Goal: Task Accomplishment & Management: Manage account settings

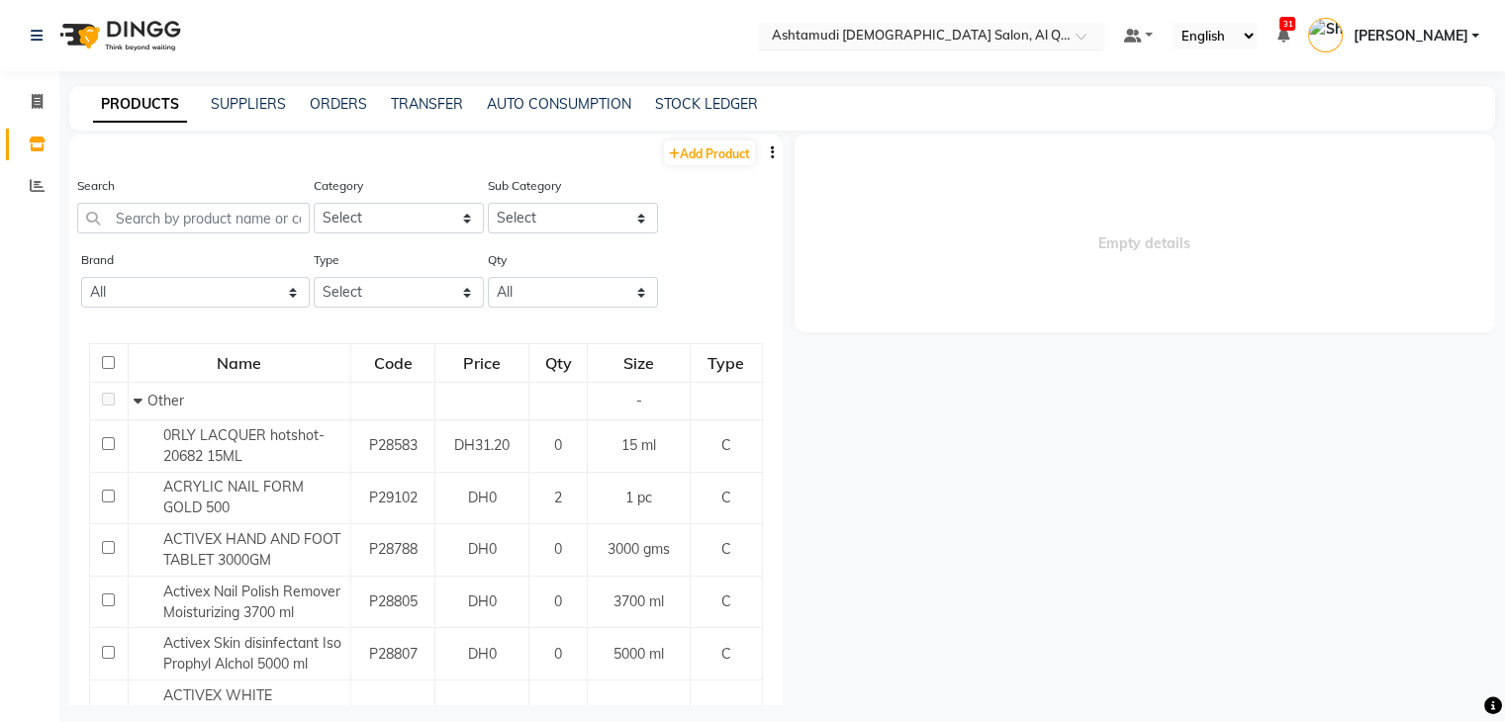
click at [945, 38] on input "text" at bounding box center [911, 38] width 287 height 20
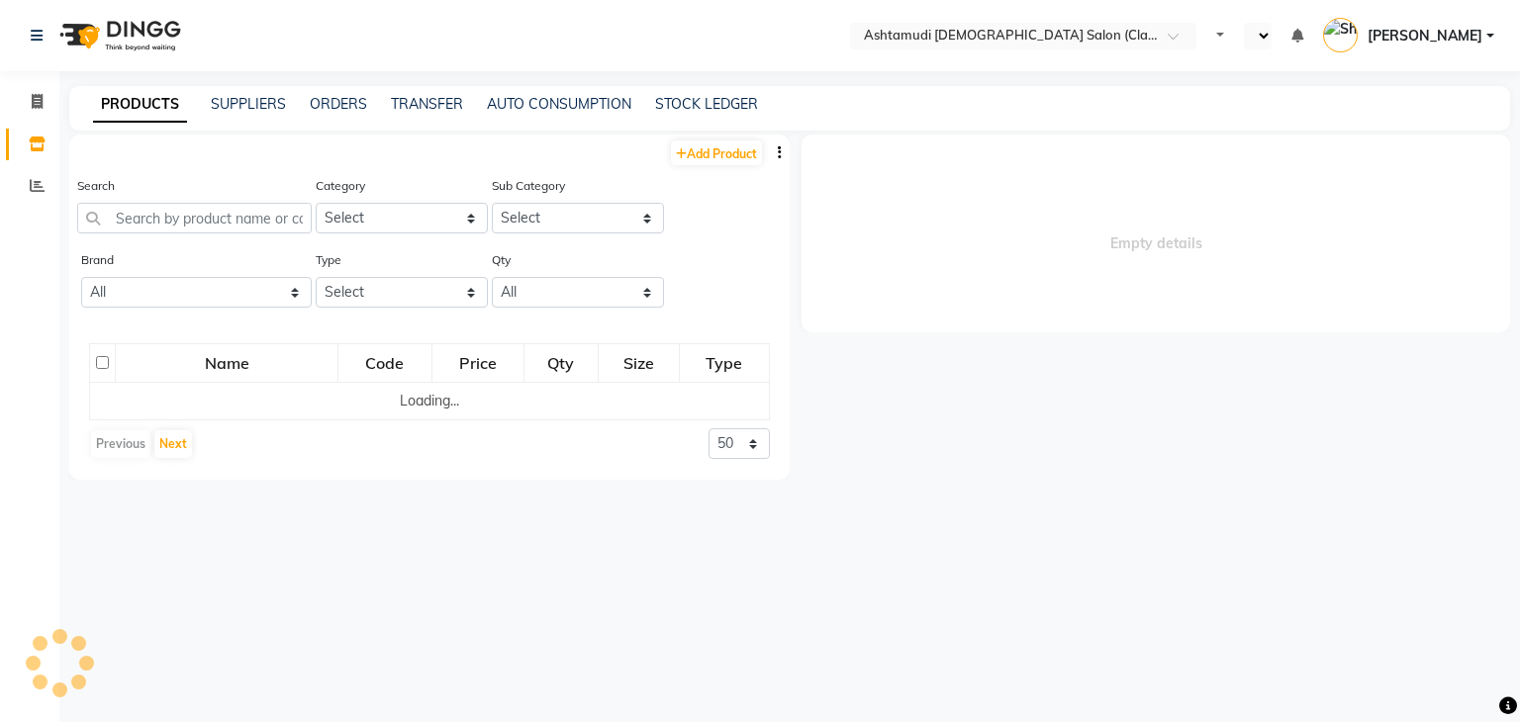
select select "en"
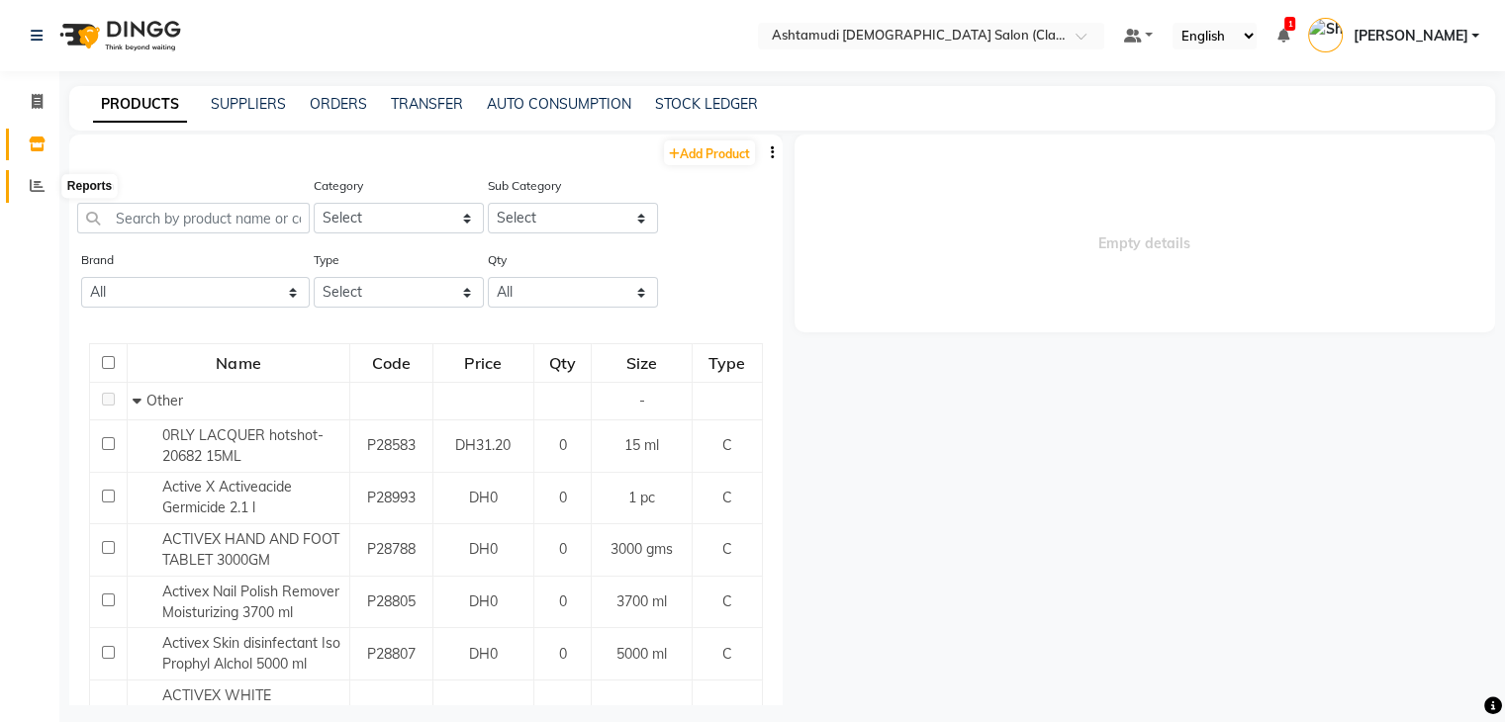
click at [40, 177] on span at bounding box center [37, 186] width 35 height 23
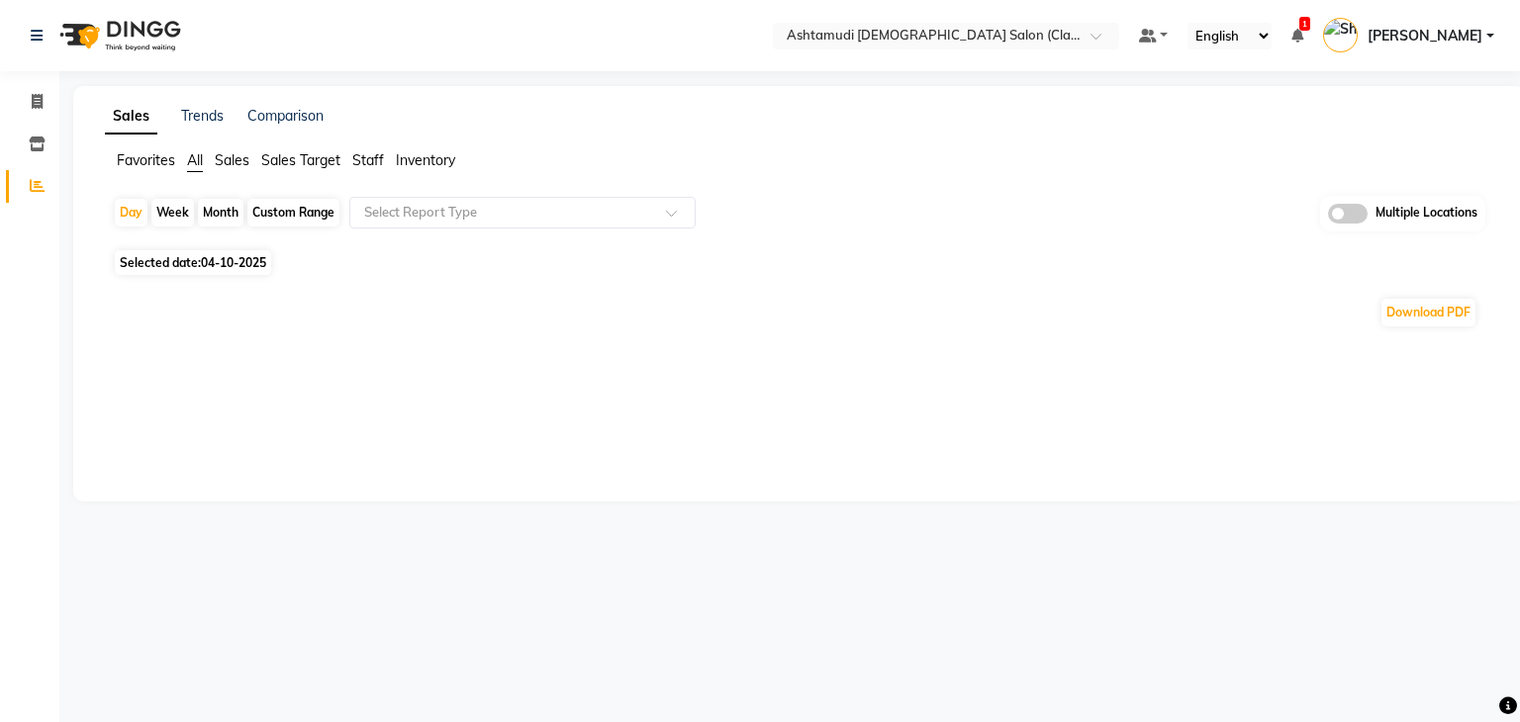
click at [414, 159] on span "Inventory" at bounding box center [425, 160] width 59 height 18
click at [452, 197] on div "Select Report Type" at bounding box center [522, 213] width 346 height 32
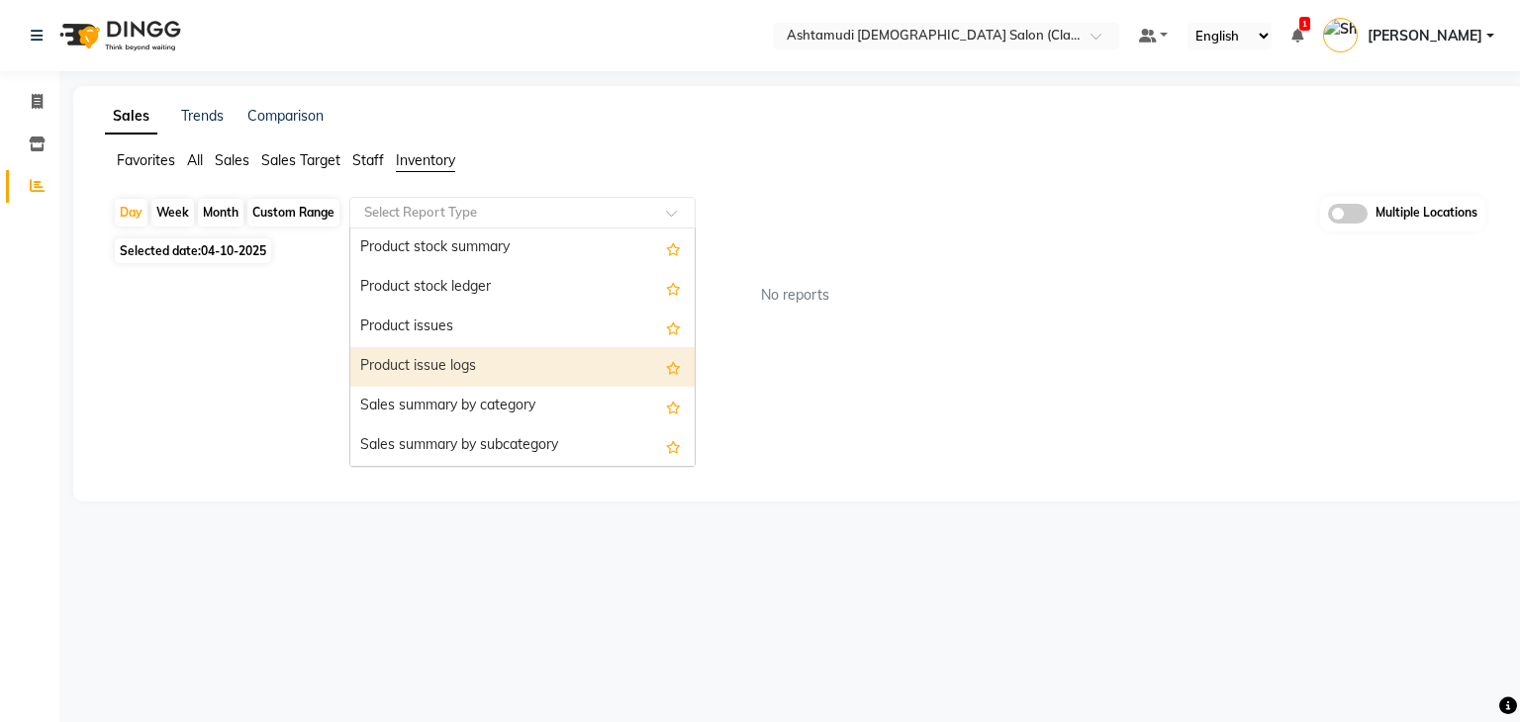
click at [486, 360] on div "Product issue logs" at bounding box center [522, 367] width 344 height 40
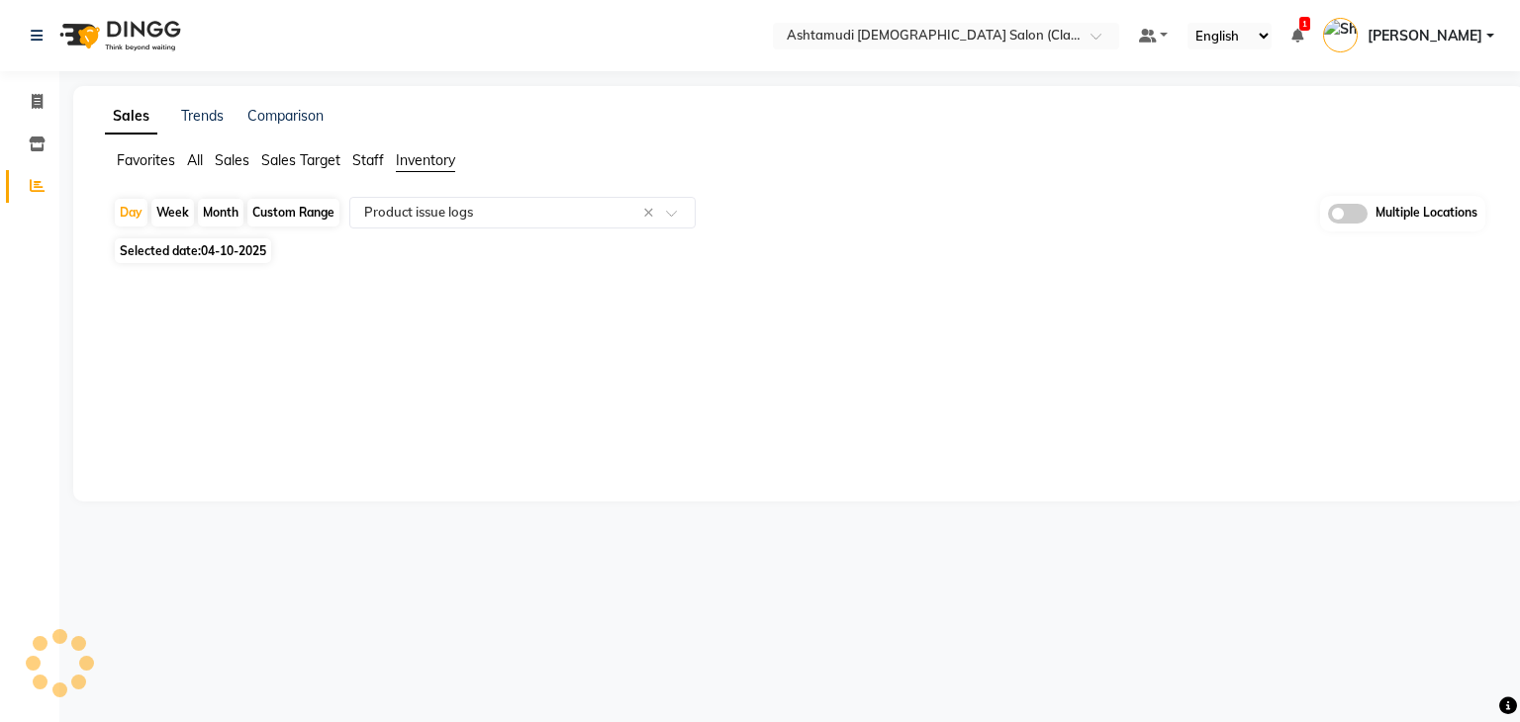
click at [193, 253] on span "Selected date: 04-10-2025" at bounding box center [193, 251] width 156 height 25
select select "10"
select select "2025"
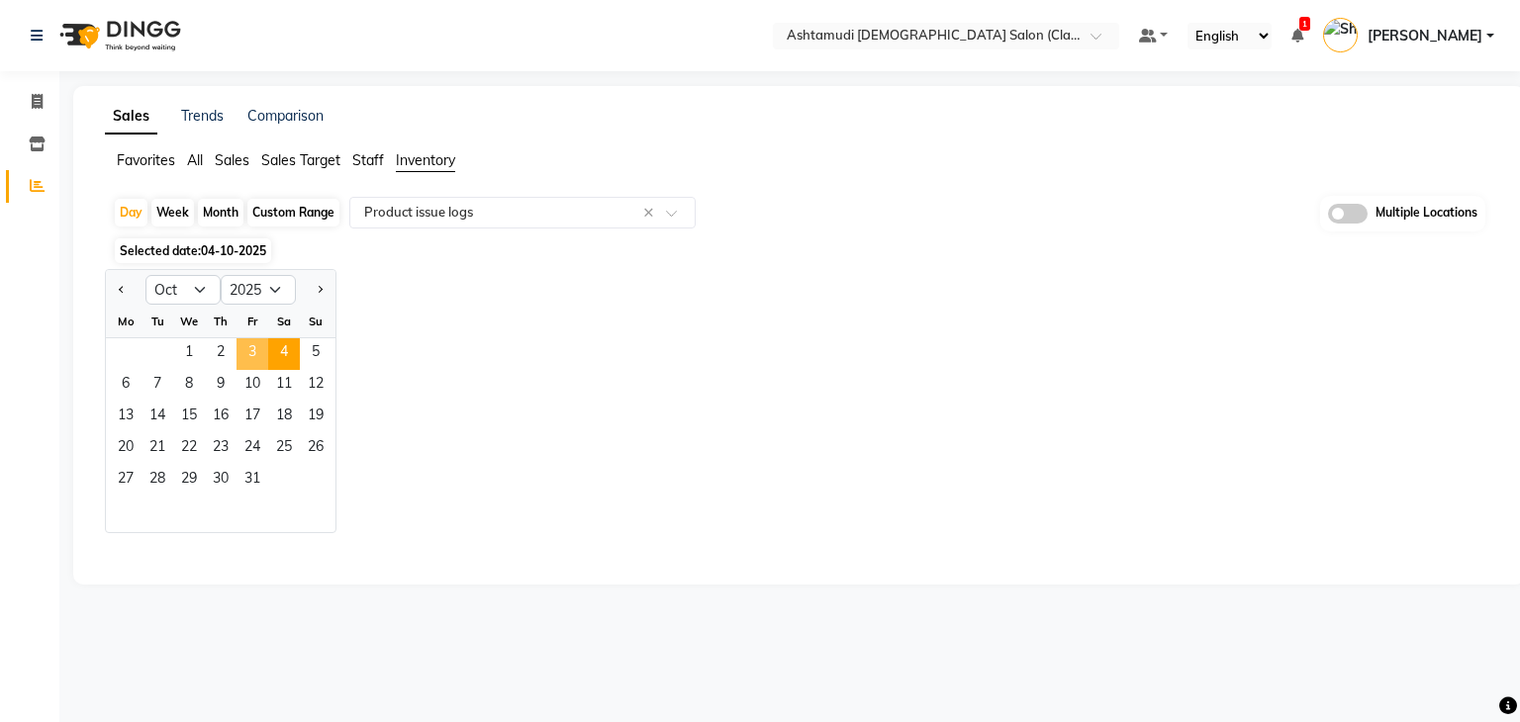
click at [259, 344] on span "3" at bounding box center [253, 354] width 32 height 32
select select "full_report"
select select "csv"
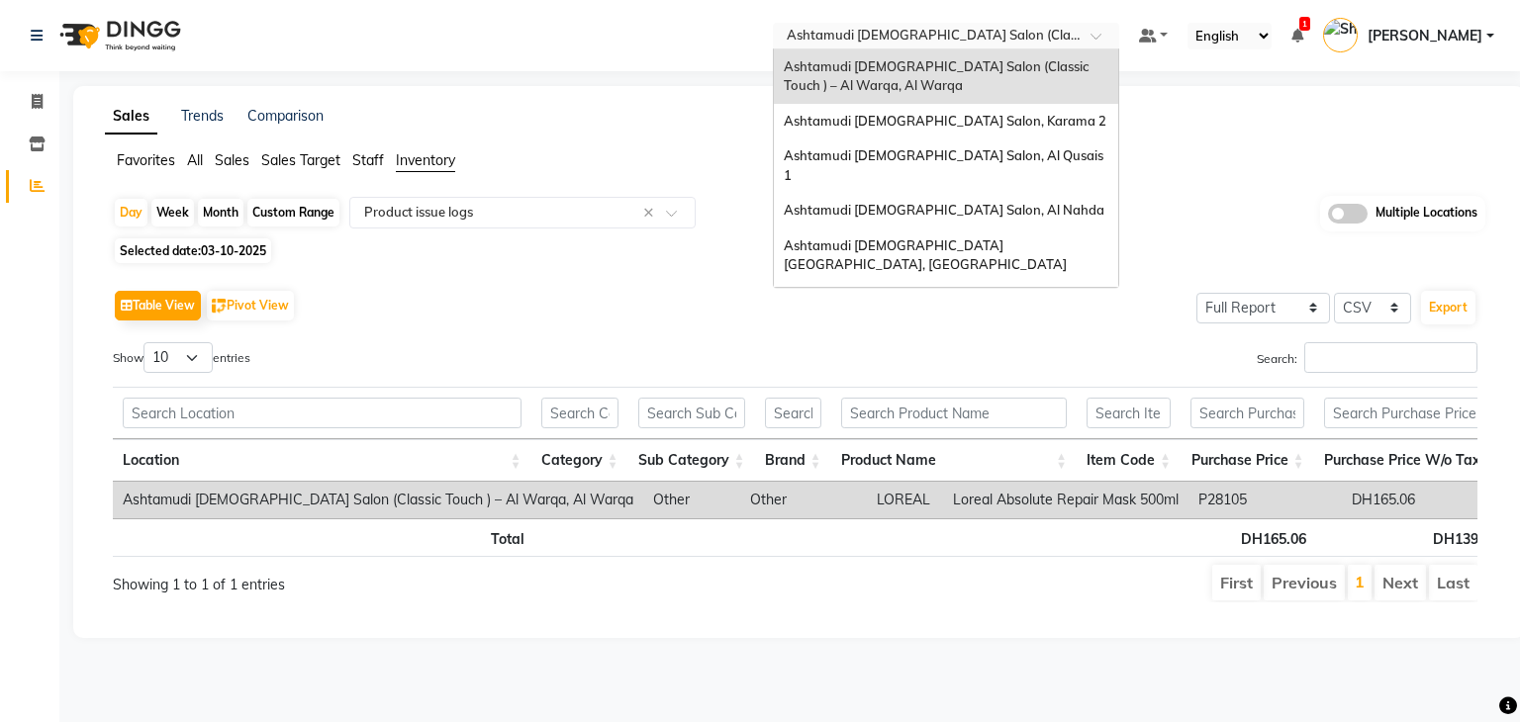
click at [1029, 28] on input "text" at bounding box center [926, 38] width 287 height 20
click at [973, 127] on span "Ashtamudi Ladies Salon, Karama 2" at bounding box center [945, 121] width 323 height 16
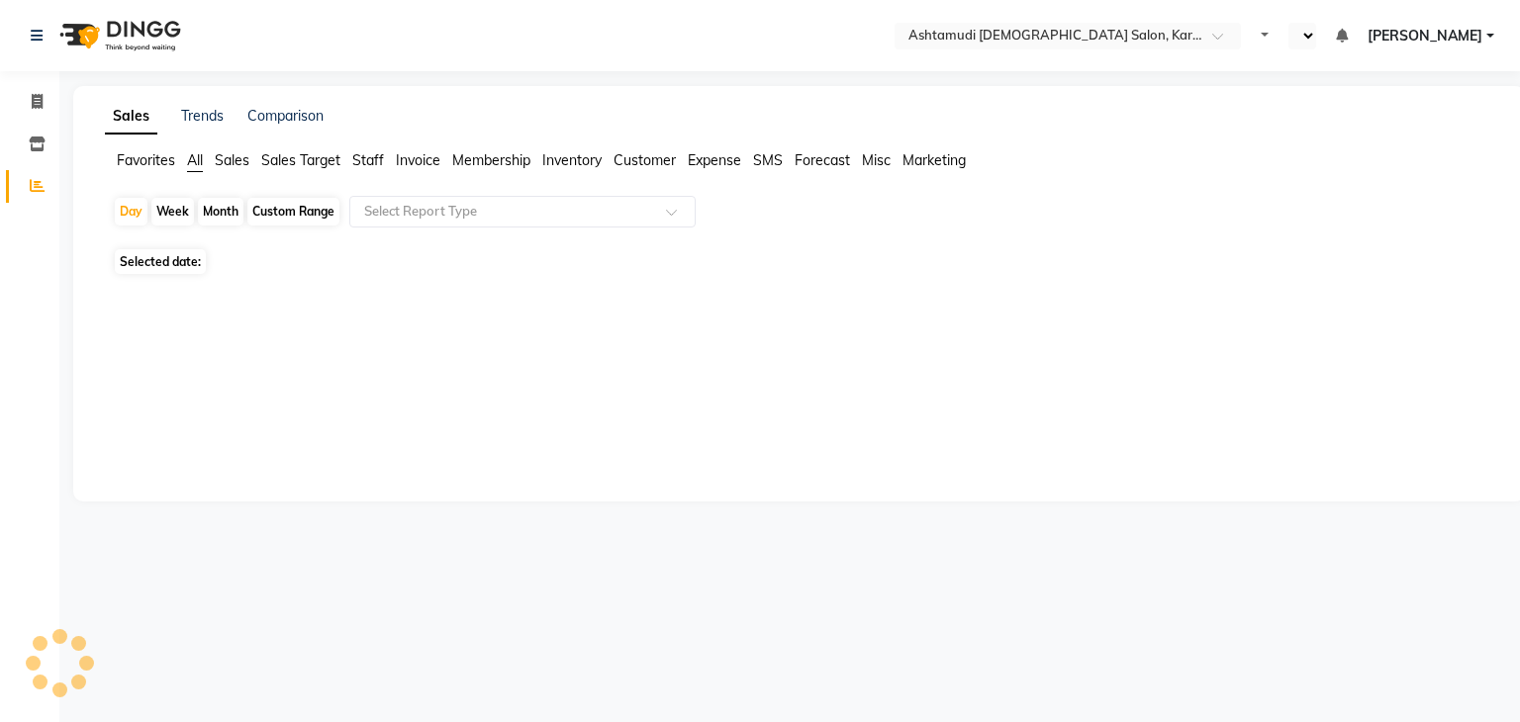
select select "en"
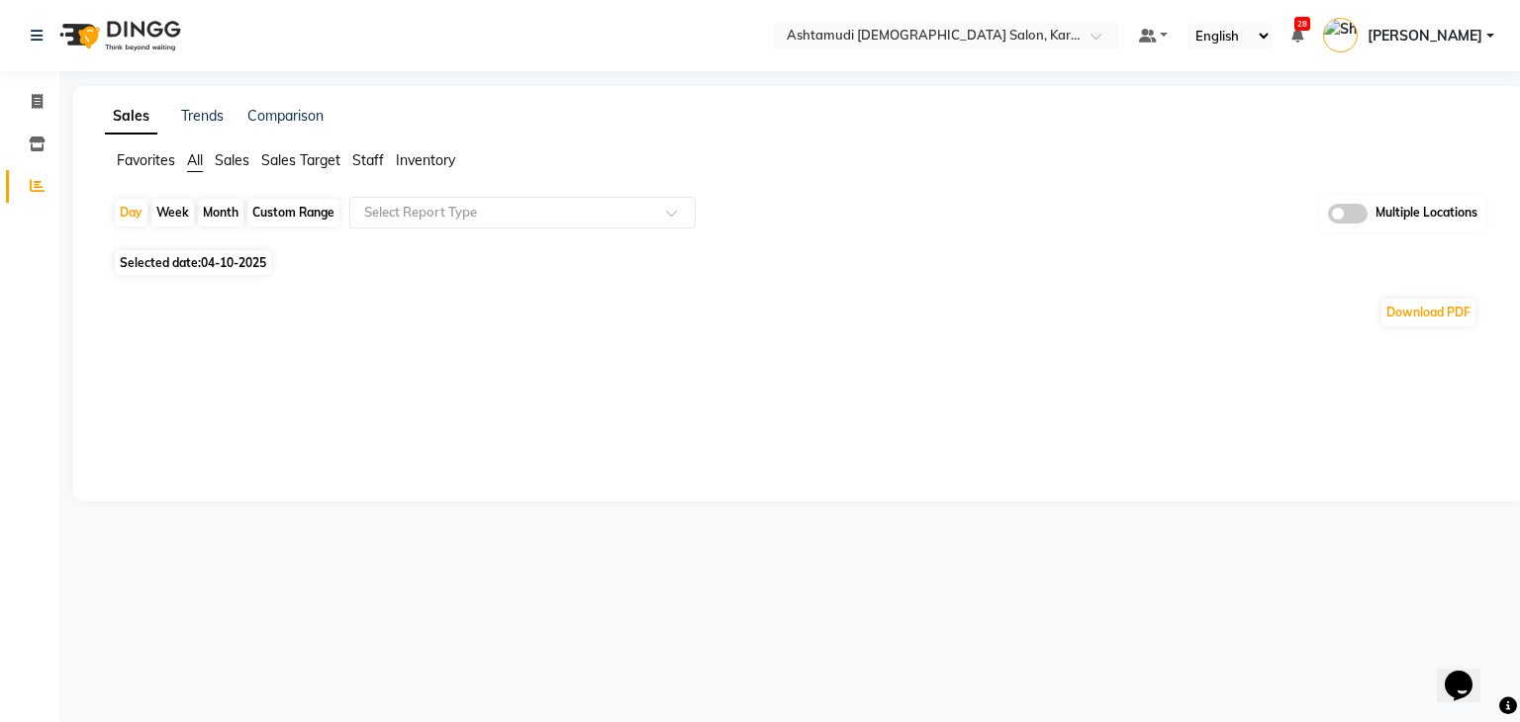
click at [409, 155] on span "Inventory" at bounding box center [425, 160] width 59 height 18
click at [470, 200] on div "Select Report Type" at bounding box center [522, 213] width 346 height 32
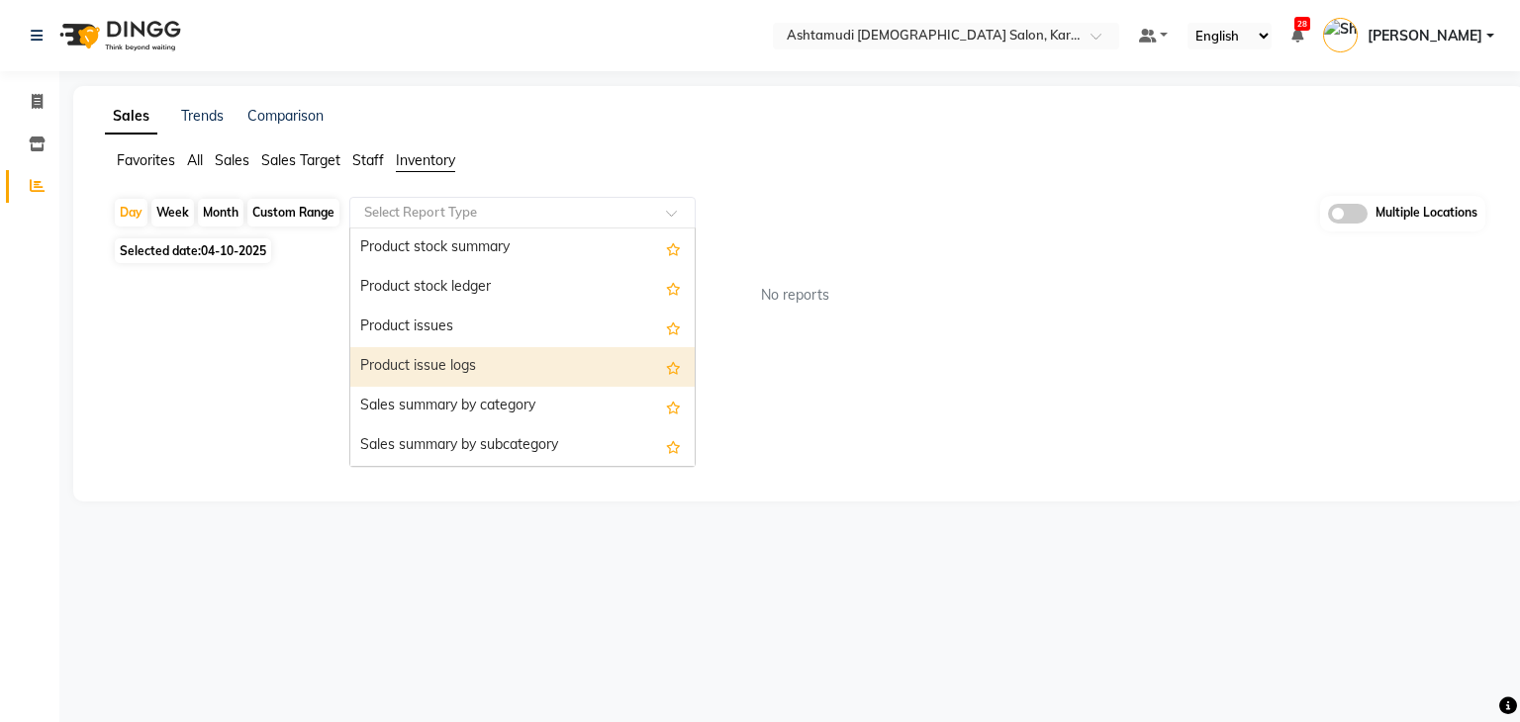
click at [552, 349] on div "Product issue logs" at bounding box center [522, 367] width 344 height 40
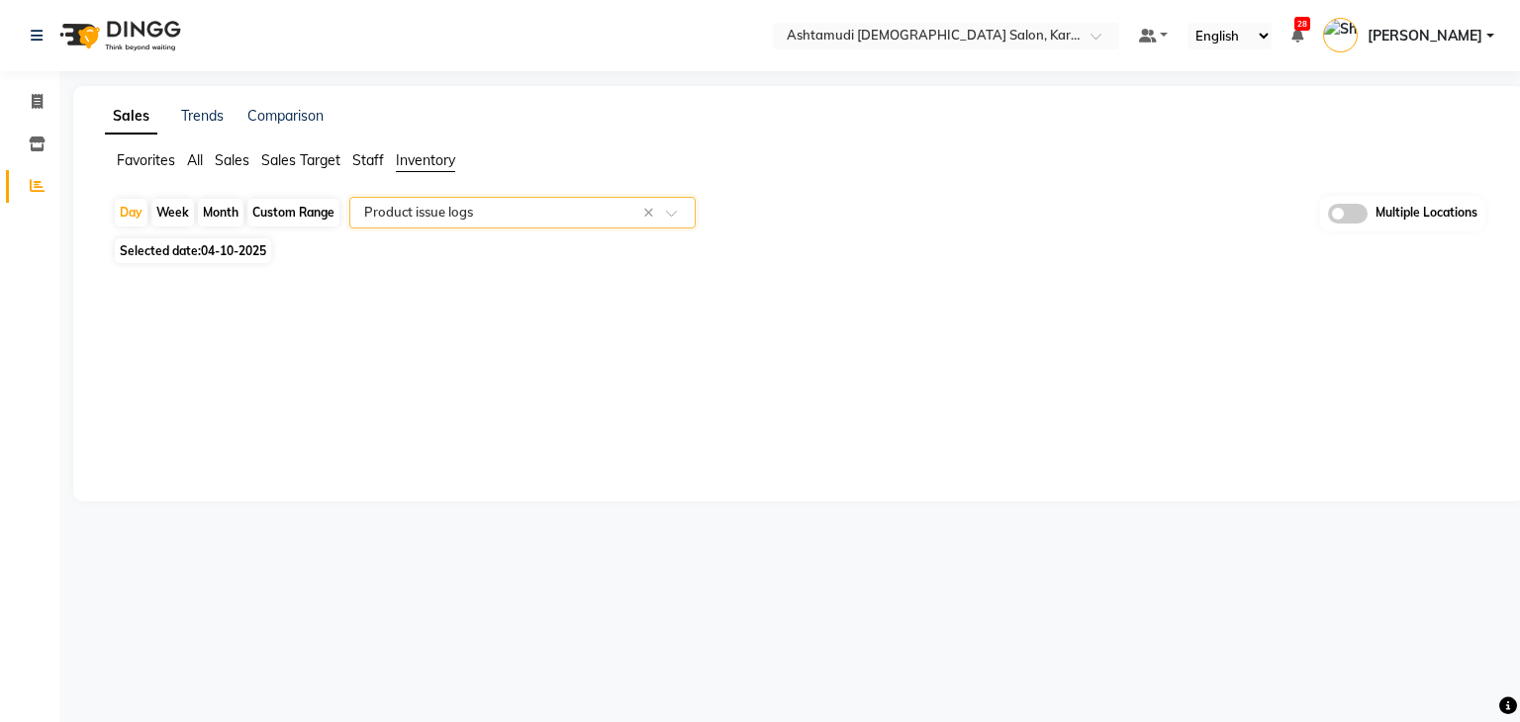
click at [212, 249] on span "04-10-2025" at bounding box center [233, 250] width 65 height 15
select select "10"
select select "2025"
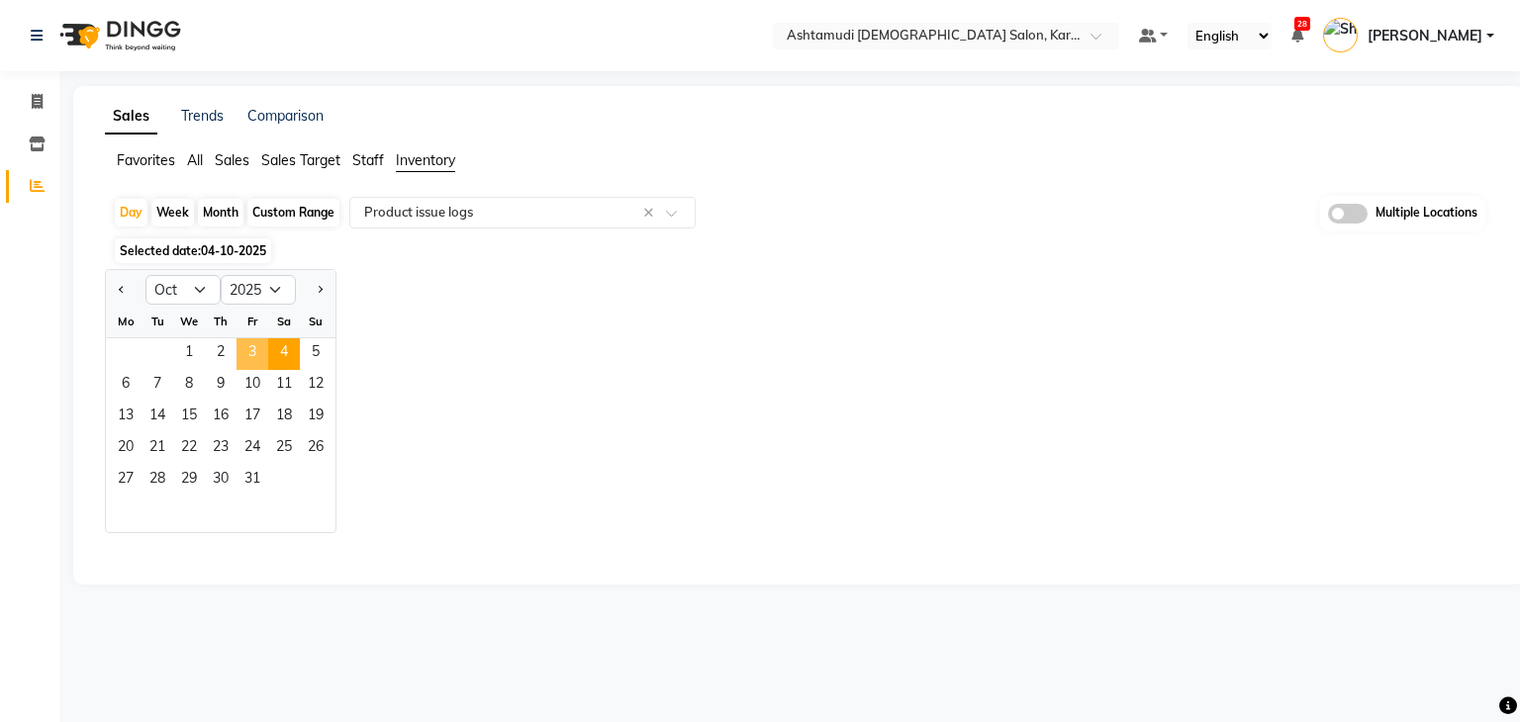
click at [254, 344] on span "3" at bounding box center [253, 354] width 32 height 32
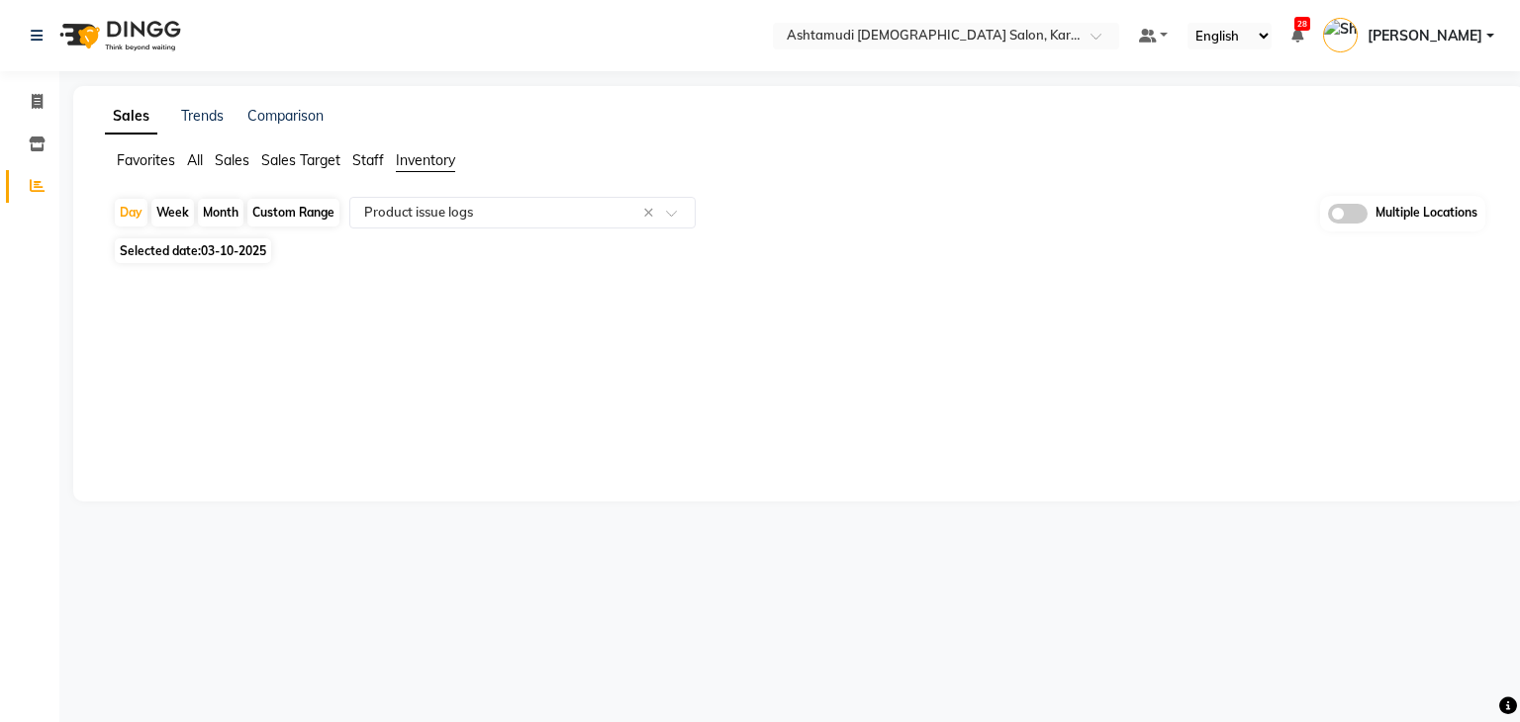
click at [225, 243] on span "03-10-2025" at bounding box center [233, 250] width 65 height 15
select select "10"
select select "2025"
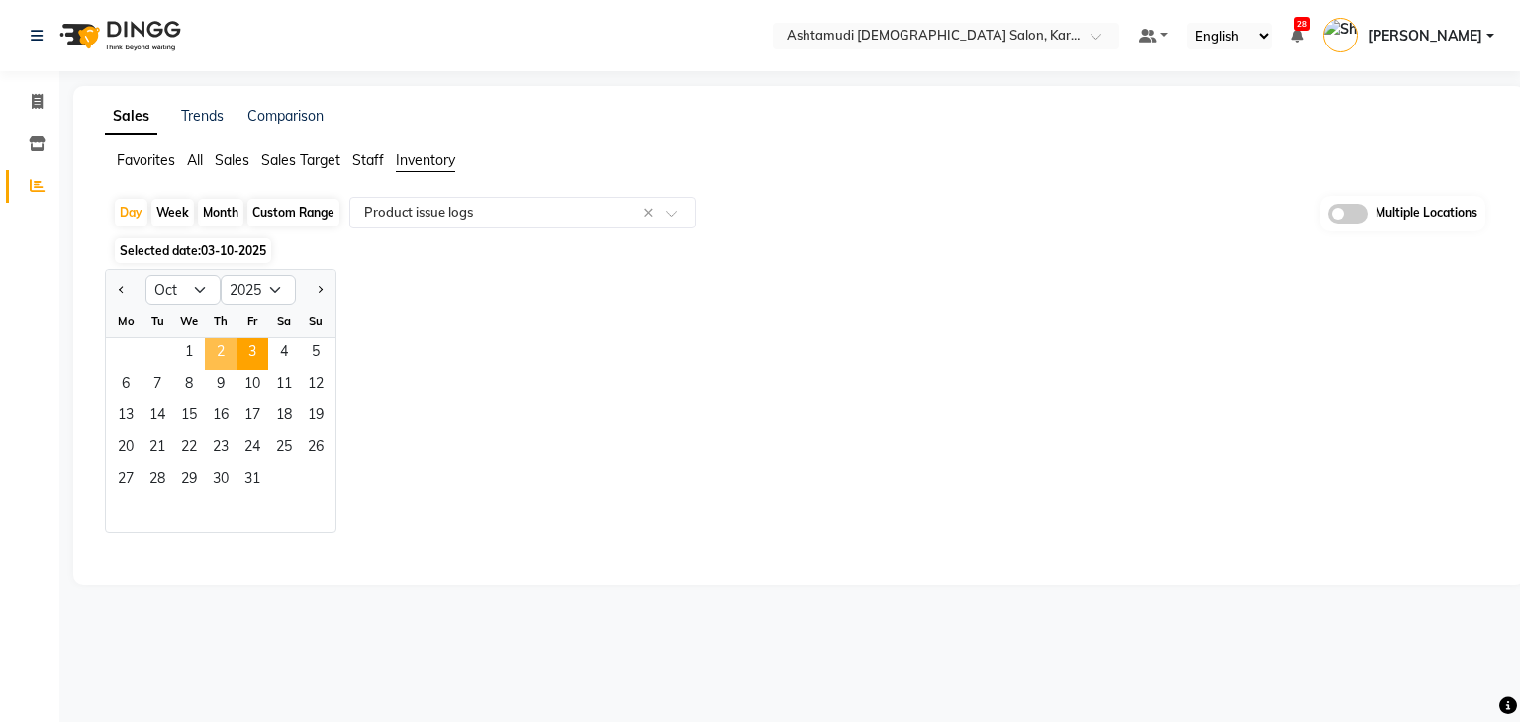
click at [213, 360] on span "2" at bounding box center [221, 354] width 32 height 32
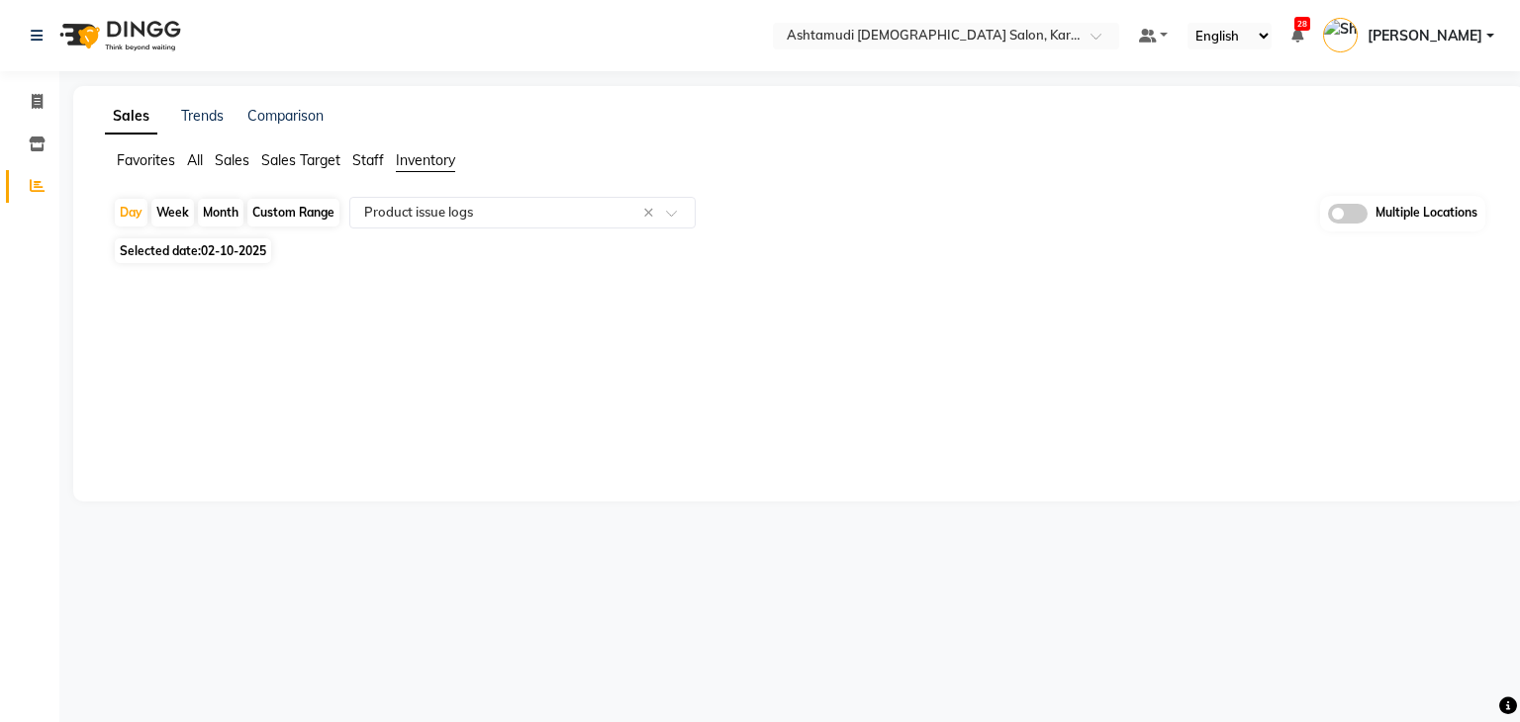
click at [257, 247] on span "02-10-2025" at bounding box center [233, 250] width 65 height 15
select select "10"
select select "2025"
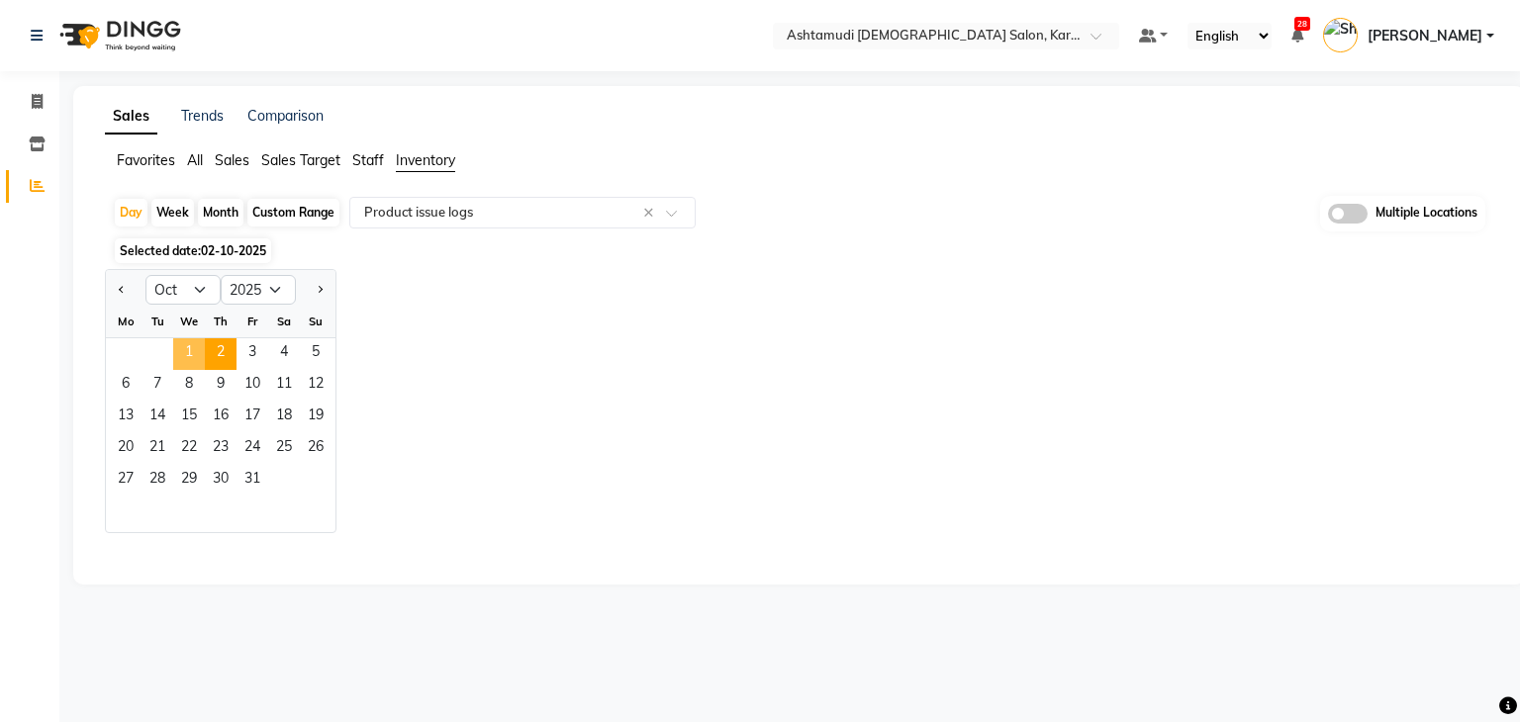
click at [177, 353] on span "1" at bounding box center [189, 354] width 32 height 32
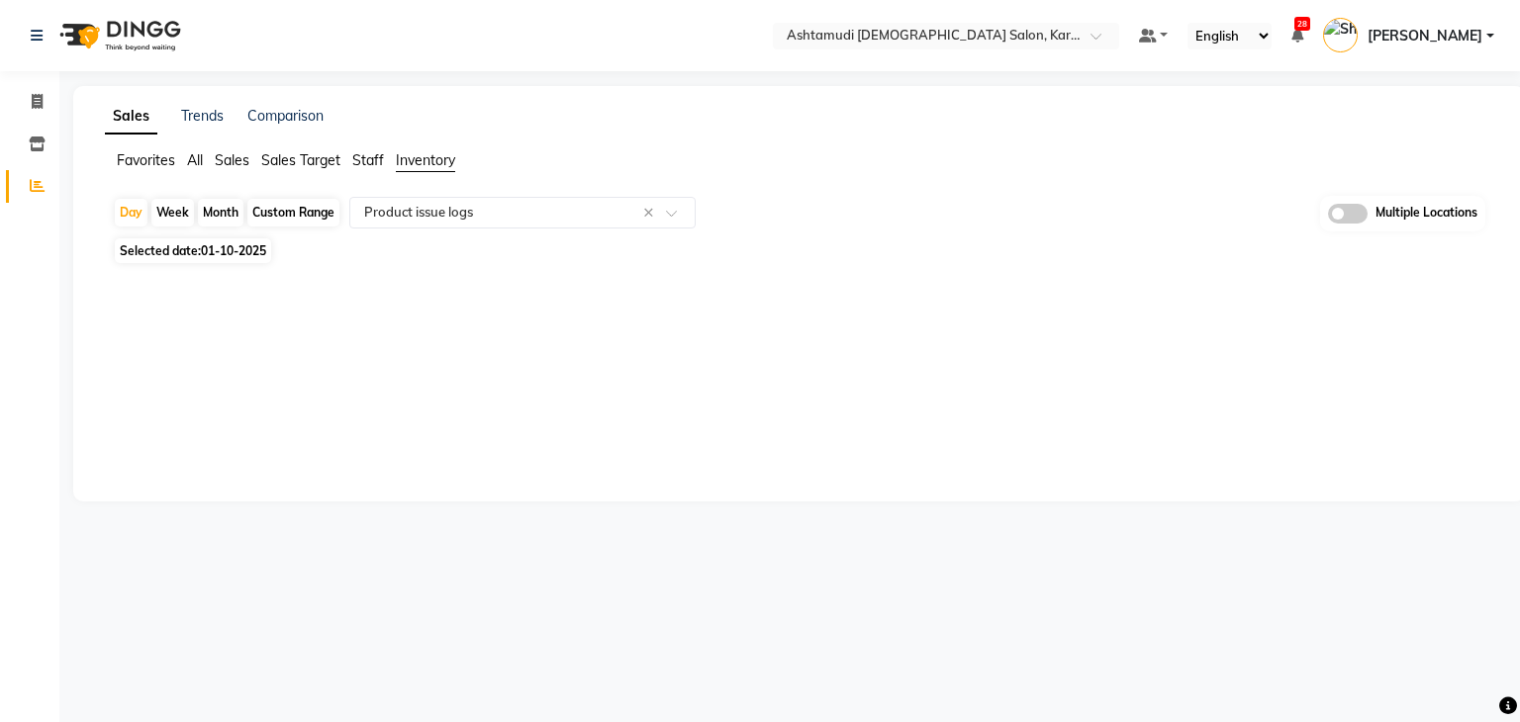
click at [145, 254] on span "Selected date: 01-10-2025" at bounding box center [193, 251] width 156 height 25
select select "10"
select select "2025"
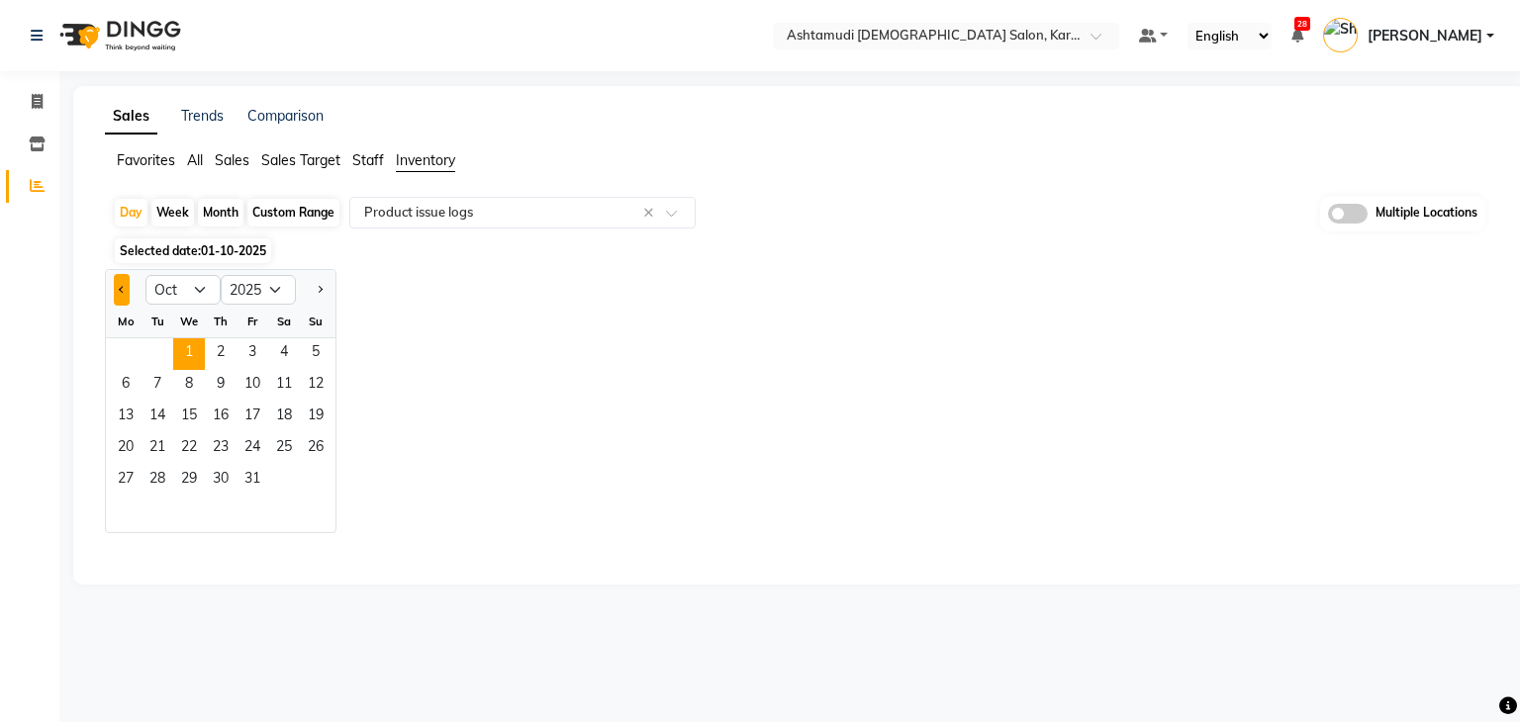
click at [125, 290] on span "Previous month" at bounding box center [122, 288] width 7 height 7
select select "9"
click at [171, 487] on span "30" at bounding box center [158, 481] width 32 height 32
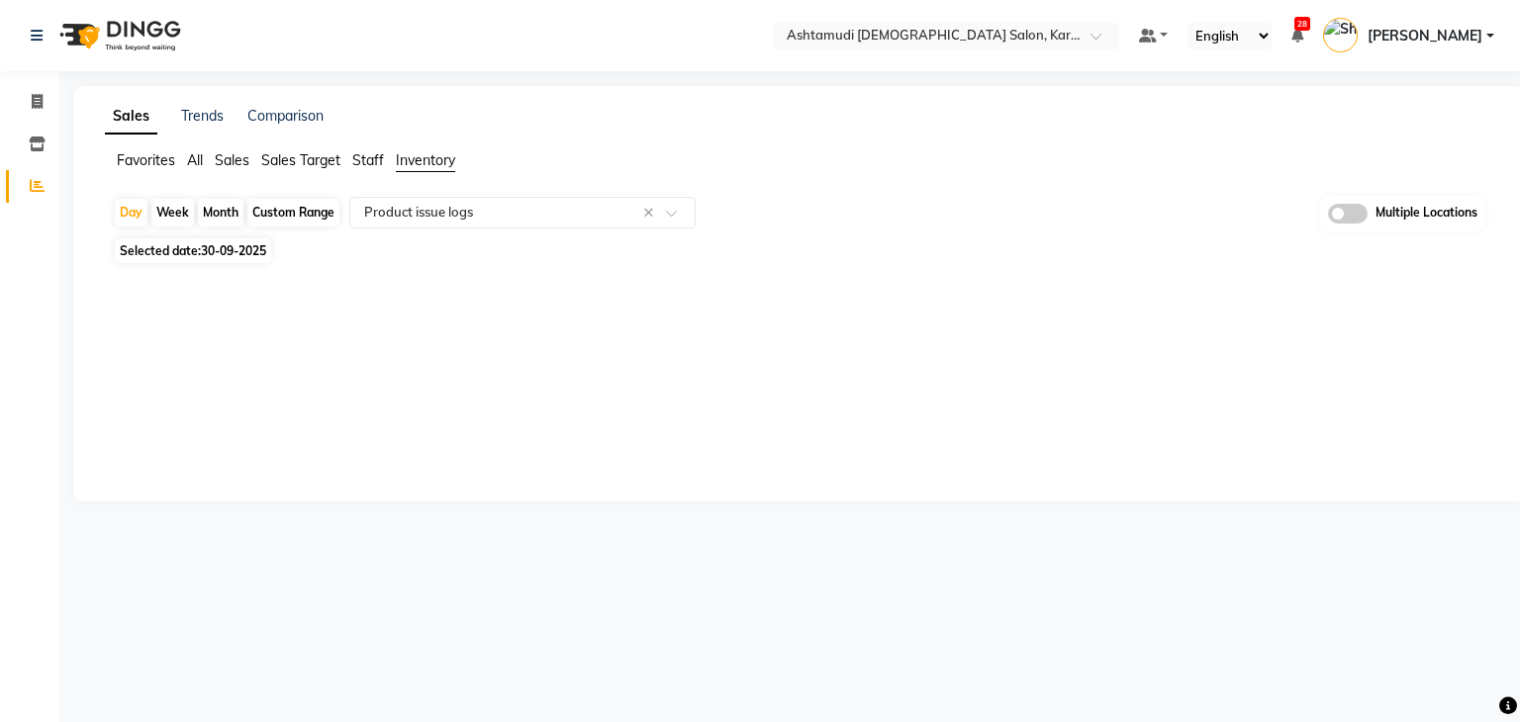
click at [175, 247] on span "Selected date: 30-09-2025" at bounding box center [193, 251] width 156 height 25
select select "9"
select select "2025"
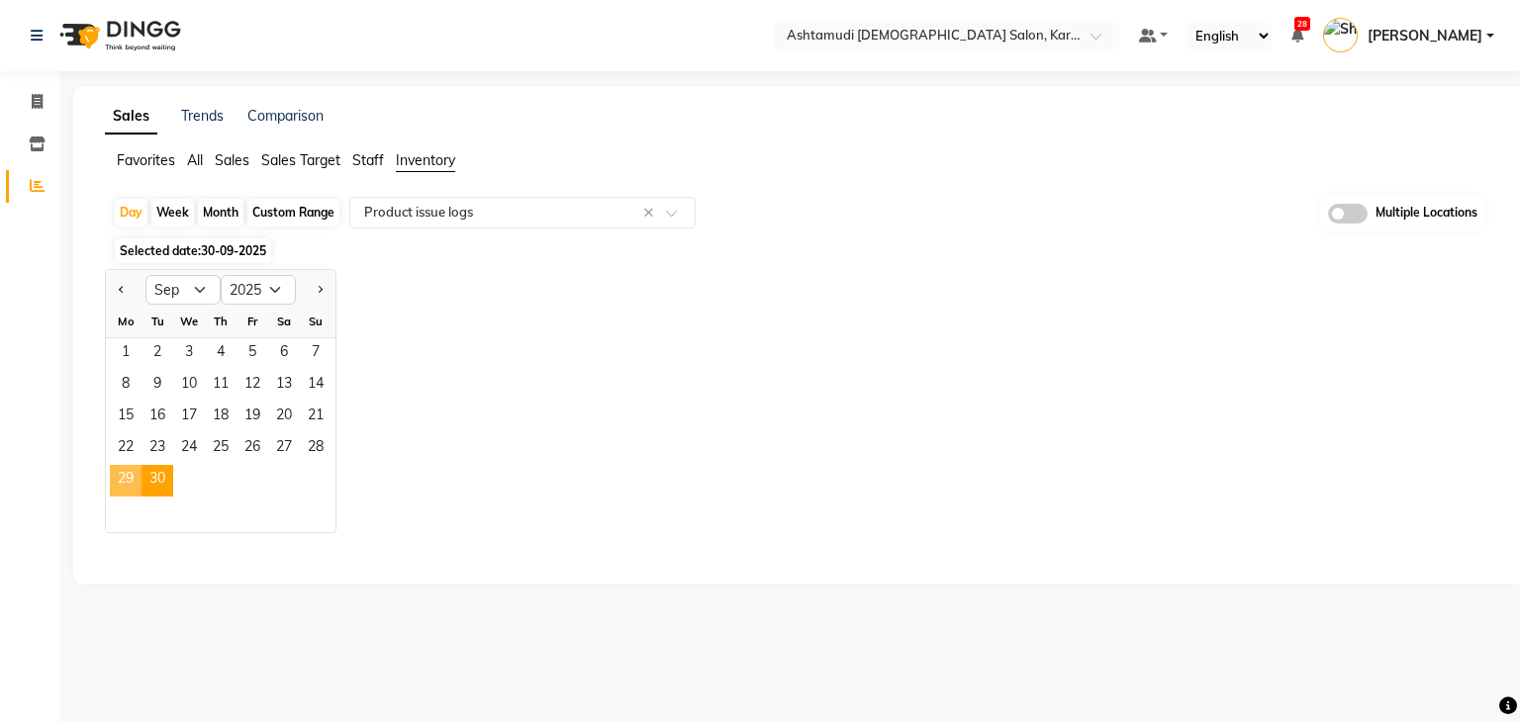
click at [127, 465] on span "29" at bounding box center [126, 481] width 32 height 32
select select "full_report"
select select "csv"
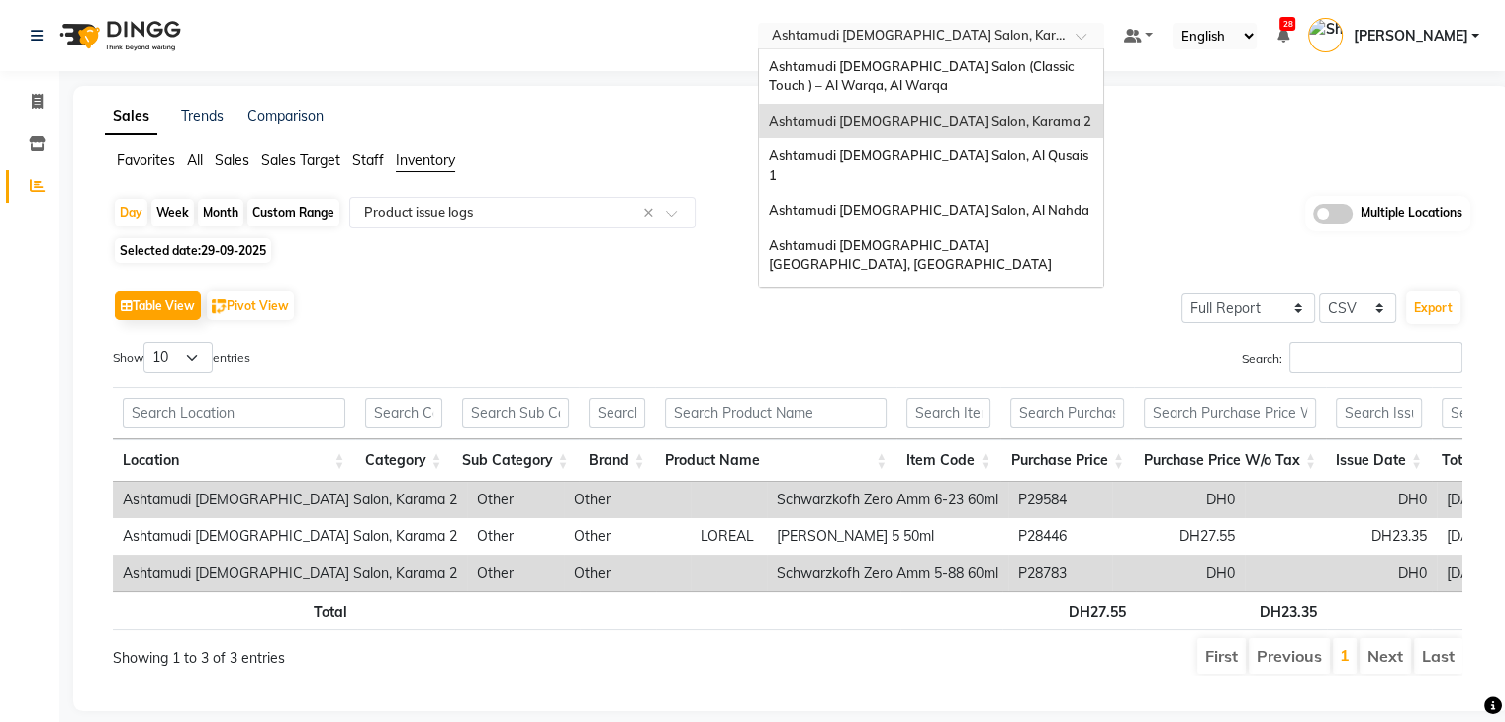
click at [917, 35] on input "text" at bounding box center [911, 38] width 287 height 20
click at [877, 162] on span "Ashtamudi [DEMOGRAPHIC_DATA] Salon, Al Qusais 1" at bounding box center [930, 165] width 323 height 36
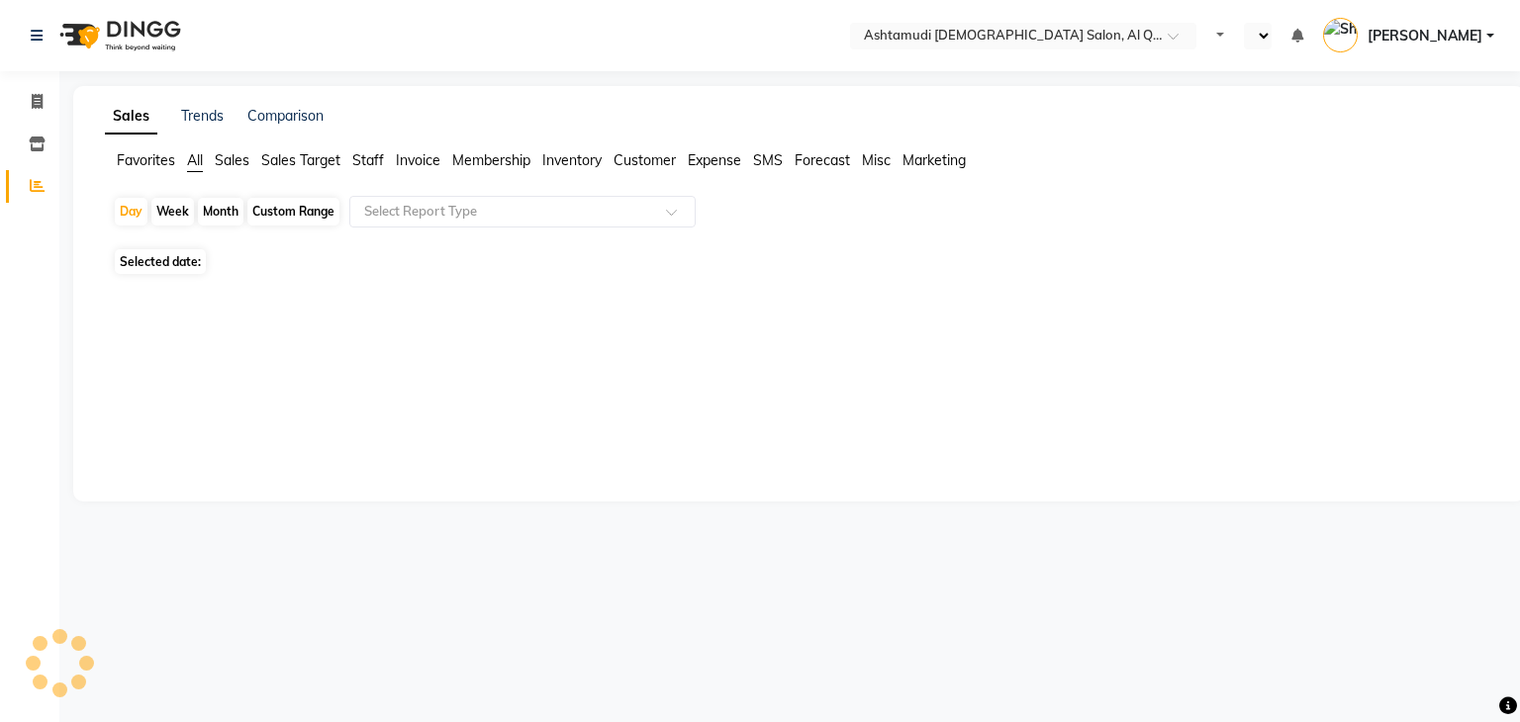
select select "en"
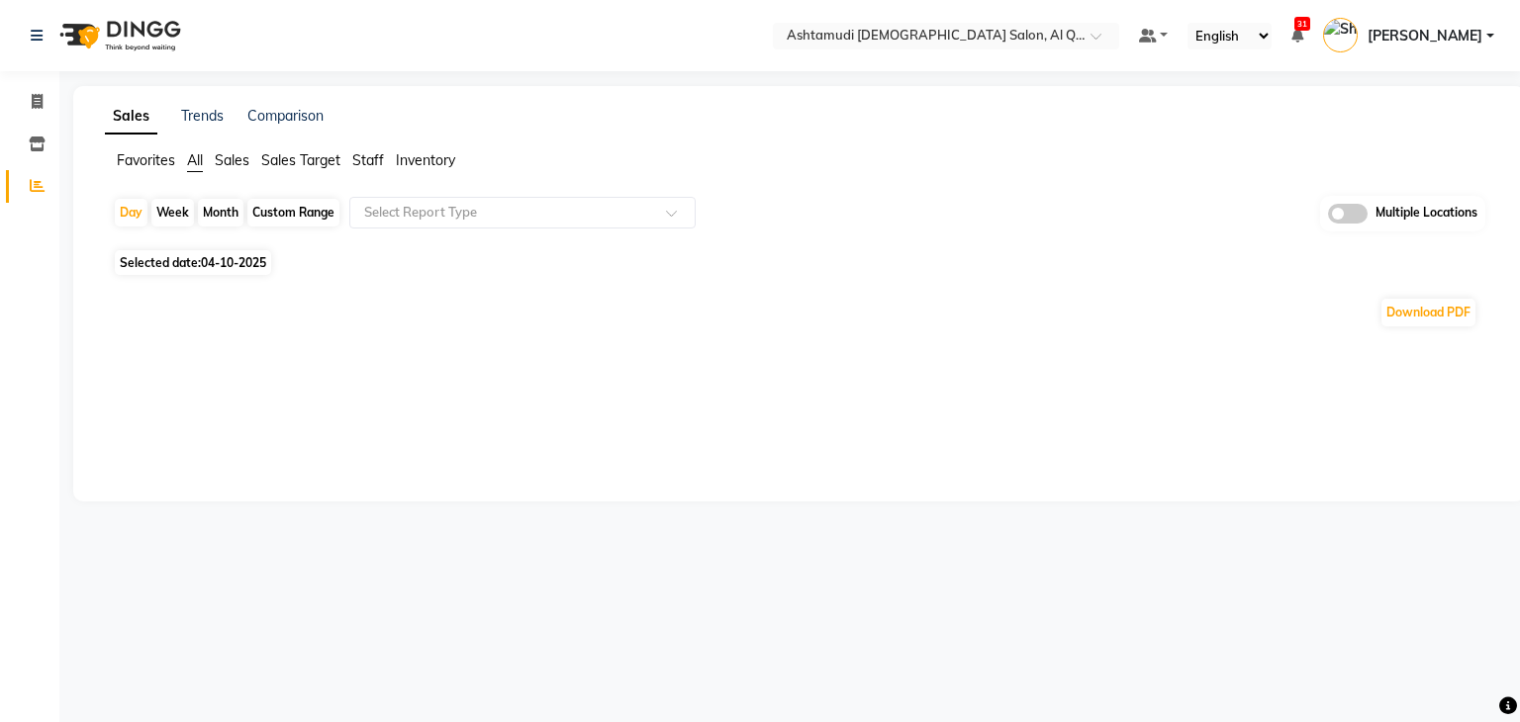
click at [211, 266] on span "04-10-2025" at bounding box center [233, 262] width 65 height 15
select select "10"
select select "2025"
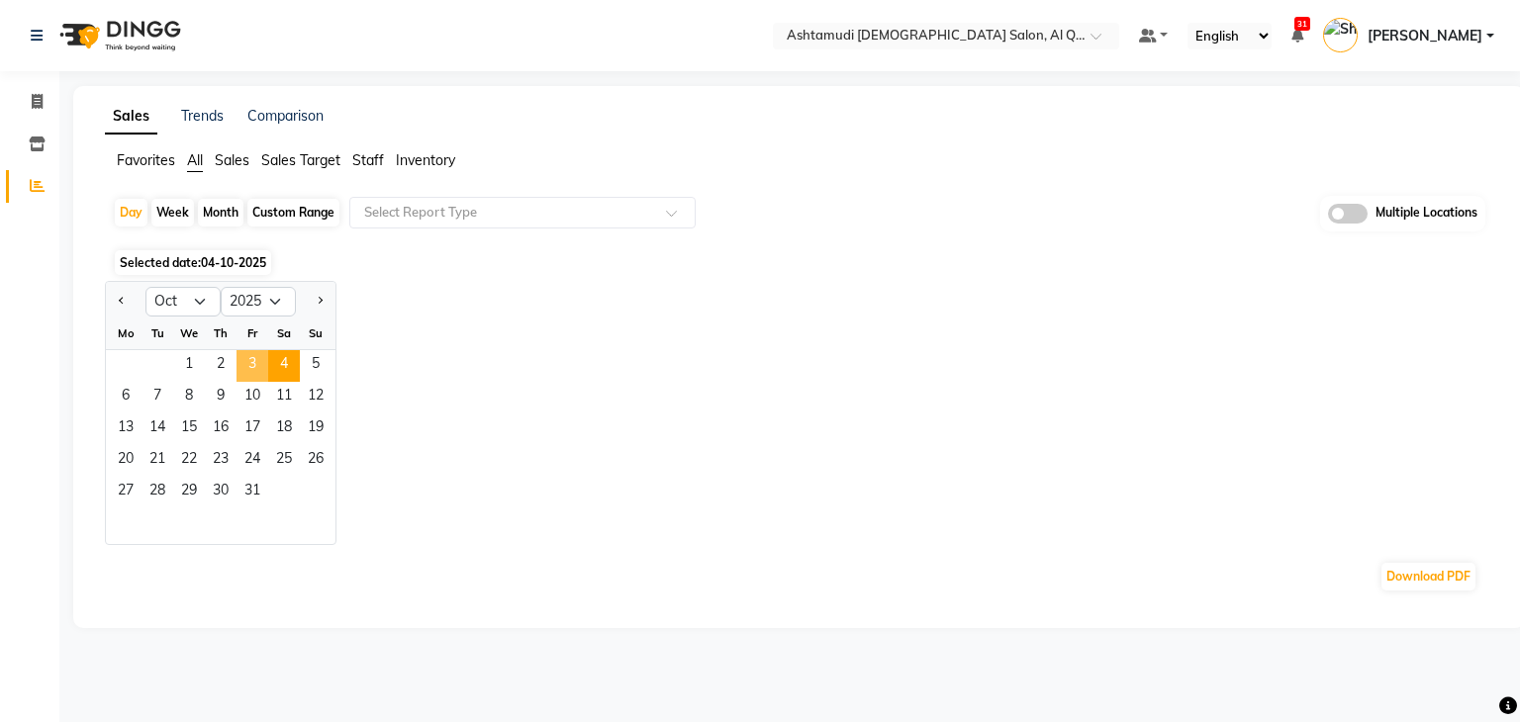
click at [248, 359] on span "3" at bounding box center [253, 366] width 32 height 32
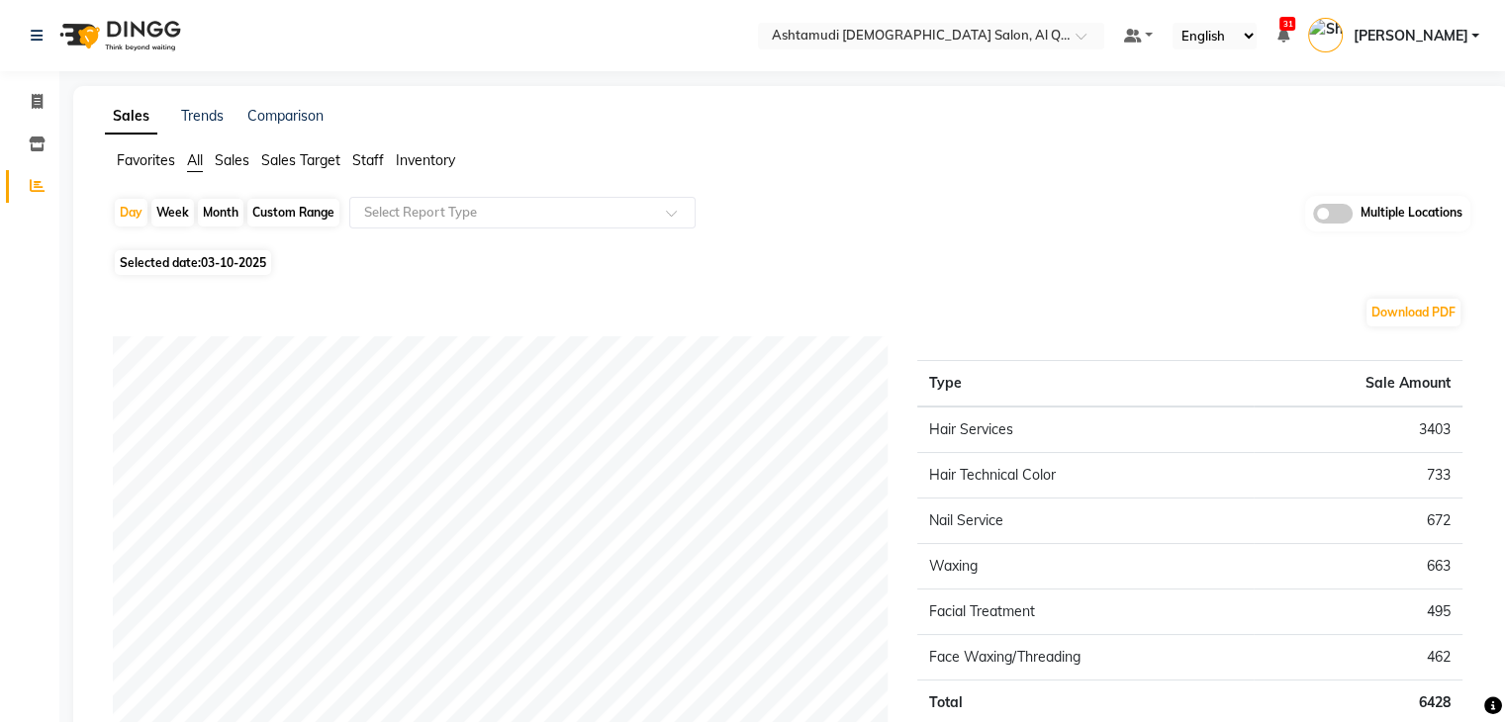
click at [446, 160] on span "Inventory" at bounding box center [425, 160] width 59 height 18
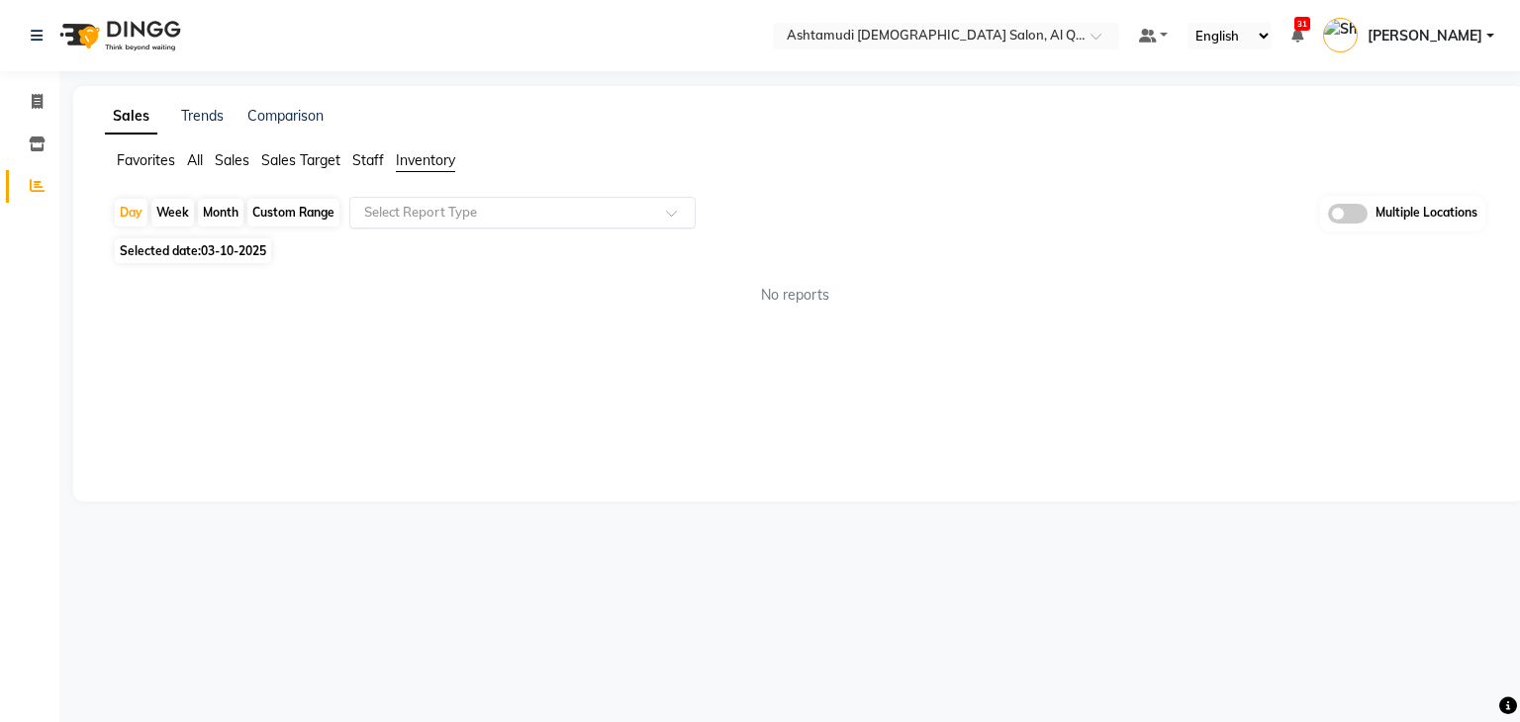
click at [471, 205] on input "text" at bounding box center [502, 213] width 285 height 20
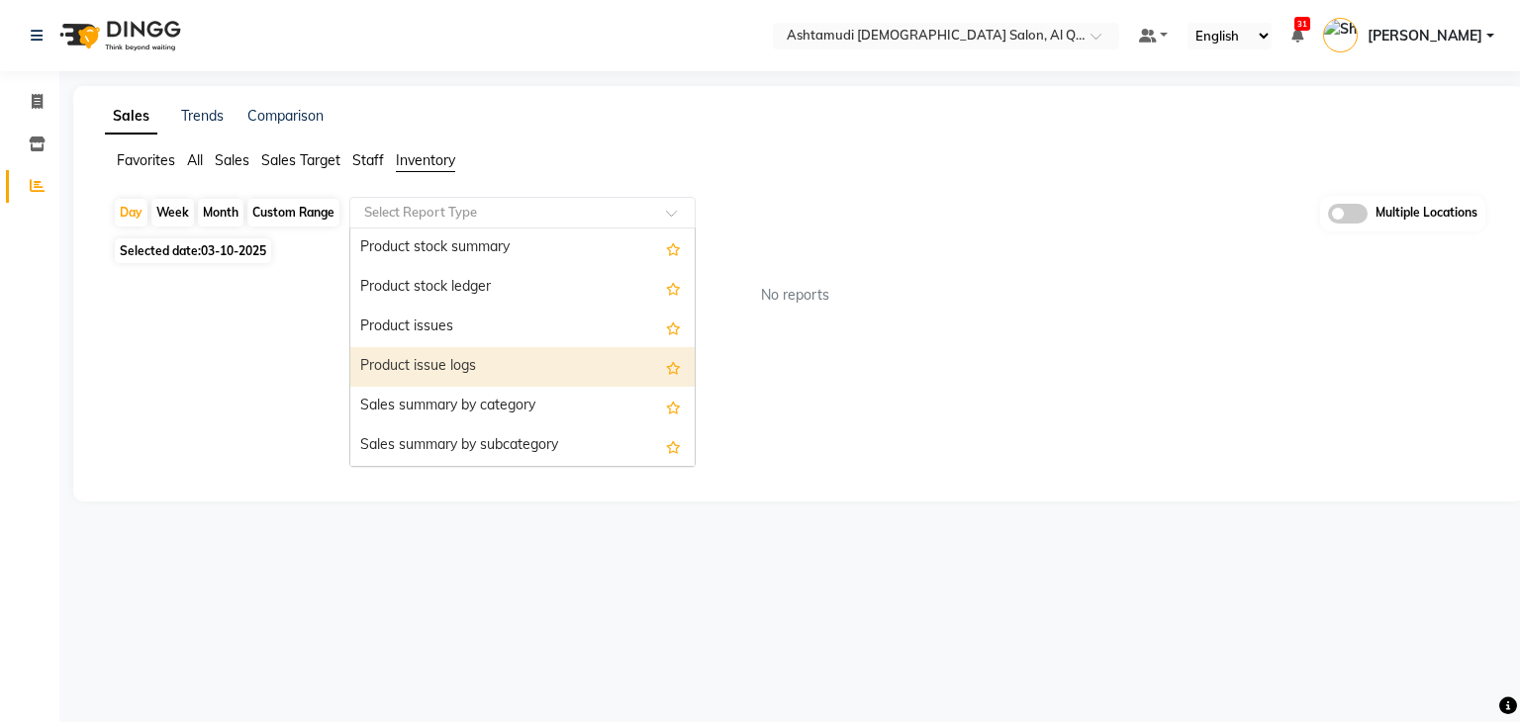
click at [456, 355] on div "Product issue logs" at bounding box center [522, 367] width 344 height 40
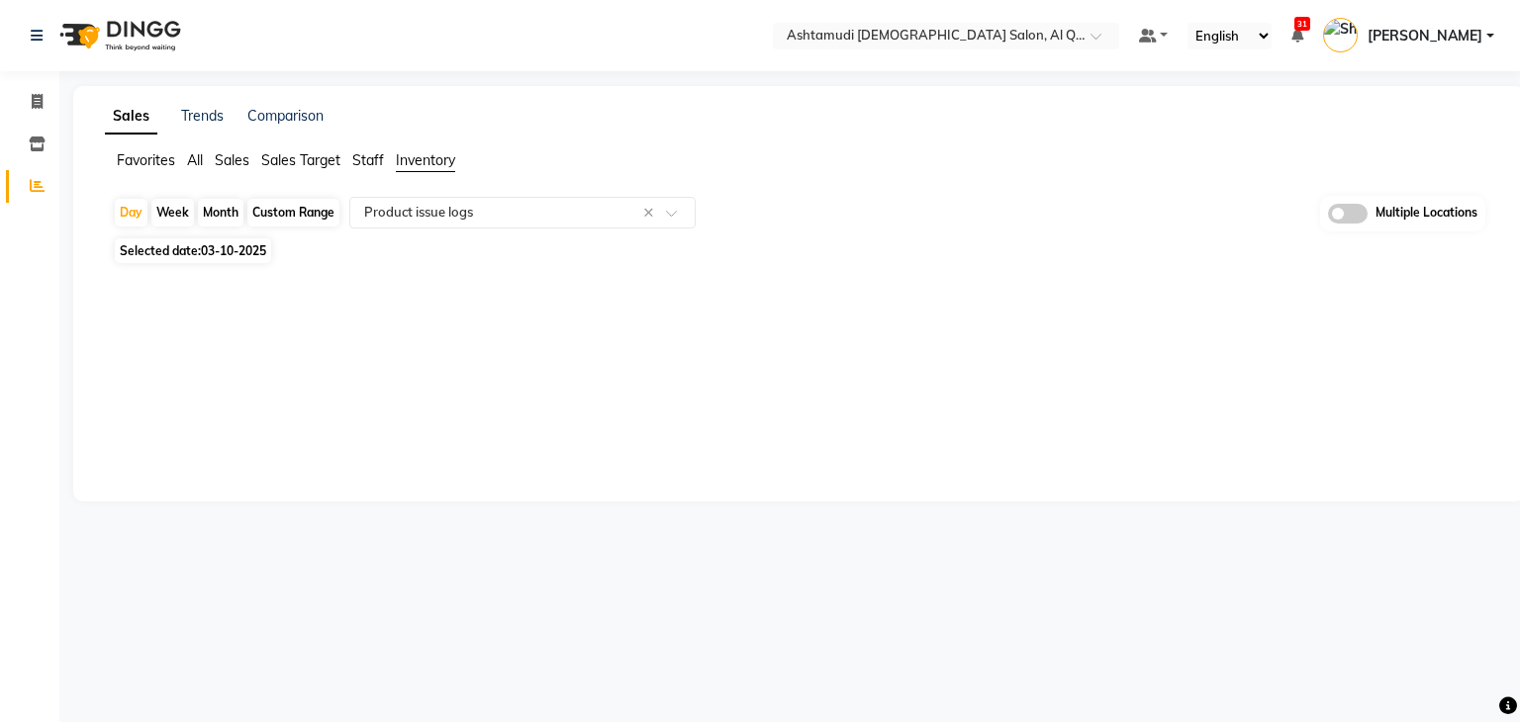
click at [230, 246] on span "03-10-2025" at bounding box center [233, 250] width 65 height 15
select select "10"
select select "2025"
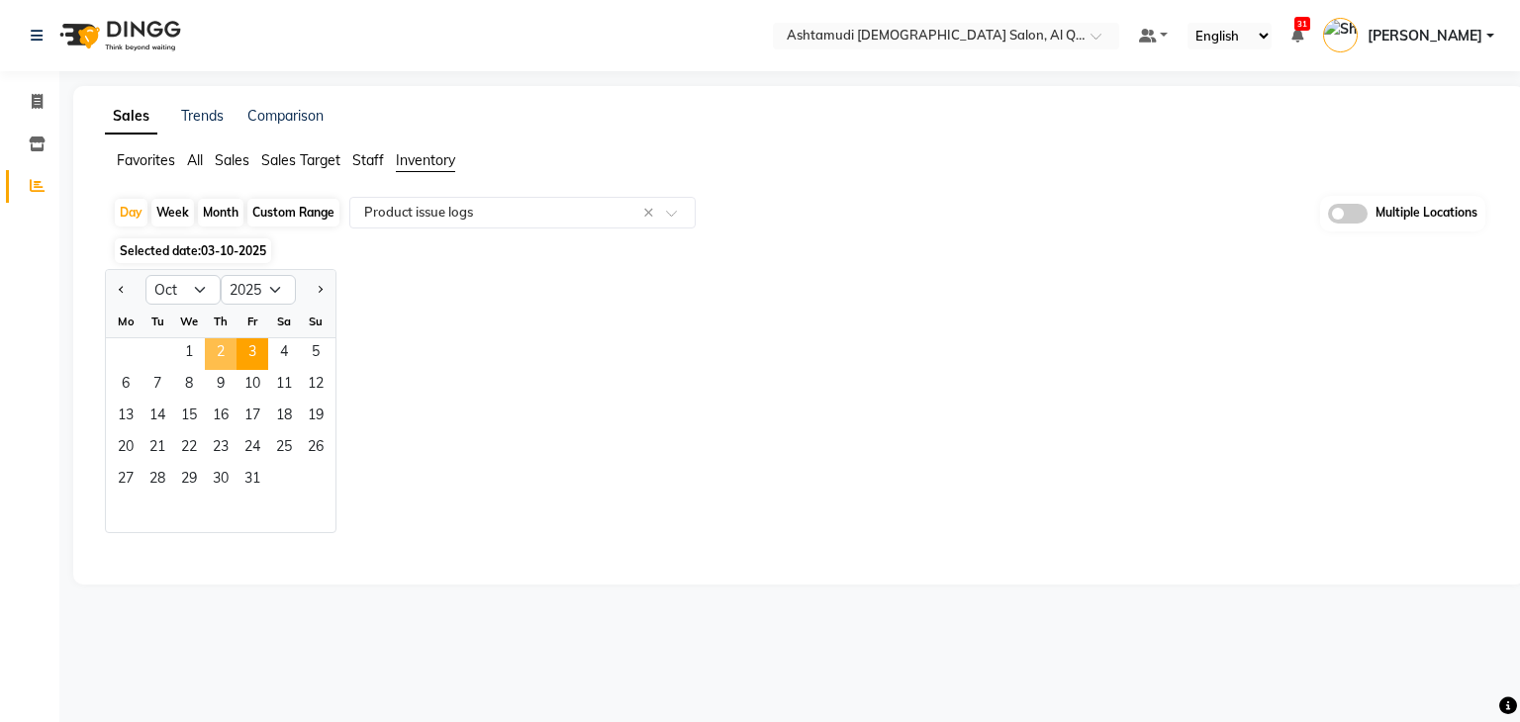
click at [231, 356] on span "2" at bounding box center [221, 354] width 32 height 32
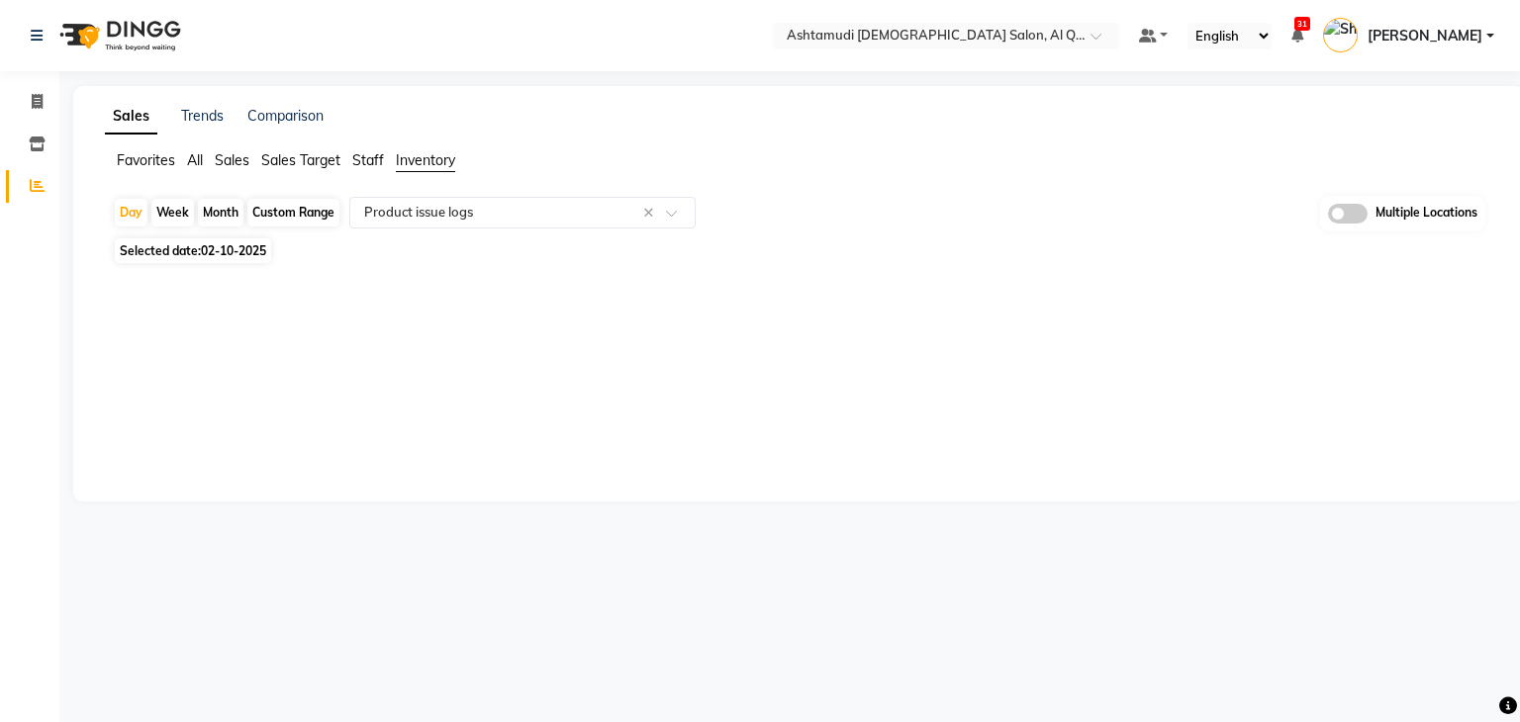
click at [212, 247] on span "02-10-2025" at bounding box center [233, 250] width 65 height 15
select select "10"
select select "2025"
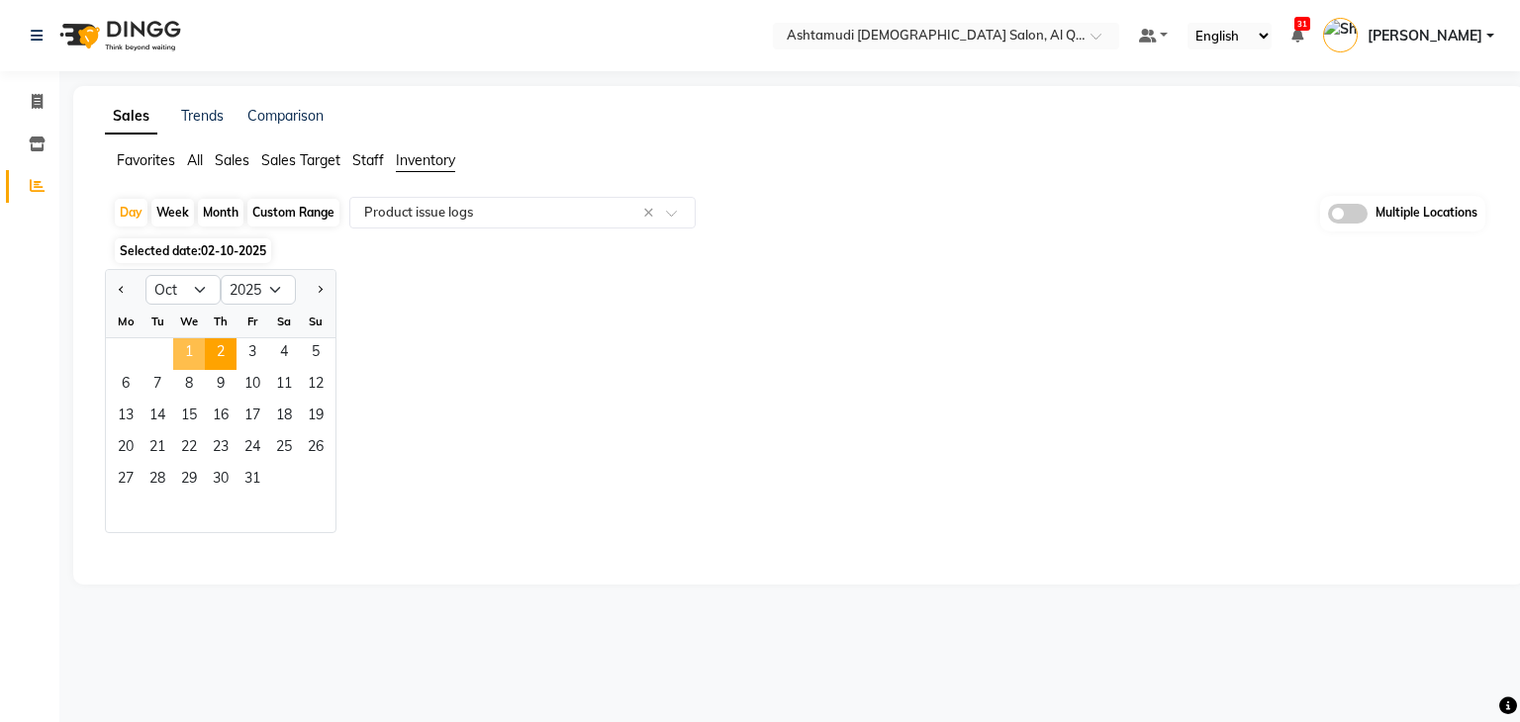
click at [185, 357] on span "1" at bounding box center [189, 354] width 32 height 32
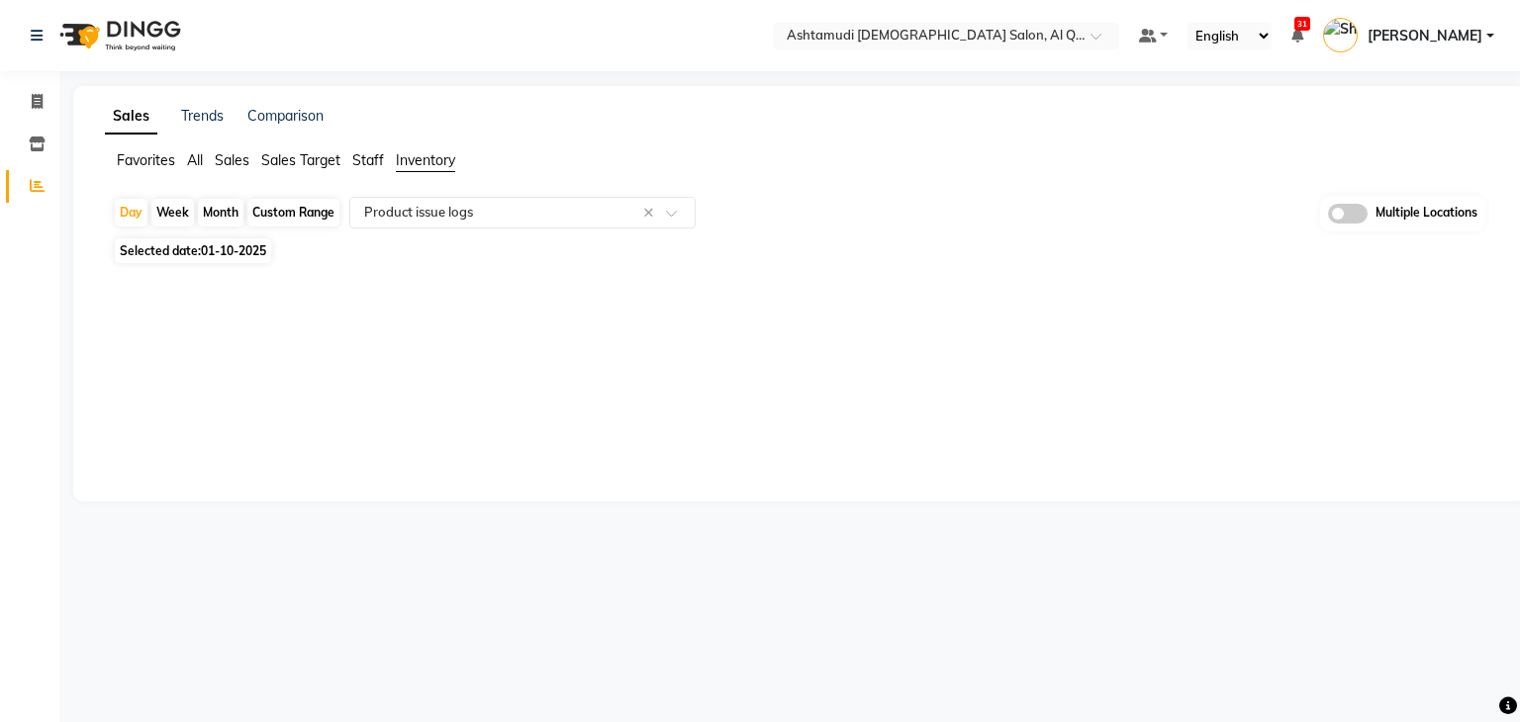
click at [202, 242] on span "Selected date: 01-10-2025" at bounding box center [193, 251] width 156 height 25
select select "10"
select select "2025"
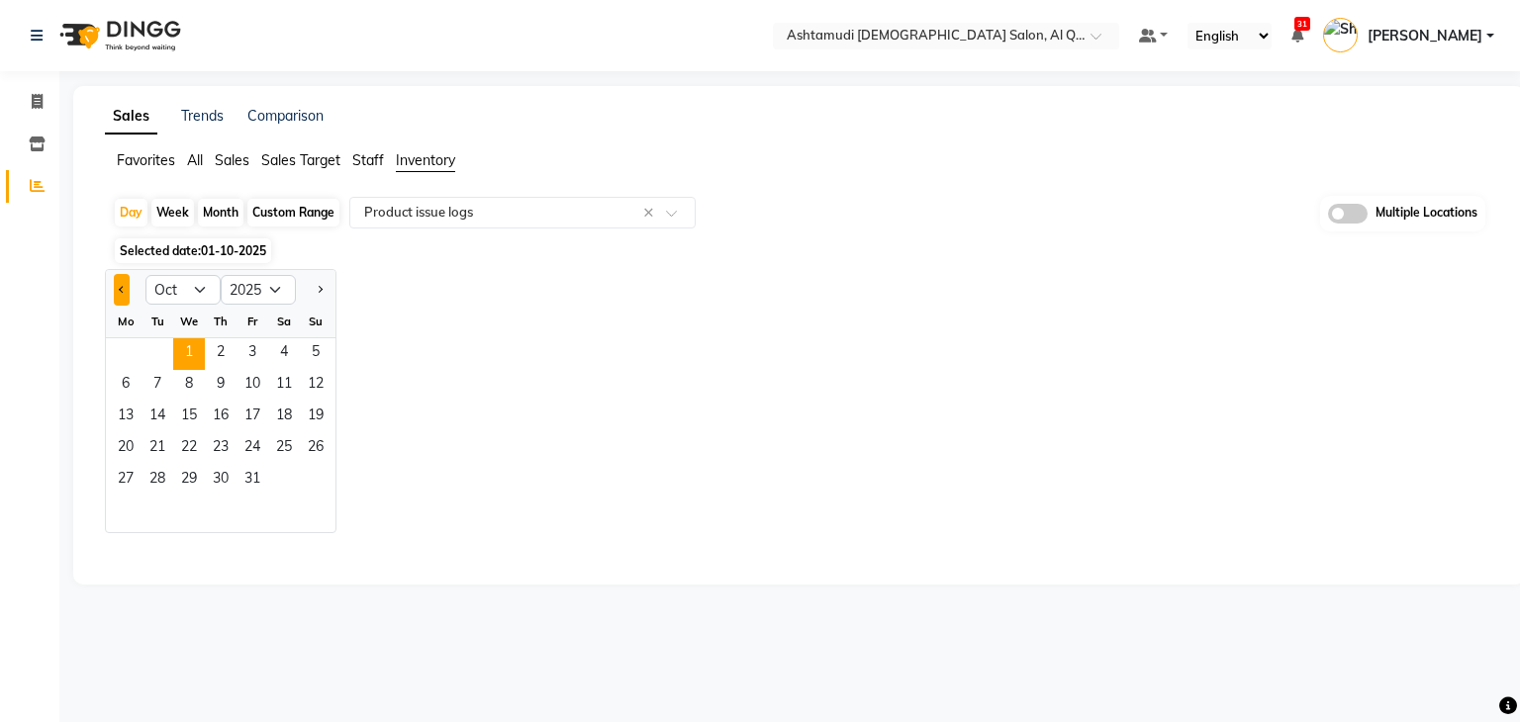
click at [120, 299] on button "Previous month" at bounding box center [122, 290] width 16 height 32
select select "9"
click at [158, 479] on span "30" at bounding box center [158, 481] width 32 height 32
select select "full_report"
select select "csv"
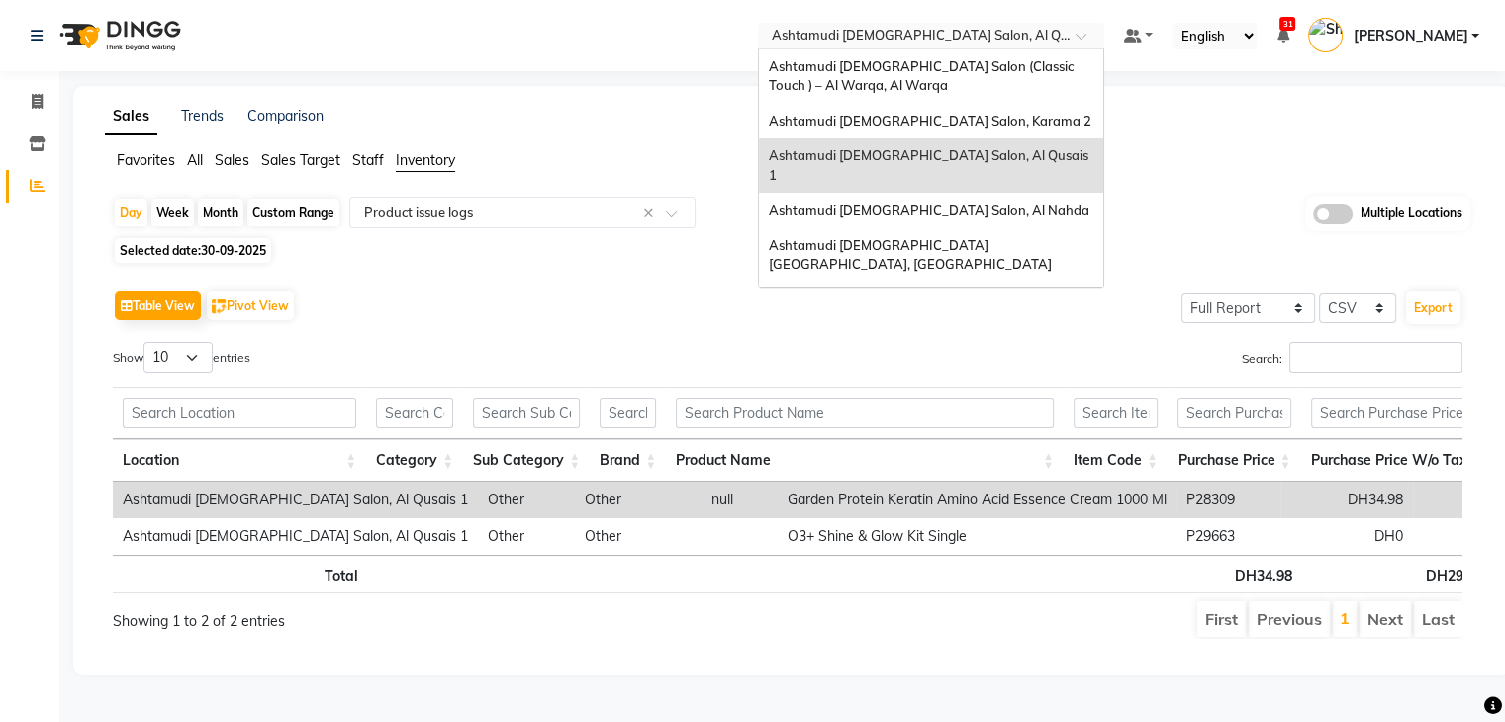
click at [1036, 33] on input "text" at bounding box center [911, 38] width 287 height 20
click at [1011, 200] on div "Ashtamudi [DEMOGRAPHIC_DATA] Salon, Al Nahda" at bounding box center [931, 211] width 344 height 36
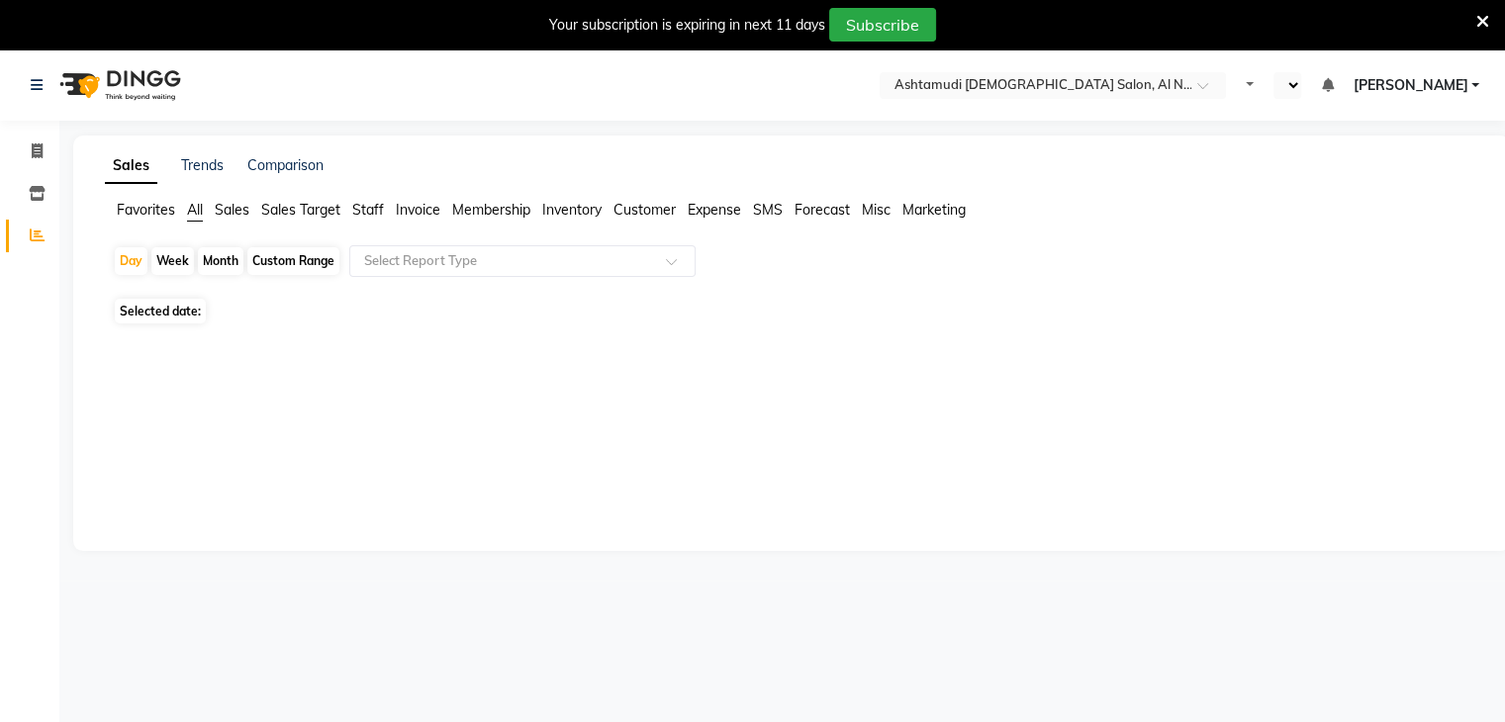
select select "en"
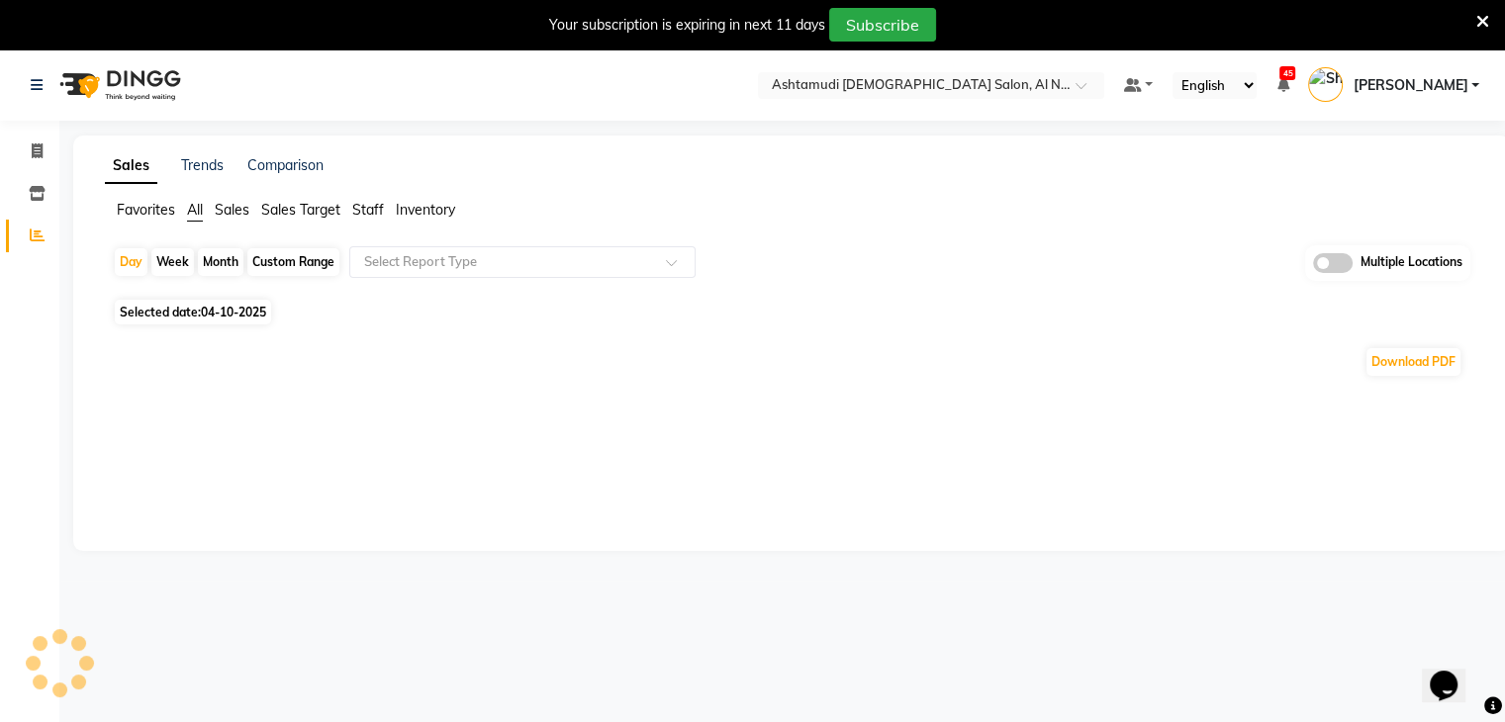
drag, startPoint x: 401, startPoint y: 210, endPoint x: 431, endPoint y: 225, distance: 33.2
click at [402, 210] on span "Inventory" at bounding box center [425, 210] width 59 height 18
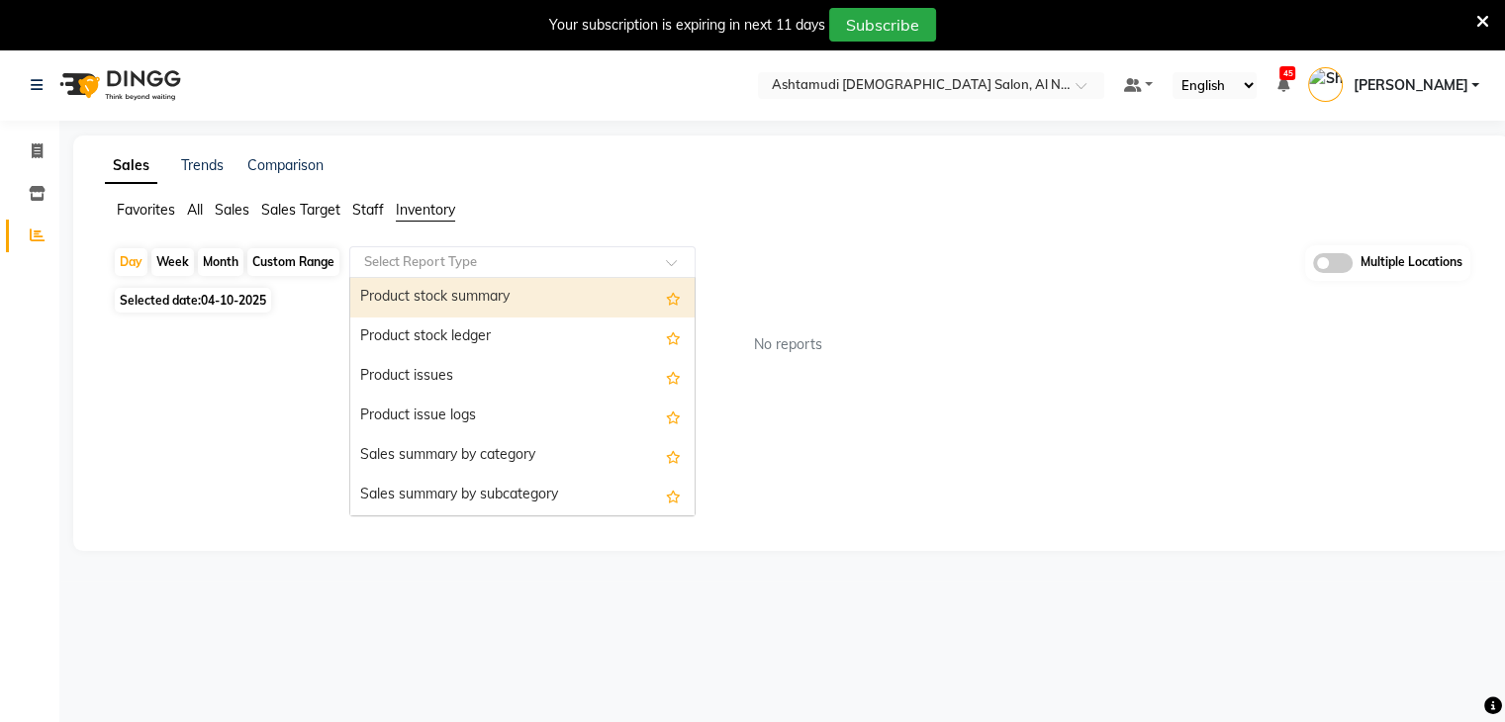
click at [392, 260] on input "text" at bounding box center [502, 262] width 285 height 20
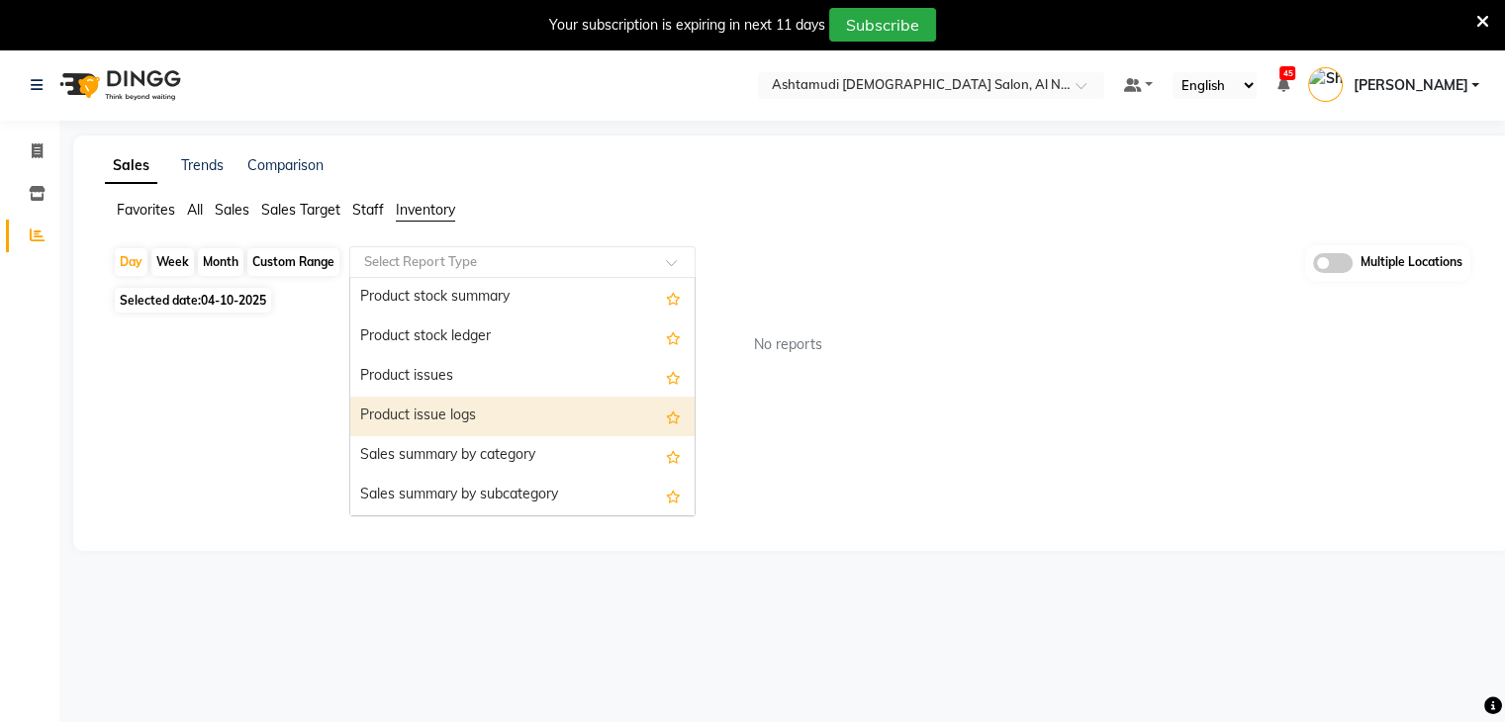
click at [406, 417] on div "Product issue logs" at bounding box center [522, 417] width 344 height 40
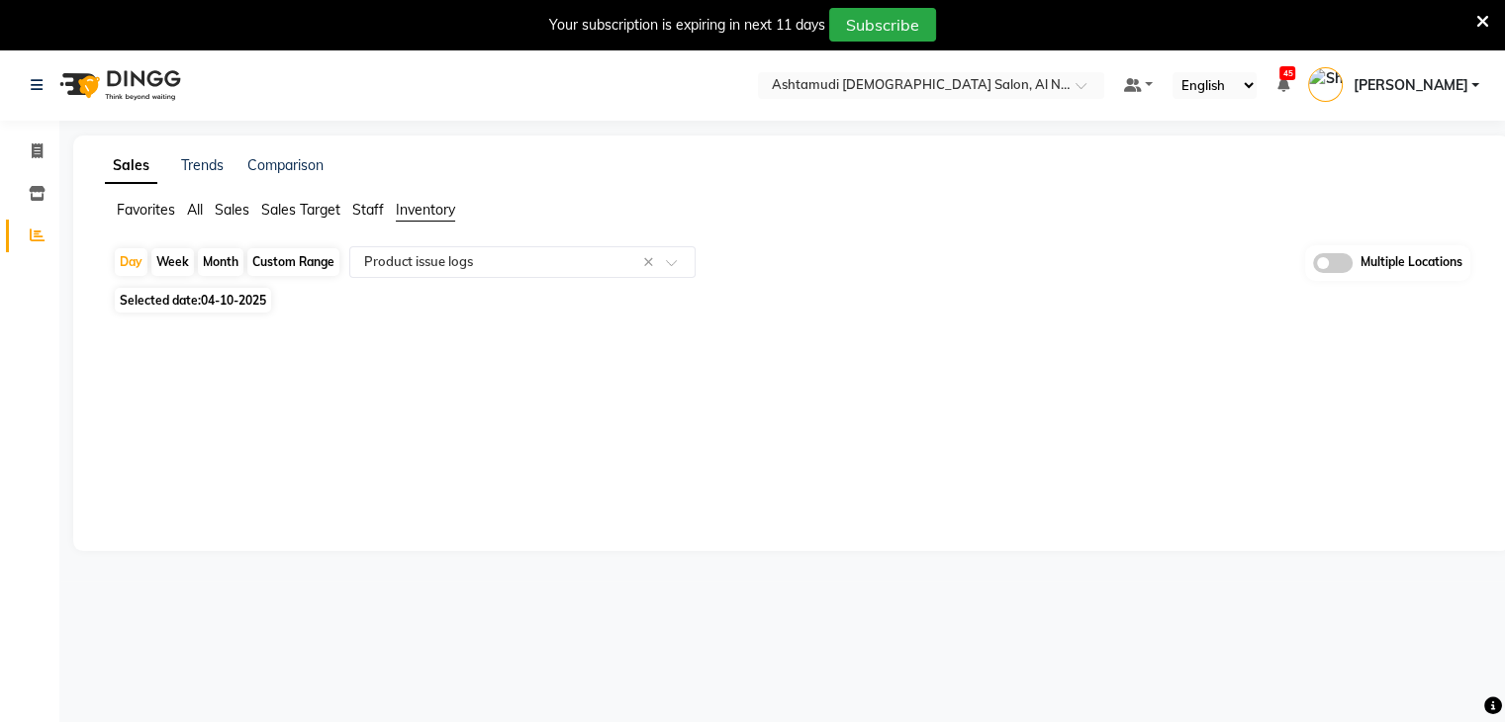
click at [189, 302] on span "Selected date: 04-10-2025" at bounding box center [193, 300] width 156 height 25
select select "10"
select select "2025"
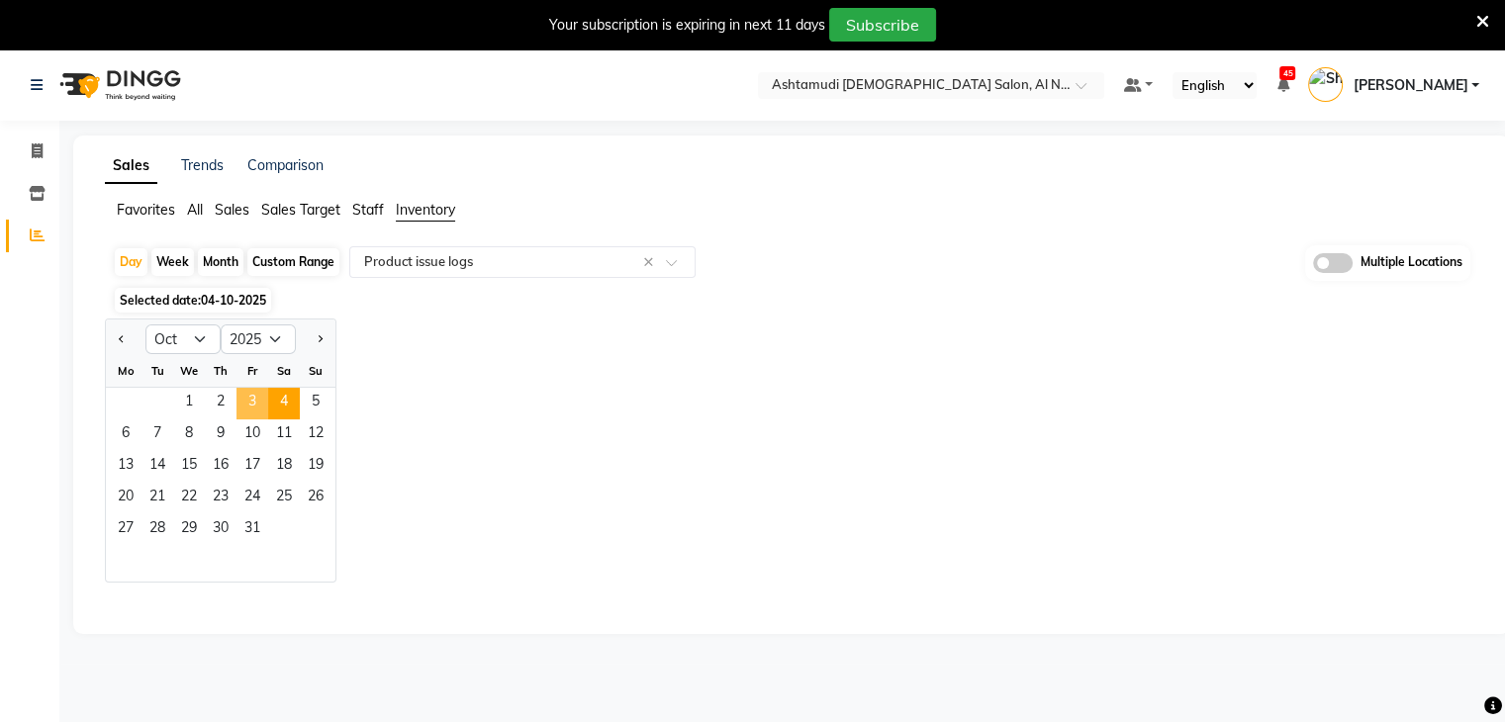
click at [244, 403] on span "3" at bounding box center [253, 404] width 32 height 32
select select "full_report"
select select "csv"
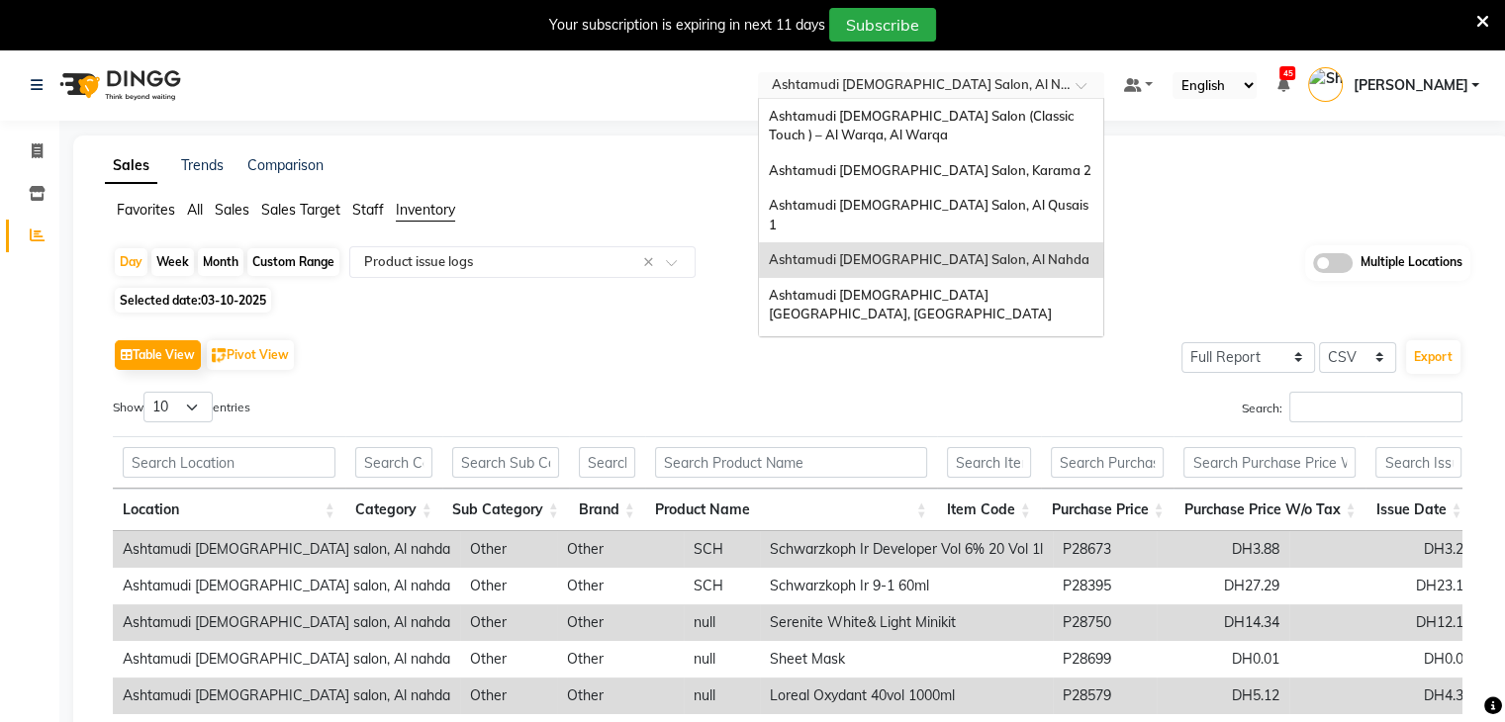
click at [859, 77] on input "text" at bounding box center [911, 87] width 287 height 20
click at [953, 278] on div "Ashtamudi [DEMOGRAPHIC_DATA] [GEOGRAPHIC_DATA], [GEOGRAPHIC_DATA]" at bounding box center [931, 305] width 344 height 54
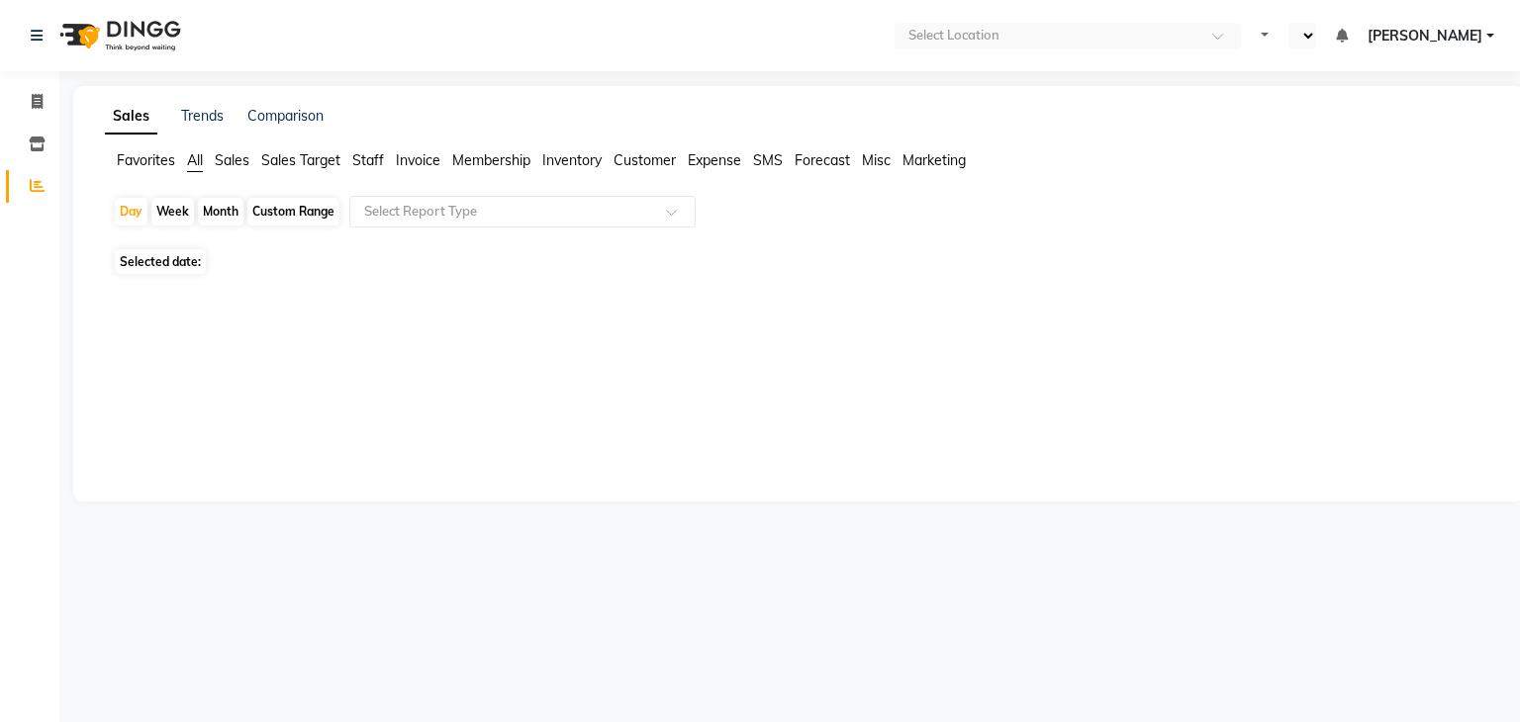
select select "en"
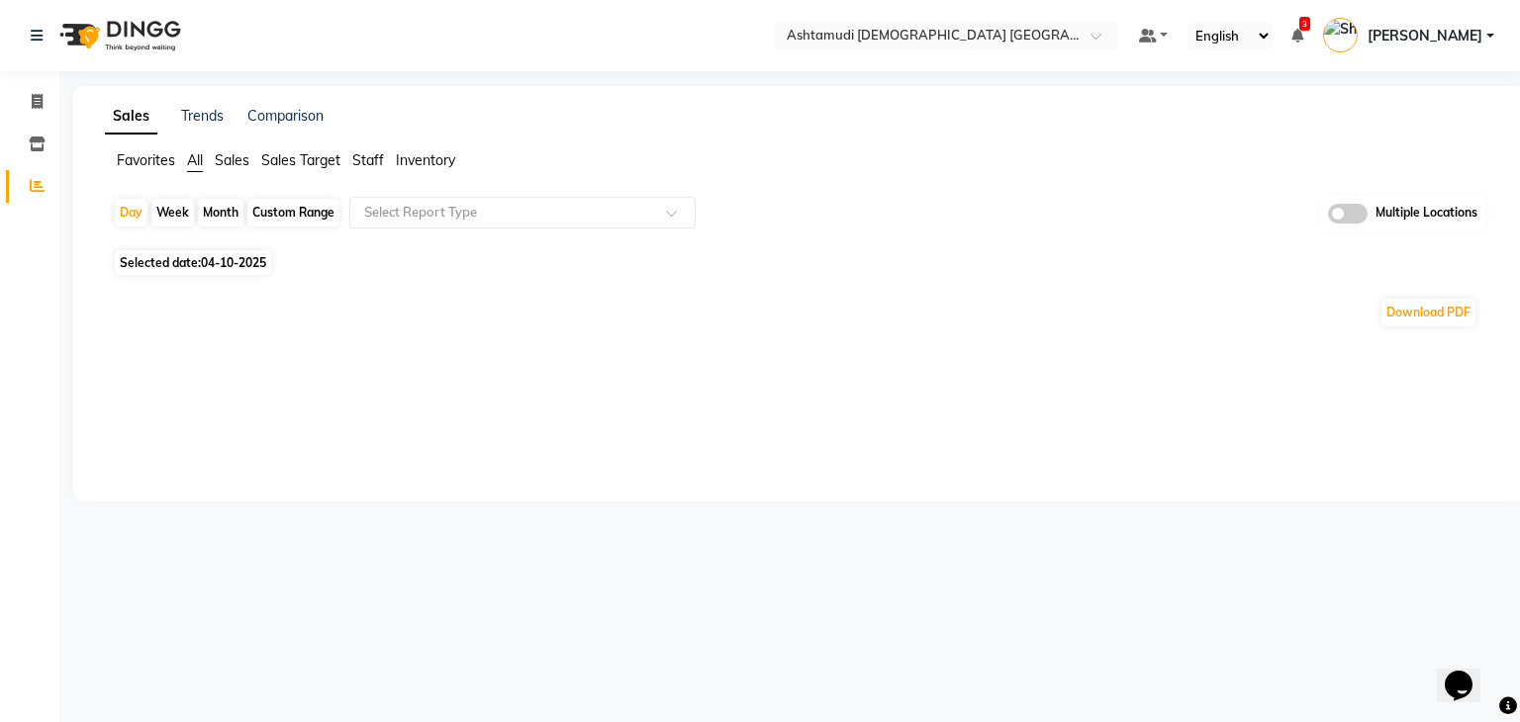
click at [436, 163] on span "Inventory" at bounding box center [425, 160] width 59 height 18
click at [514, 203] on input "text" at bounding box center [502, 213] width 285 height 20
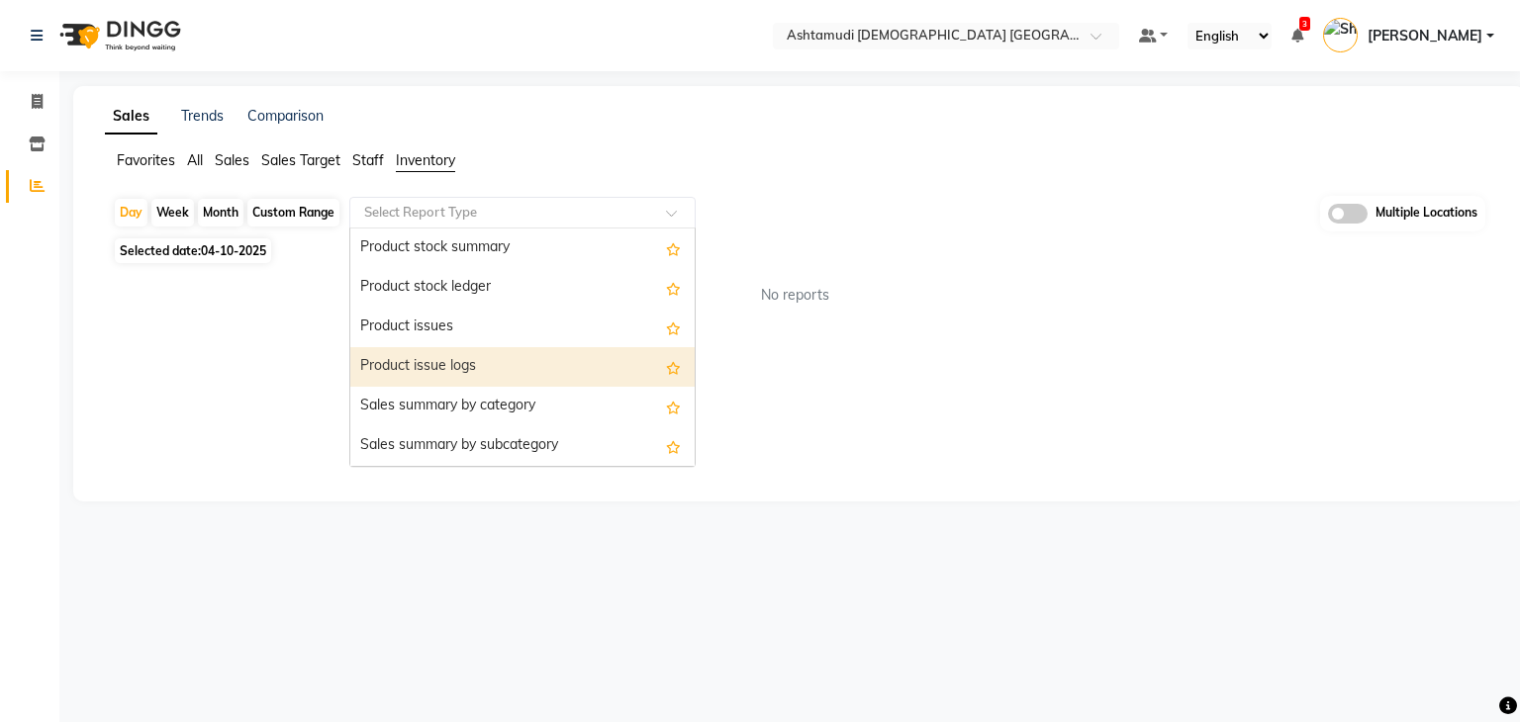
click at [552, 353] on div "Product issue logs" at bounding box center [522, 367] width 344 height 40
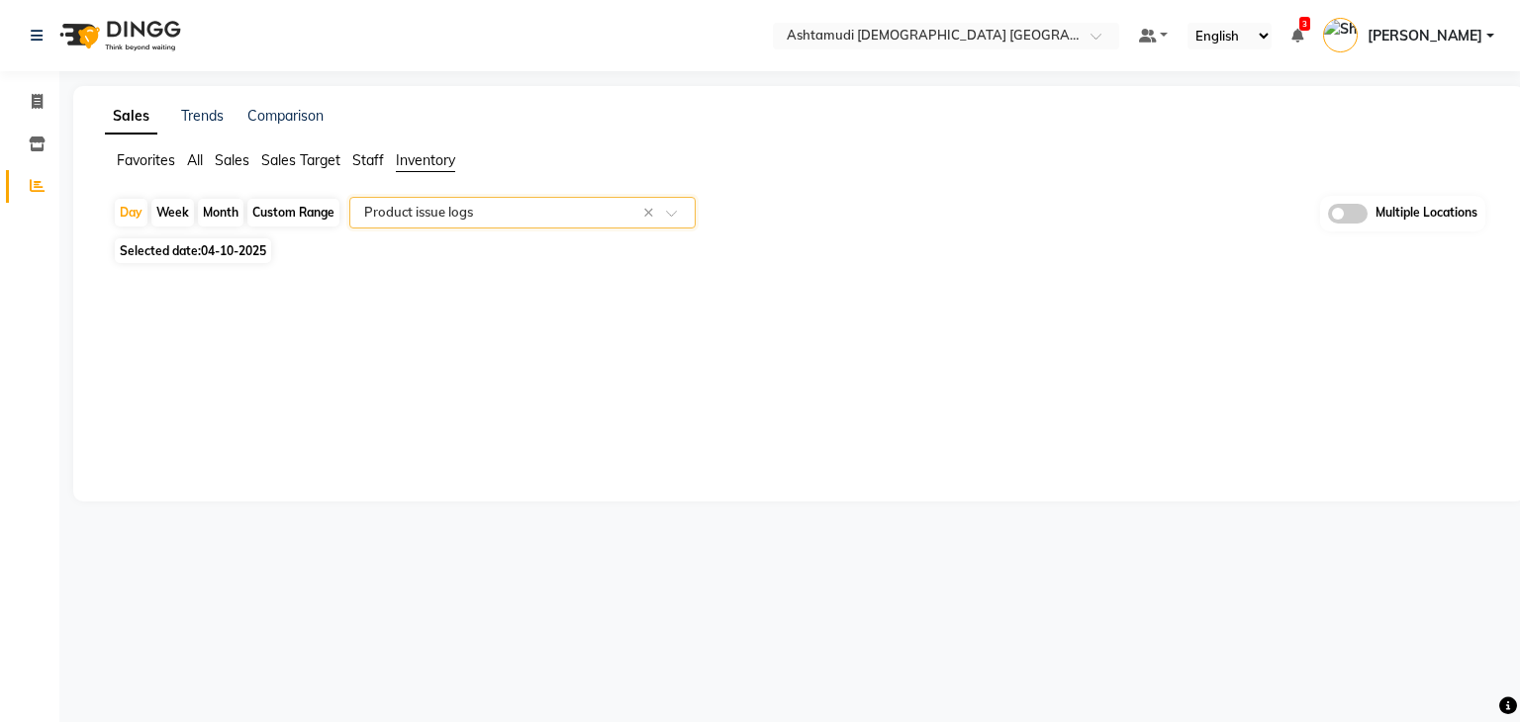
click at [160, 261] on span "Selected date: 04-10-2025" at bounding box center [193, 251] width 156 height 25
select select "10"
select select "2025"
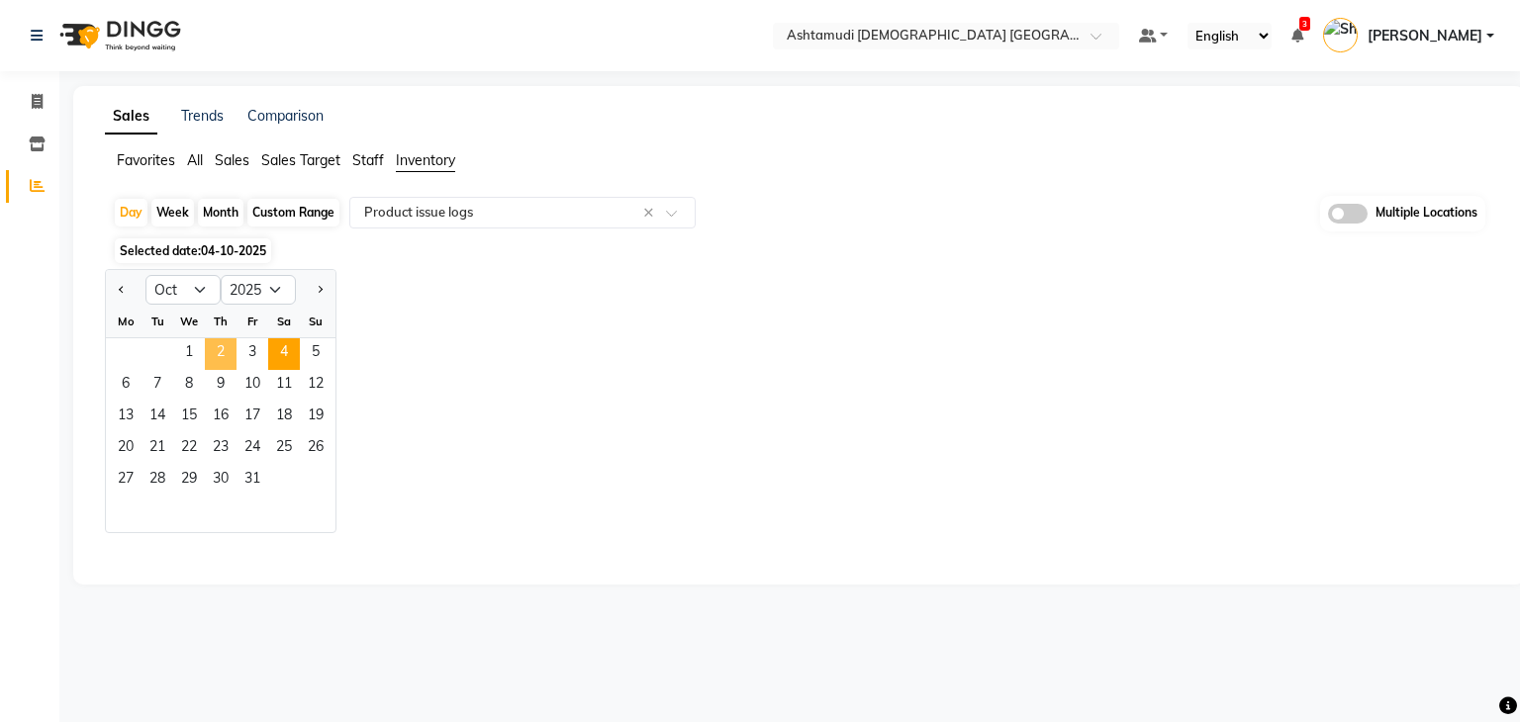
click at [232, 357] on span "2" at bounding box center [221, 354] width 32 height 32
select select "full_report"
select select "csv"
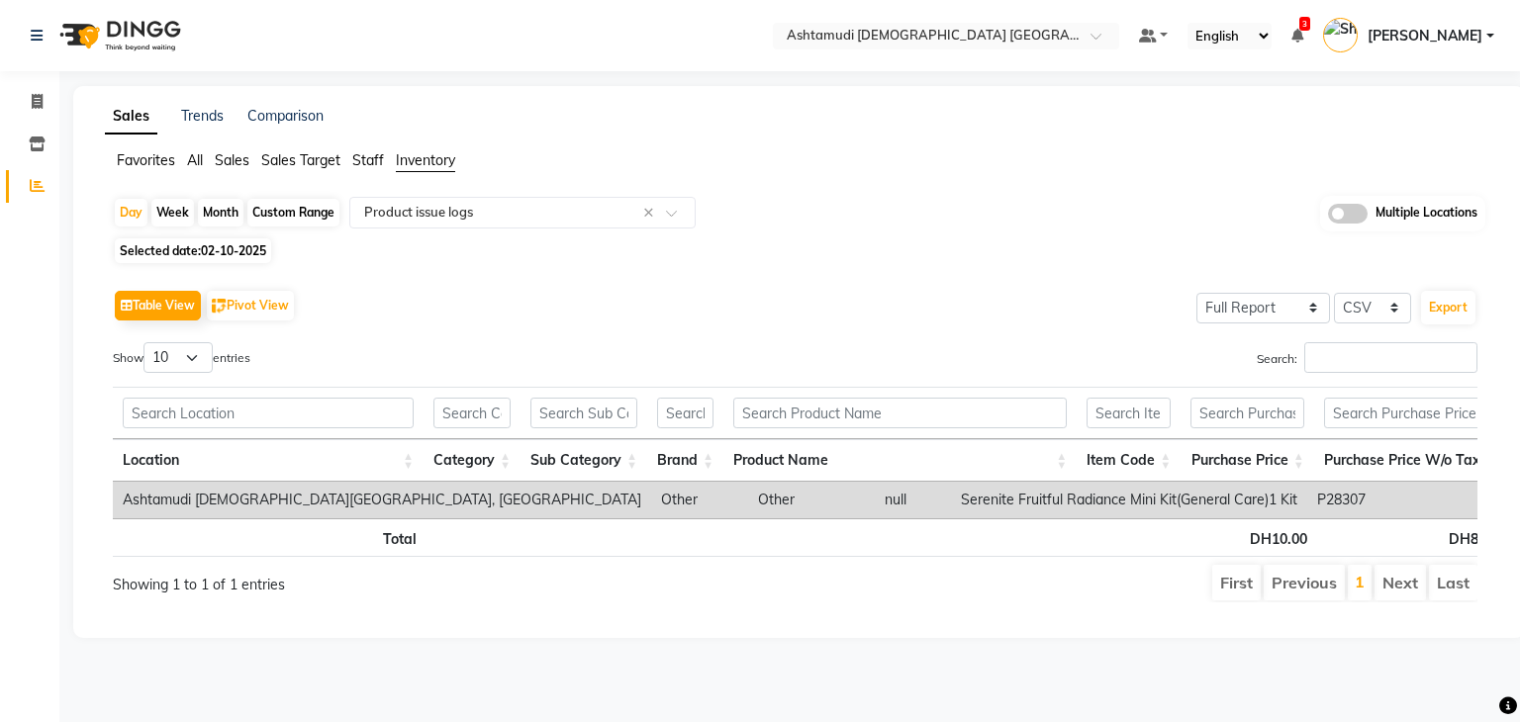
click at [230, 243] on span "02-10-2025" at bounding box center [233, 250] width 65 height 15
select select "10"
select select "2025"
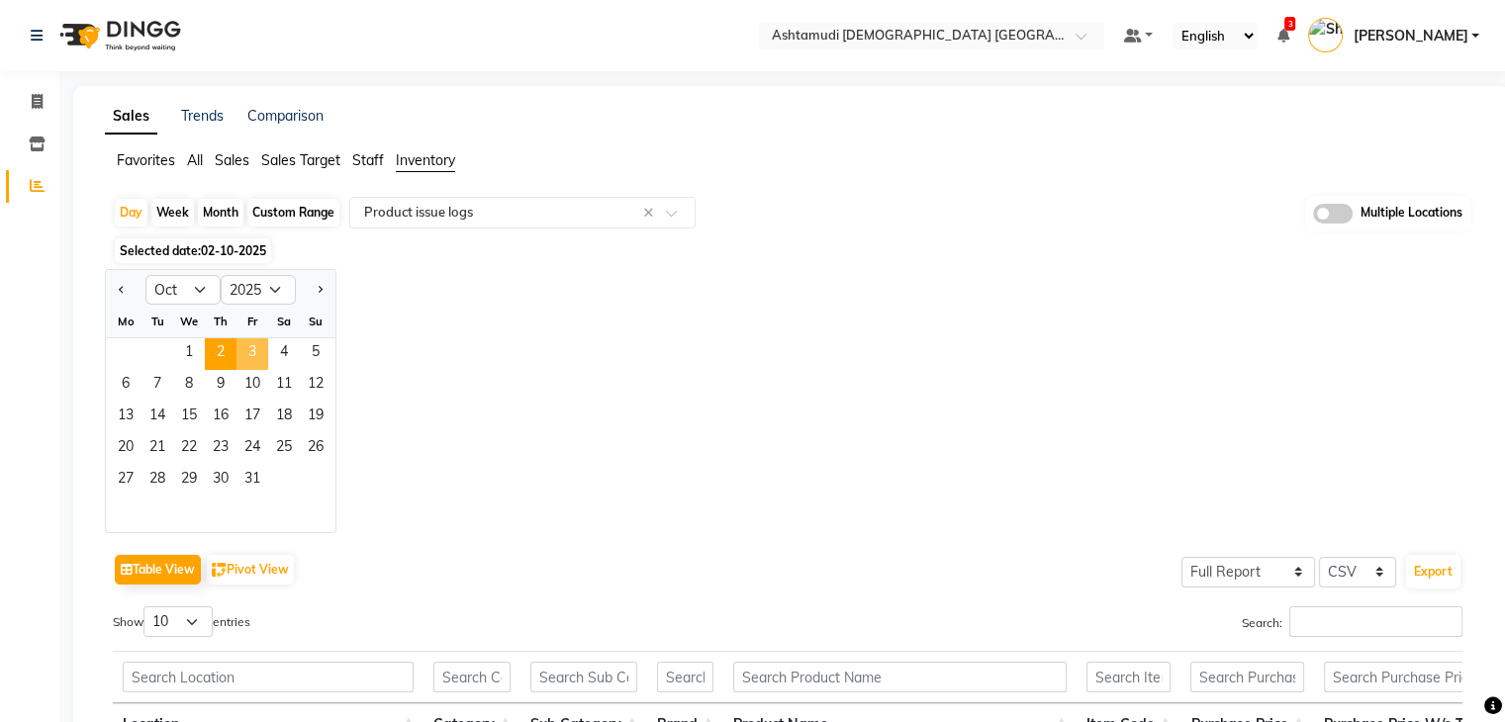
click at [244, 354] on span "3" at bounding box center [253, 354] width 32 height 32
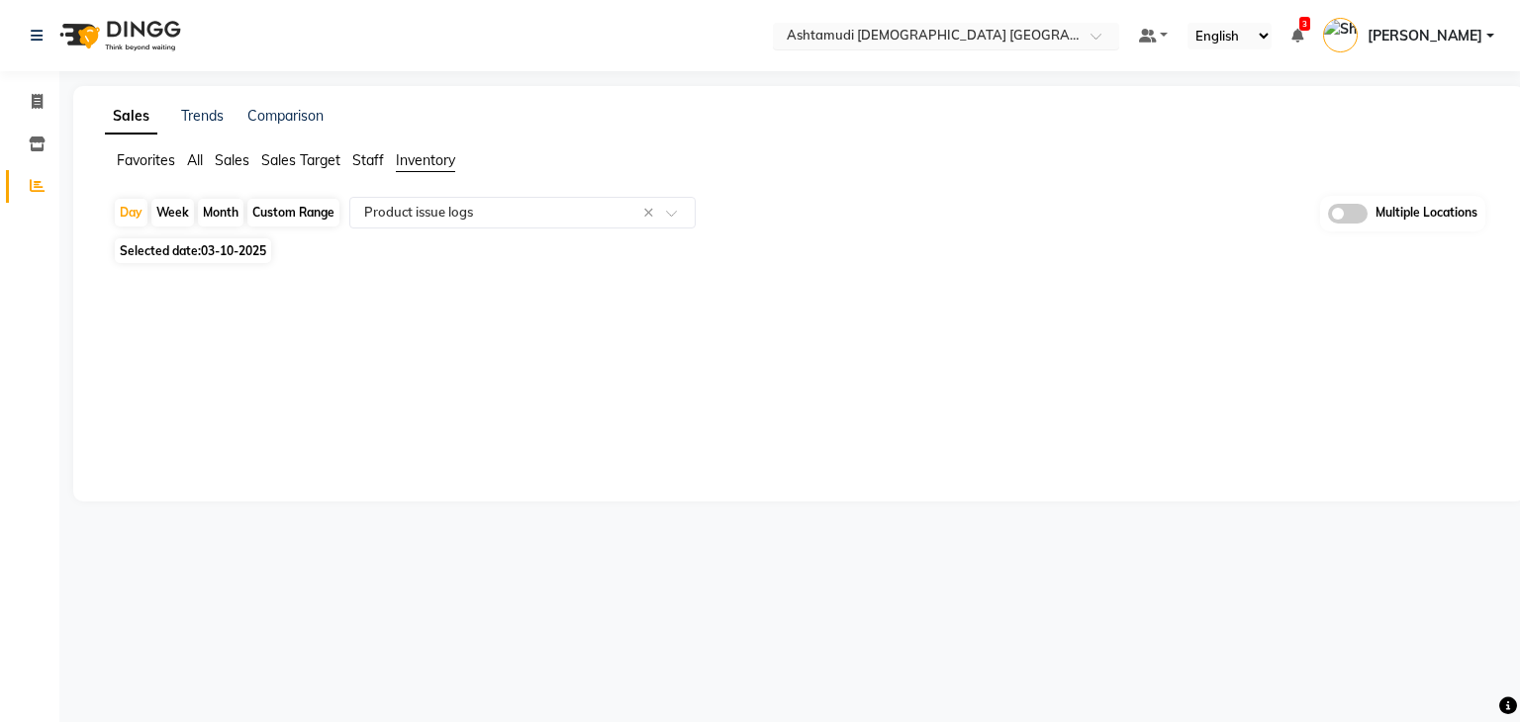
click at [1069, 32] on input "text" at bounding box center [926, 38] width 287 height 20
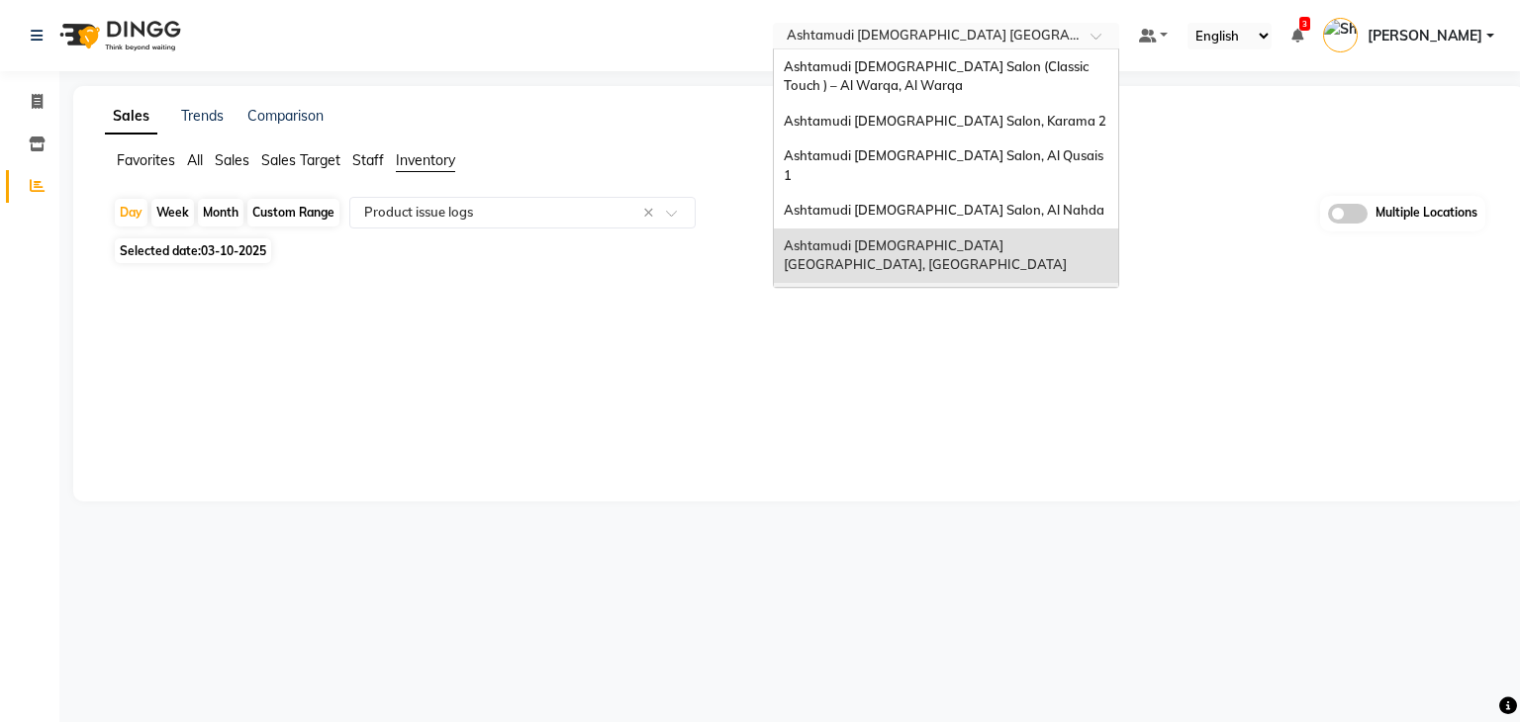
click at [1003, 292] on span "Ashtamudi [DEMOGRAPHIC_DATA] Salon - Al Karama, [GEOGRAPHIC_DATA] -[GEOGRAPHIC_…" at bounding box center [926, 319] width 285 height 54
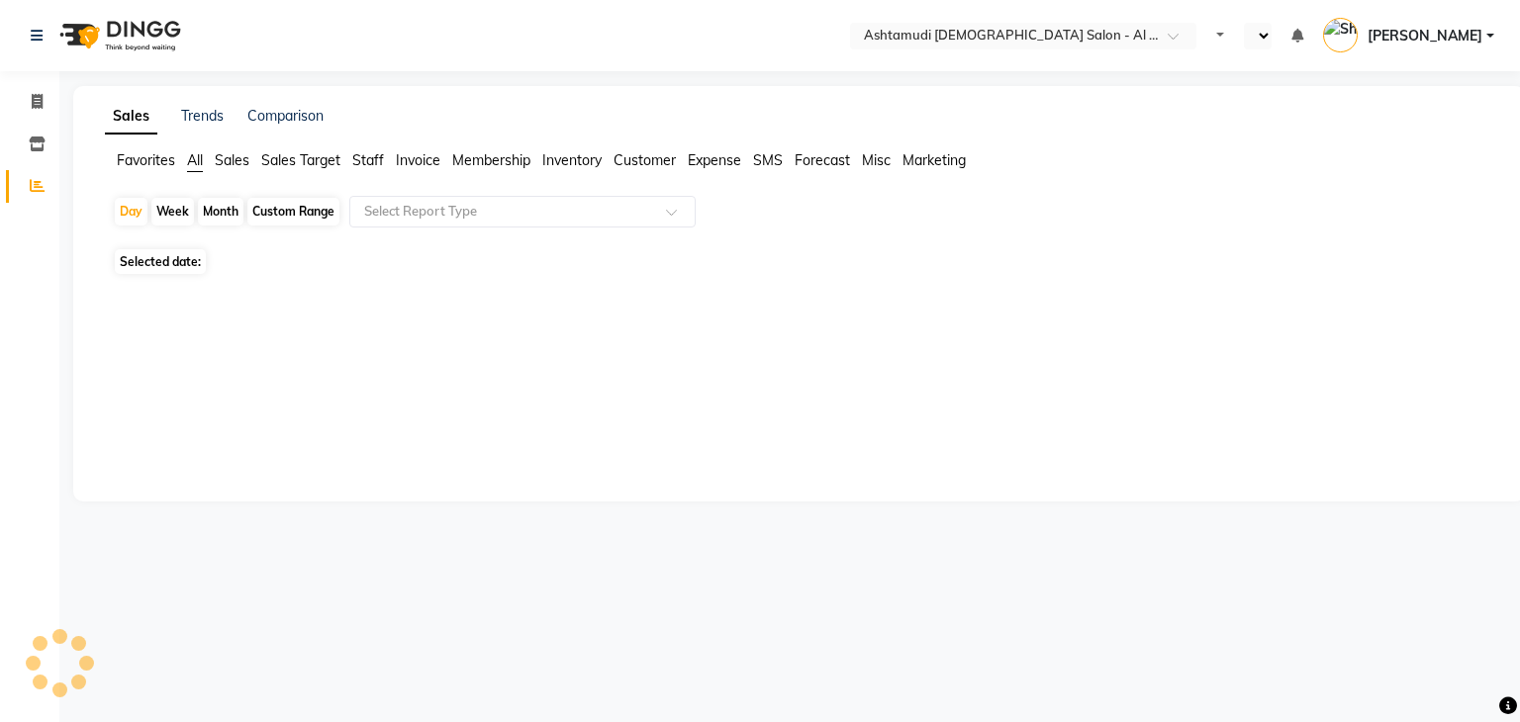
select select "en"
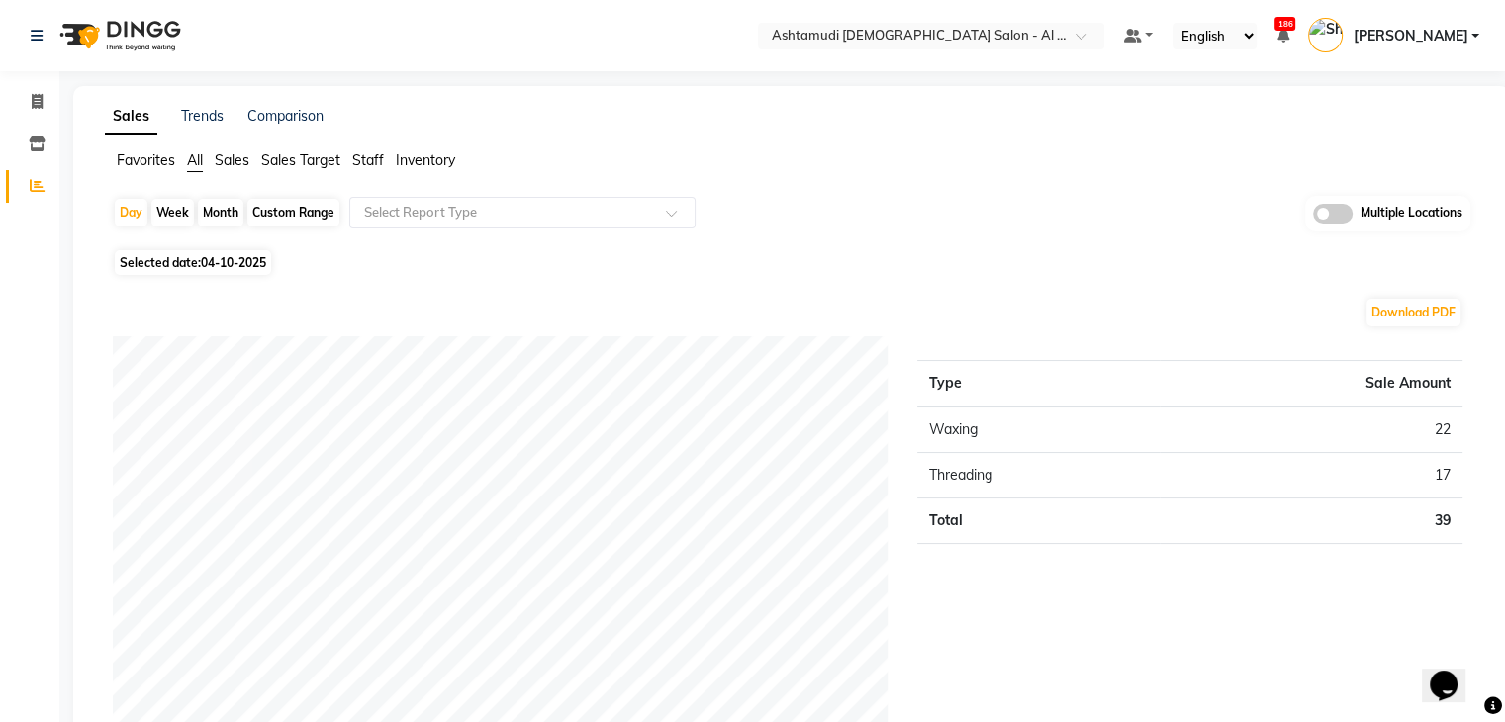
click at [434, 159] on span "Inventory" at bounding box center [425, 160] width 59 height 18
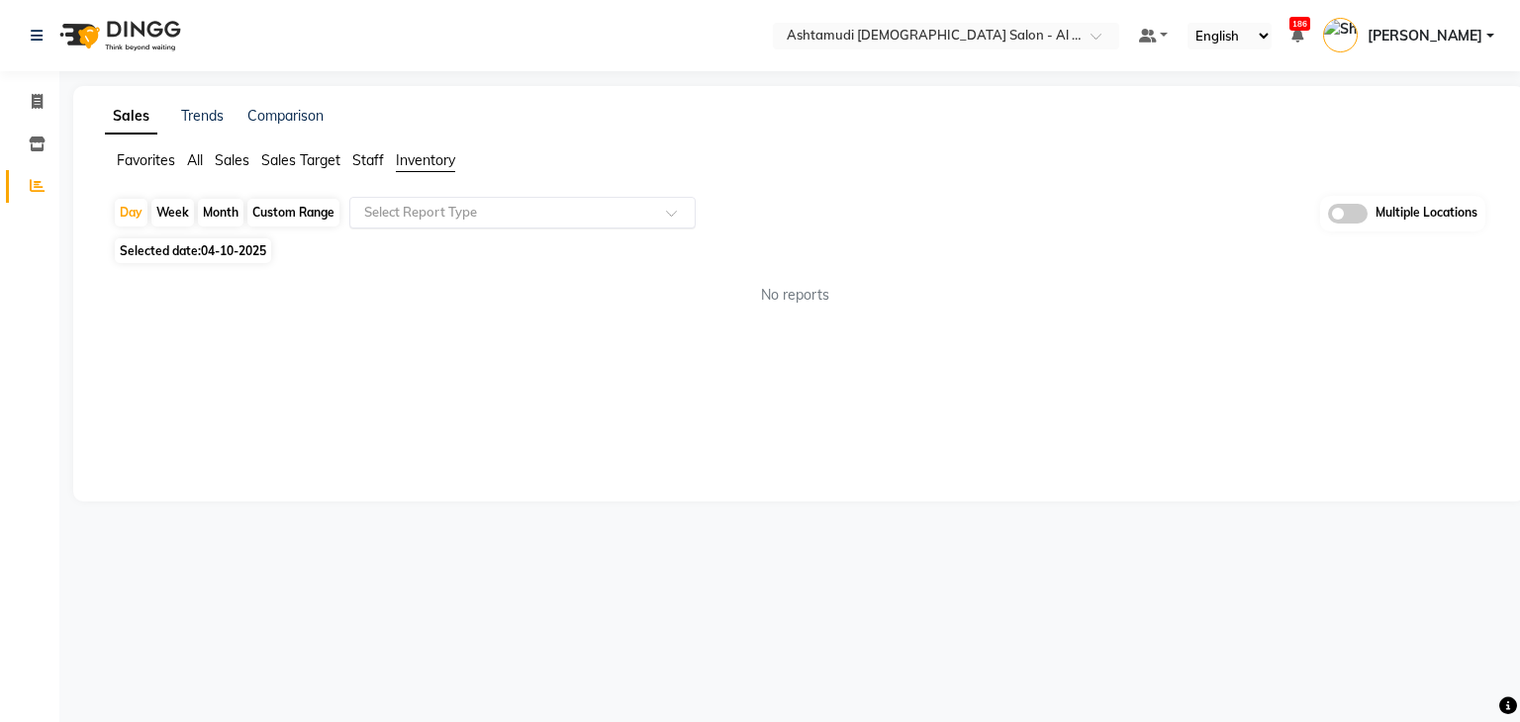
click at [407, 203] on input "text" at bounding box center [502, 213] width 285 height 20
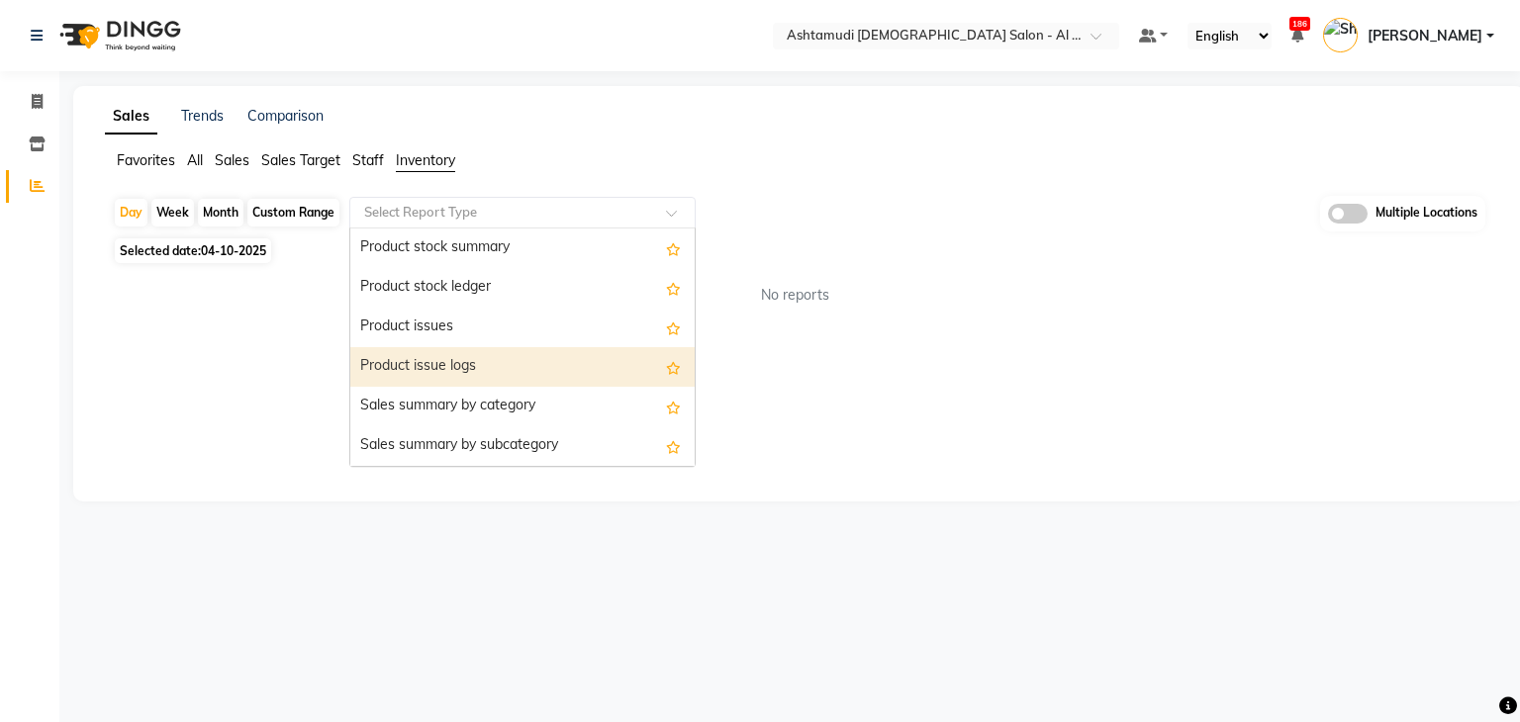
click at [427, 363] on div "Product issue logs" at bounding box center [522, 367] width 344 height 40
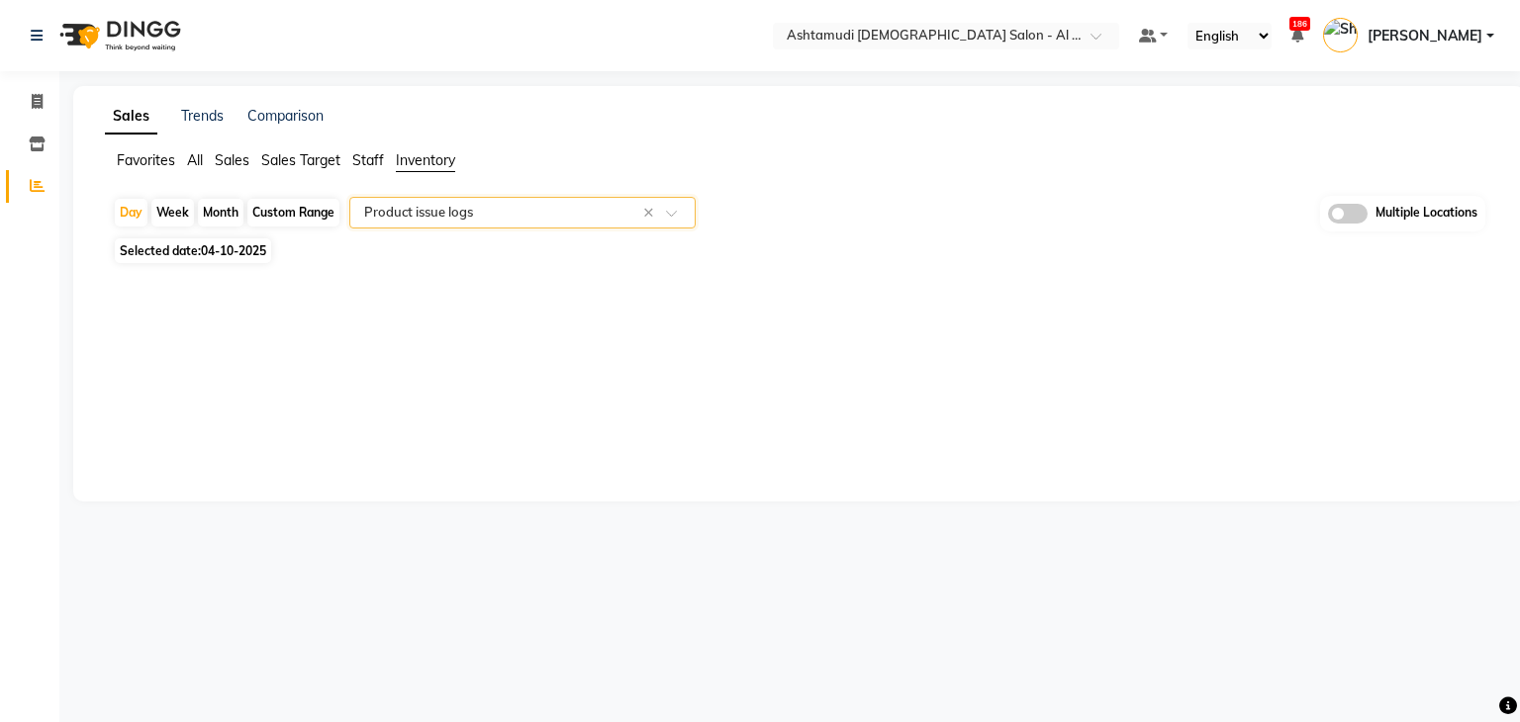
click at [253, 246] on span "04-10-2025" at bounding box center [233, 250] width 65 height 15
select select "10"
select select "2025"
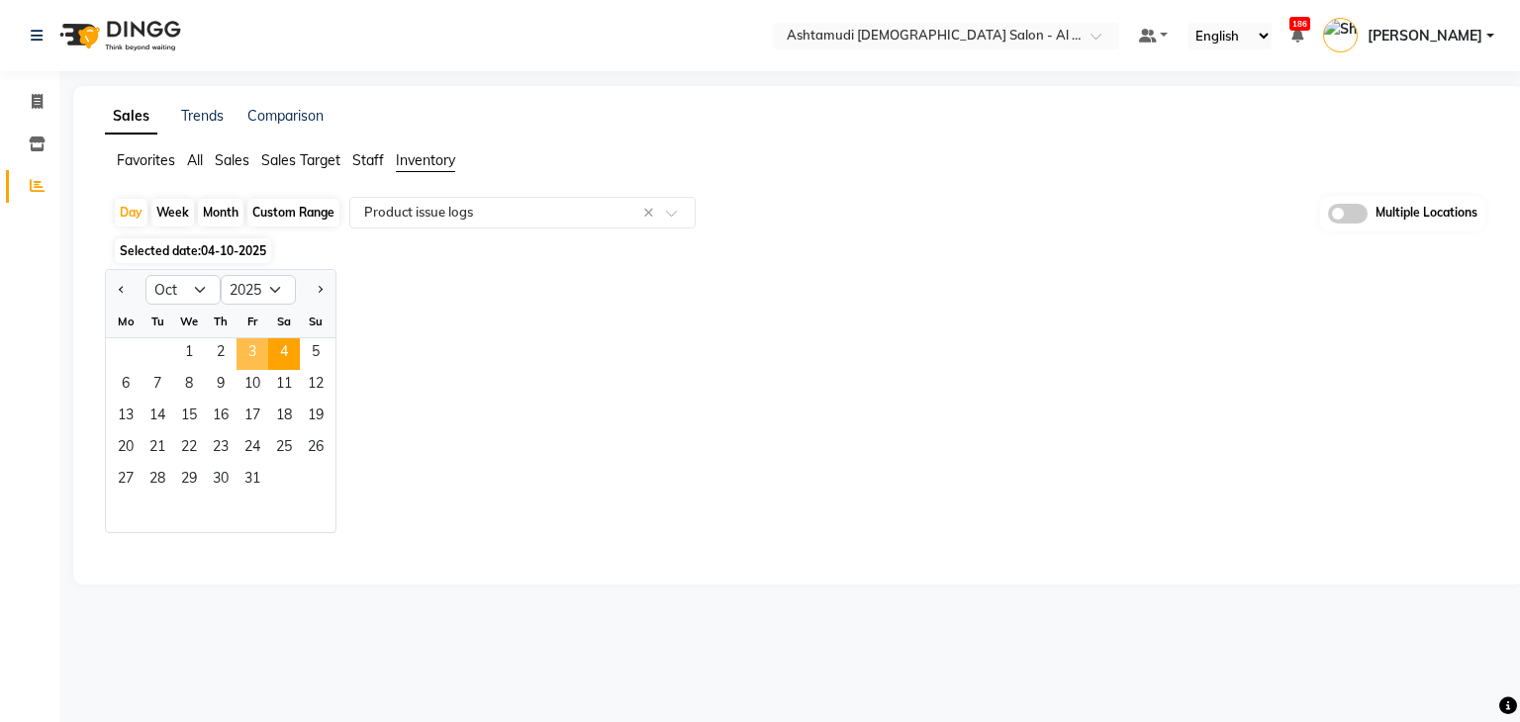
click at [251, 347] on span "3" at bounding box center [253, 354] width 32 height 32
select select "full_report"
select select "csv"
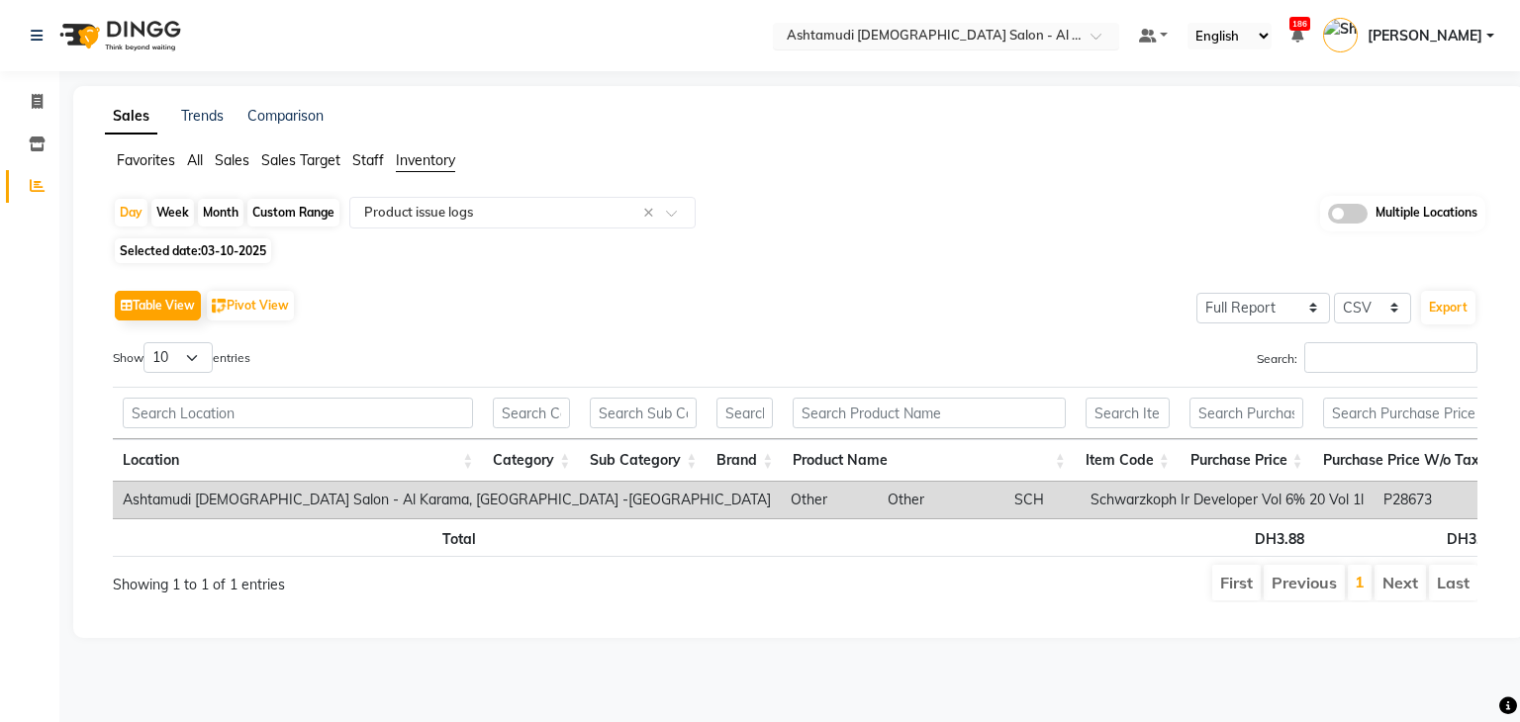
click at [1027, 33] on input "text" at bounding box center [926, 38] width 287 height 20
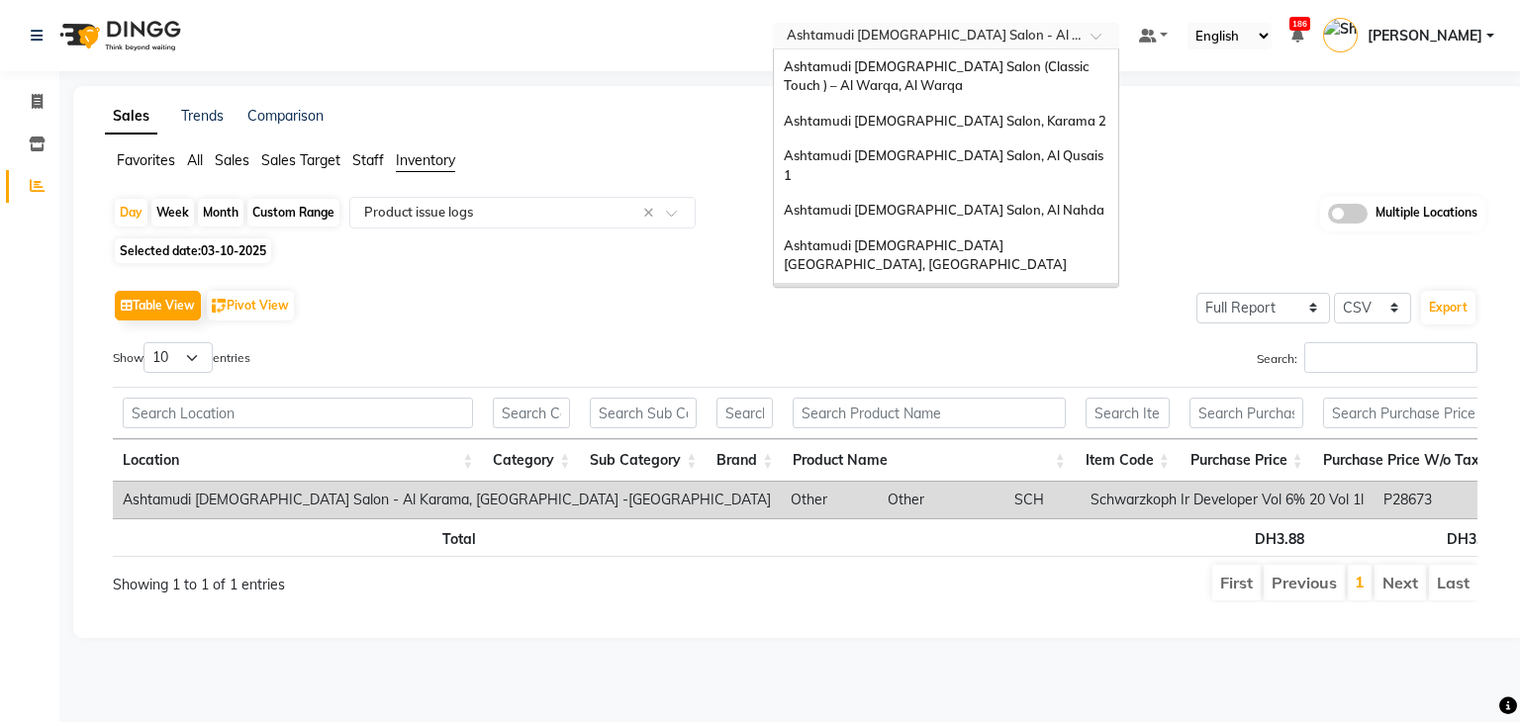
scroll to position [12, 0]
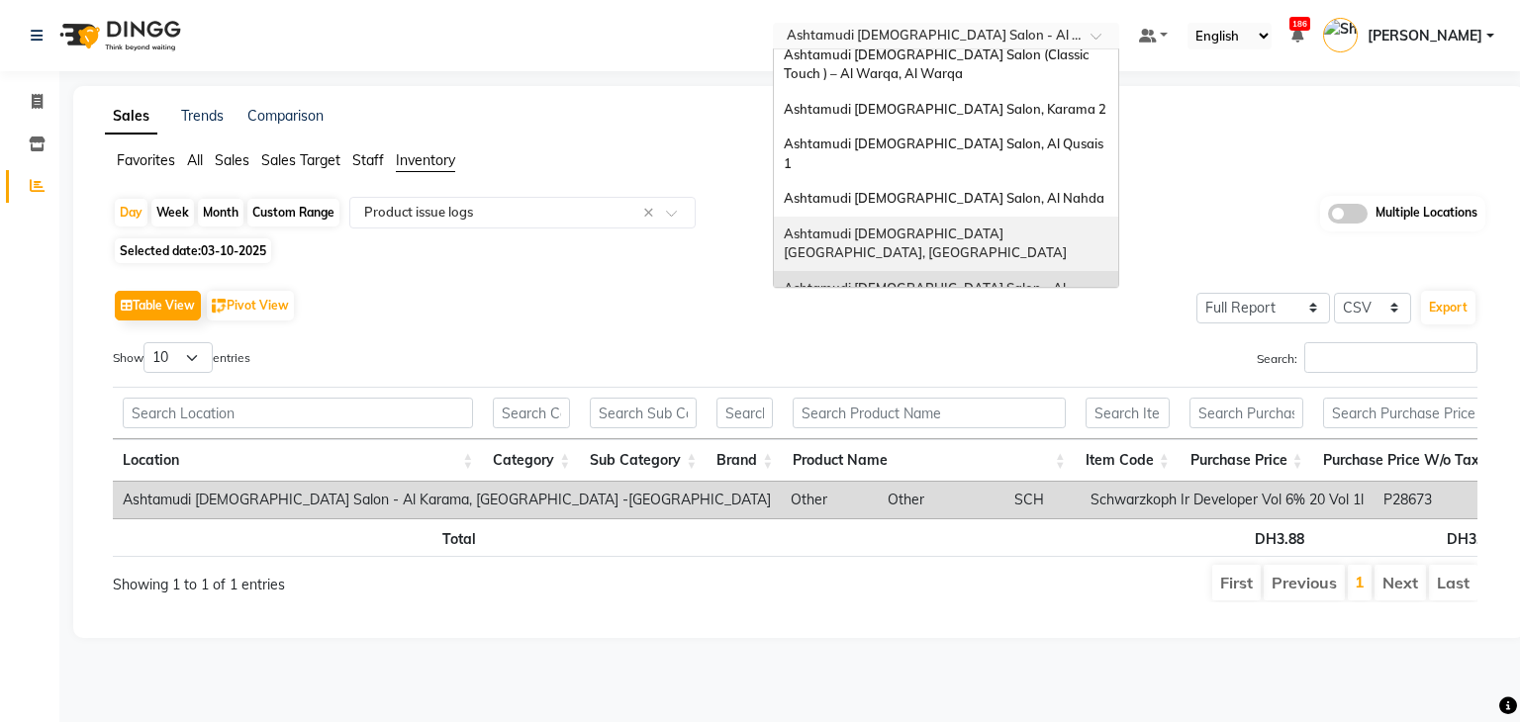
click at [1006, 226] on span "Ashtamudi [DEMOGRAPHIC_DATA] [GEOGRAPHIC_DATA], [GEOGRAPHIC_DATA]" at bounding box center [925, 244] width 283 height 36
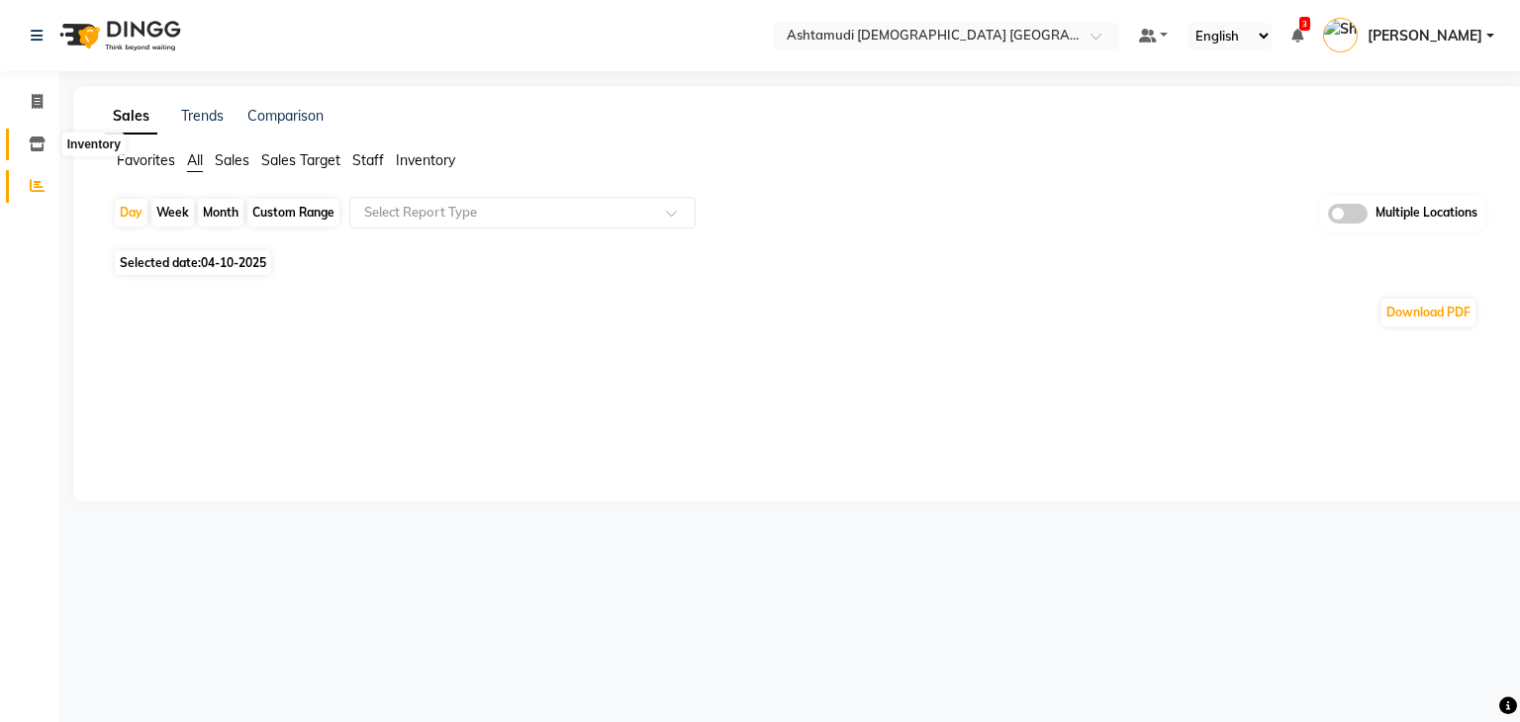
click at [41, 141] on icon at bounding box center [37, 144] width 17 height 15
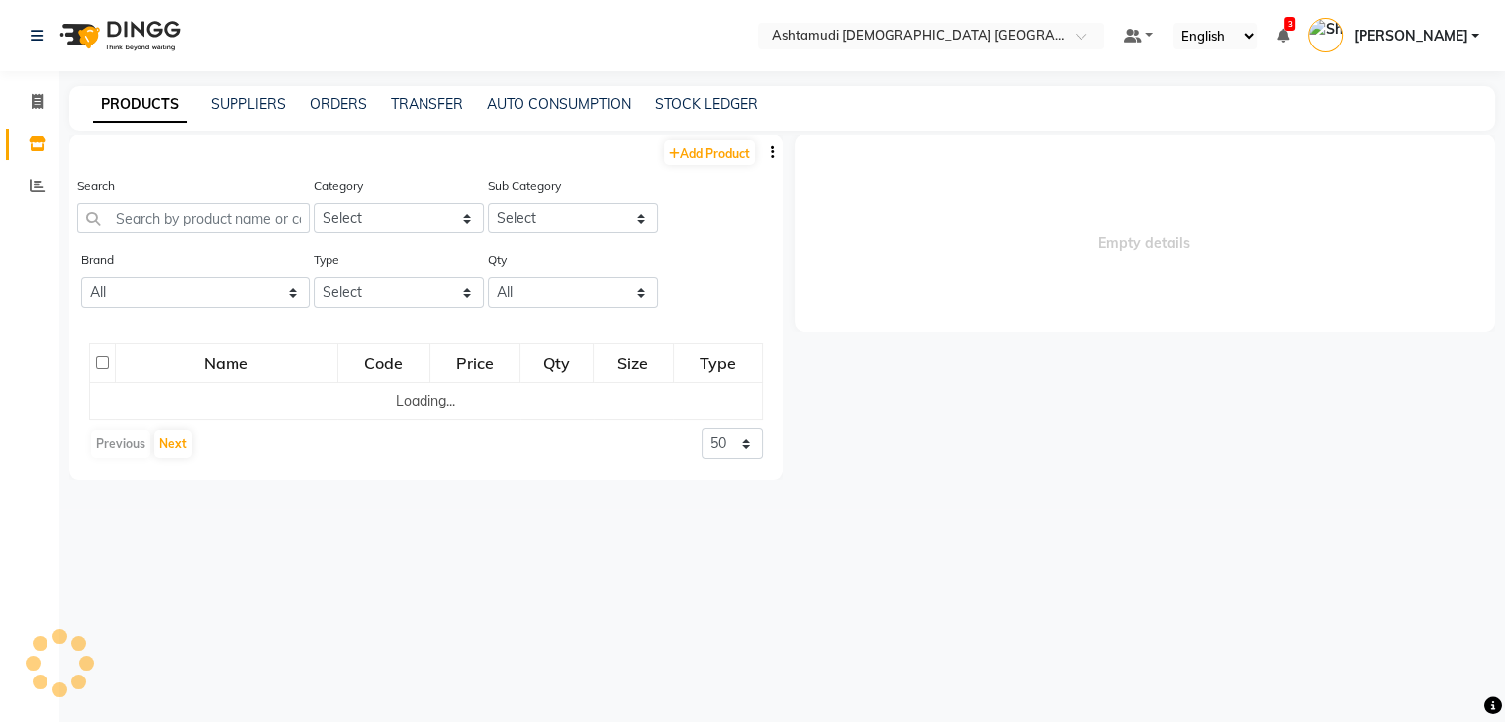
select select
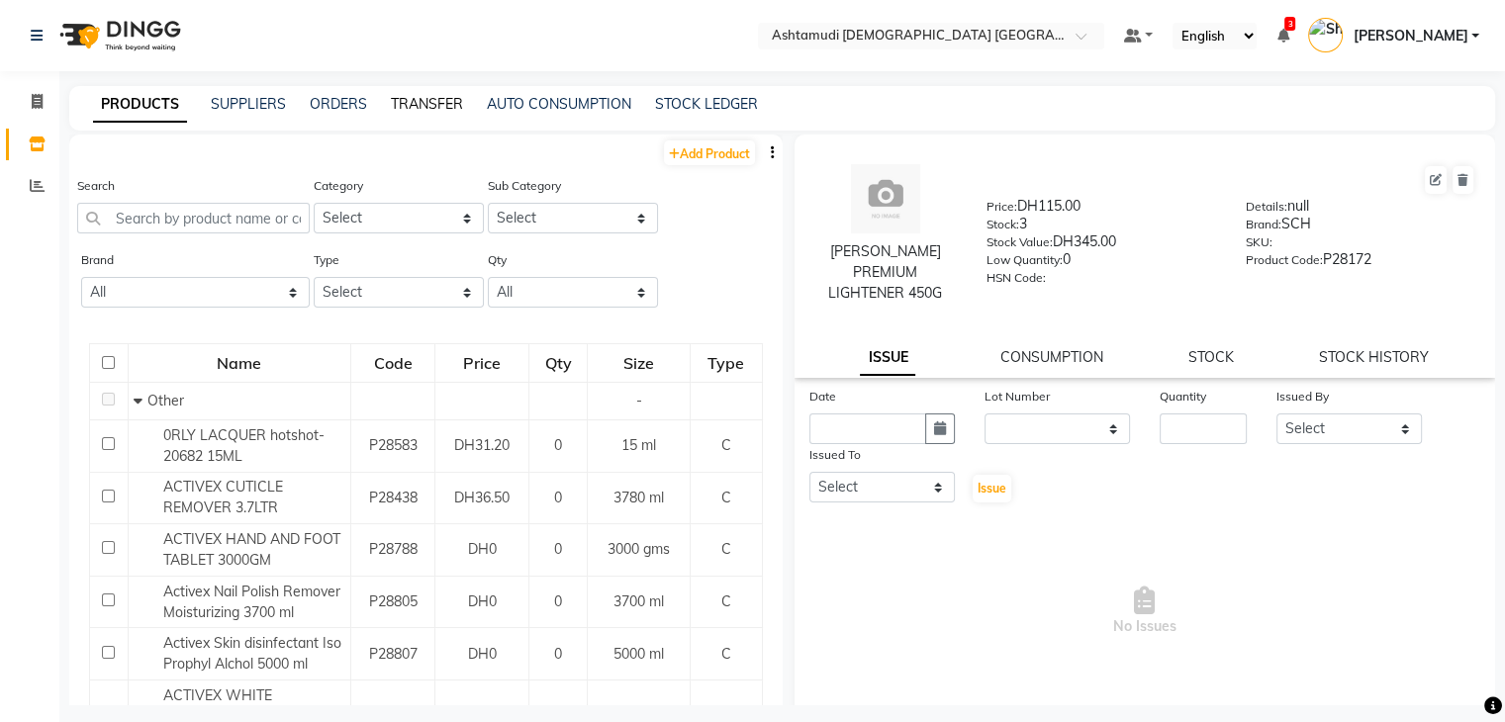
click at [427, 110] on link "TRANSFER" at bounding box center [427, 104] width 72 height 18
select select "sender"
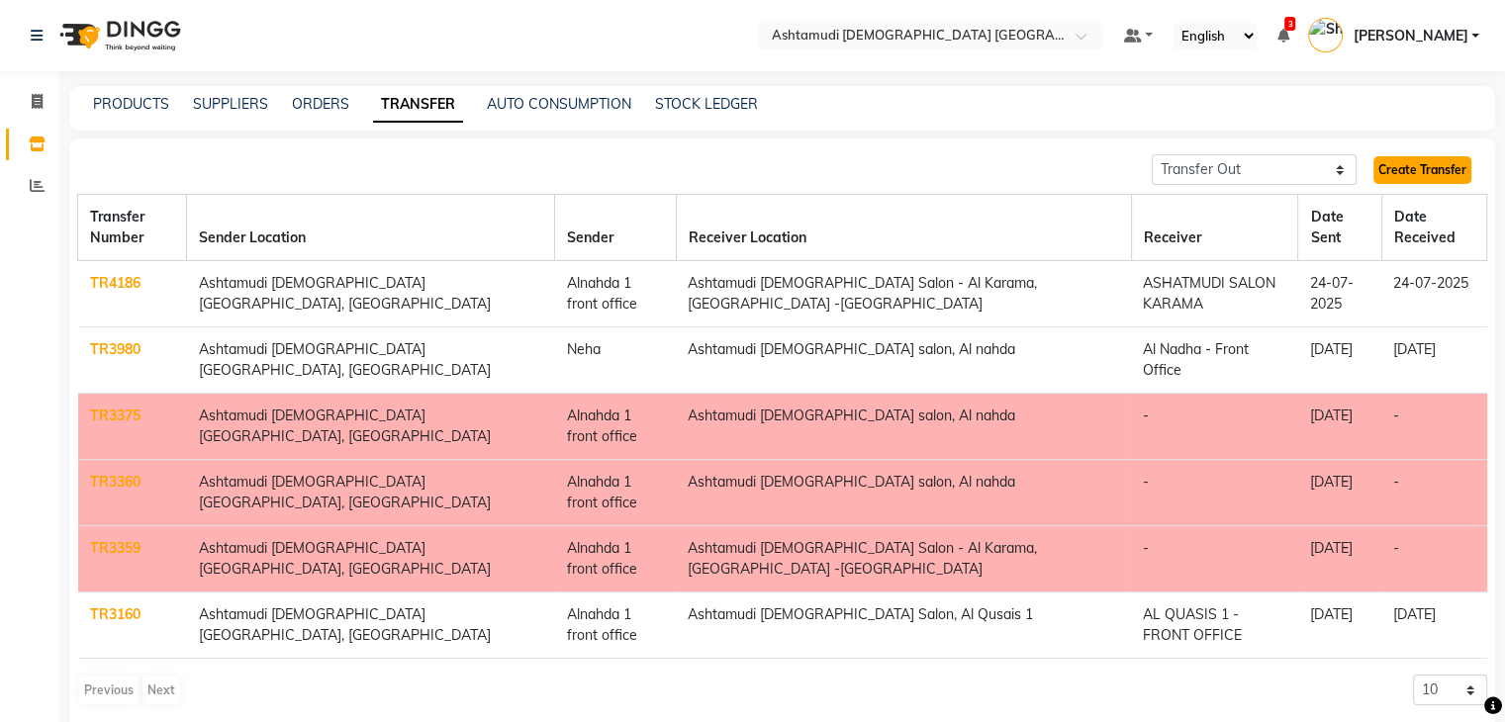
click at [1437, 167] on link "Create Transfer" at bounding box center [1423, 170] width 98 height 28
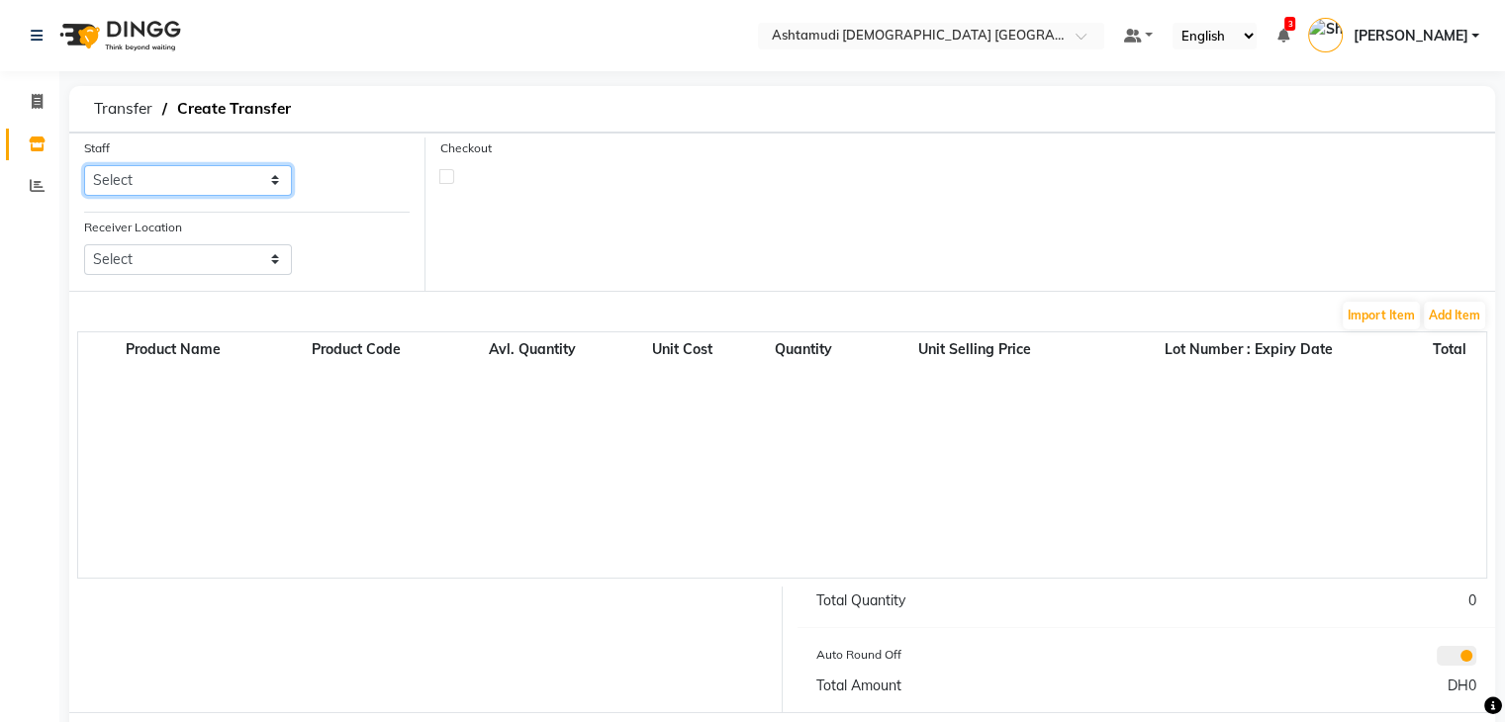
click at [226, 174] on select "Select Alnahda 1 front office Amala Aroosa Deepika Rani DINGG TAB USER Dummy St…" at bounding box center [188, 180] width 208 height 31
select select "86438"
click at [84, 165] on select "Select Alnahda 1 front office Amala Aroosa Deepika Rani DINGG TAB USER Dummy St…" at bounding box center [188, 180] width 208 height 31
click at [138, 262] on select "Select Ashtamudi Ladies Salon (Classic Touch ) – Al Warqa, Al Warqa Ashtamudi L…" at bounding box center [188, 259] width 208 height 31
select select "3126"
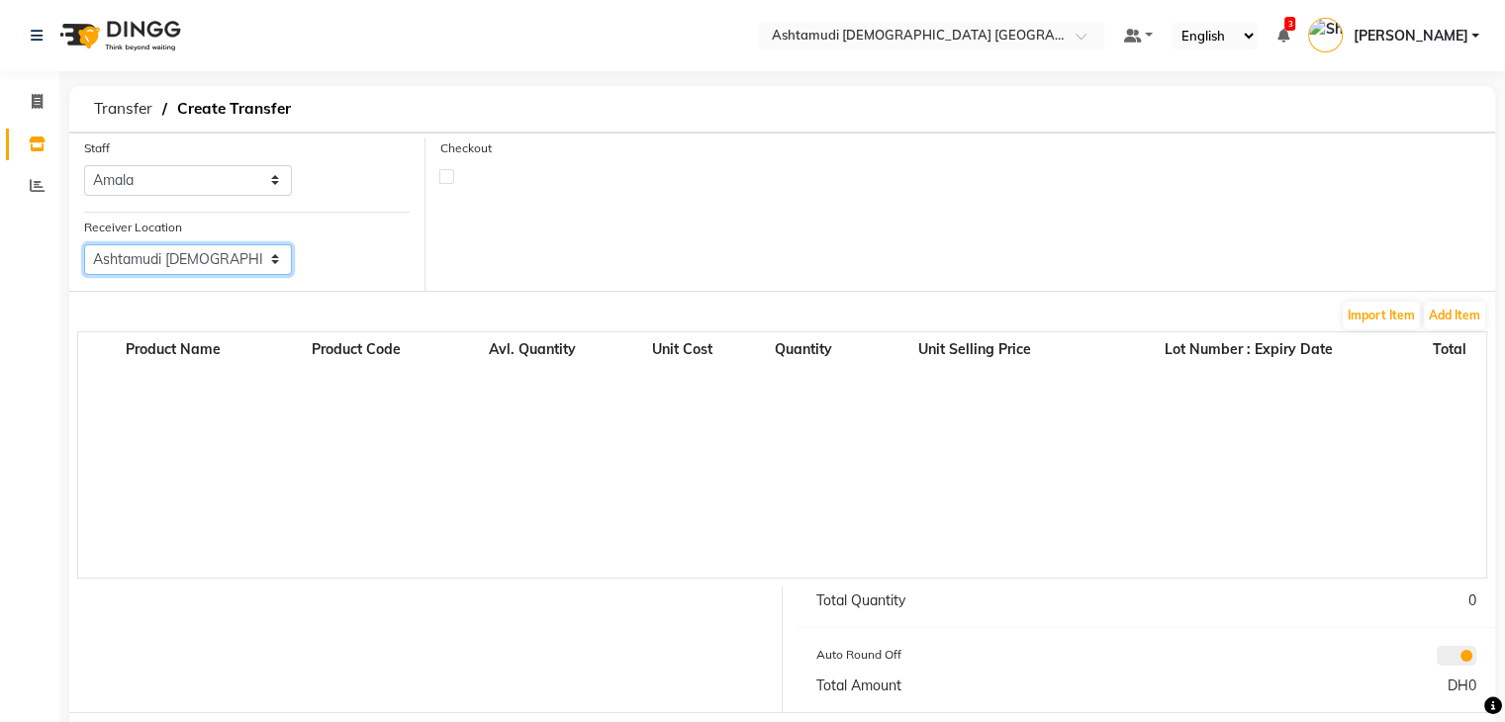
click at [84, 245] on select "Select Ashtamudi Ladies Salon (Classic Touch ) – Al Warqa, Al Warqa Ashtamudi L…" at bounding box center [188, 259] width 208 height 31
click at [1480, 314] on button "Add Item" at bounding box center [1454, 316] width 61 height 28
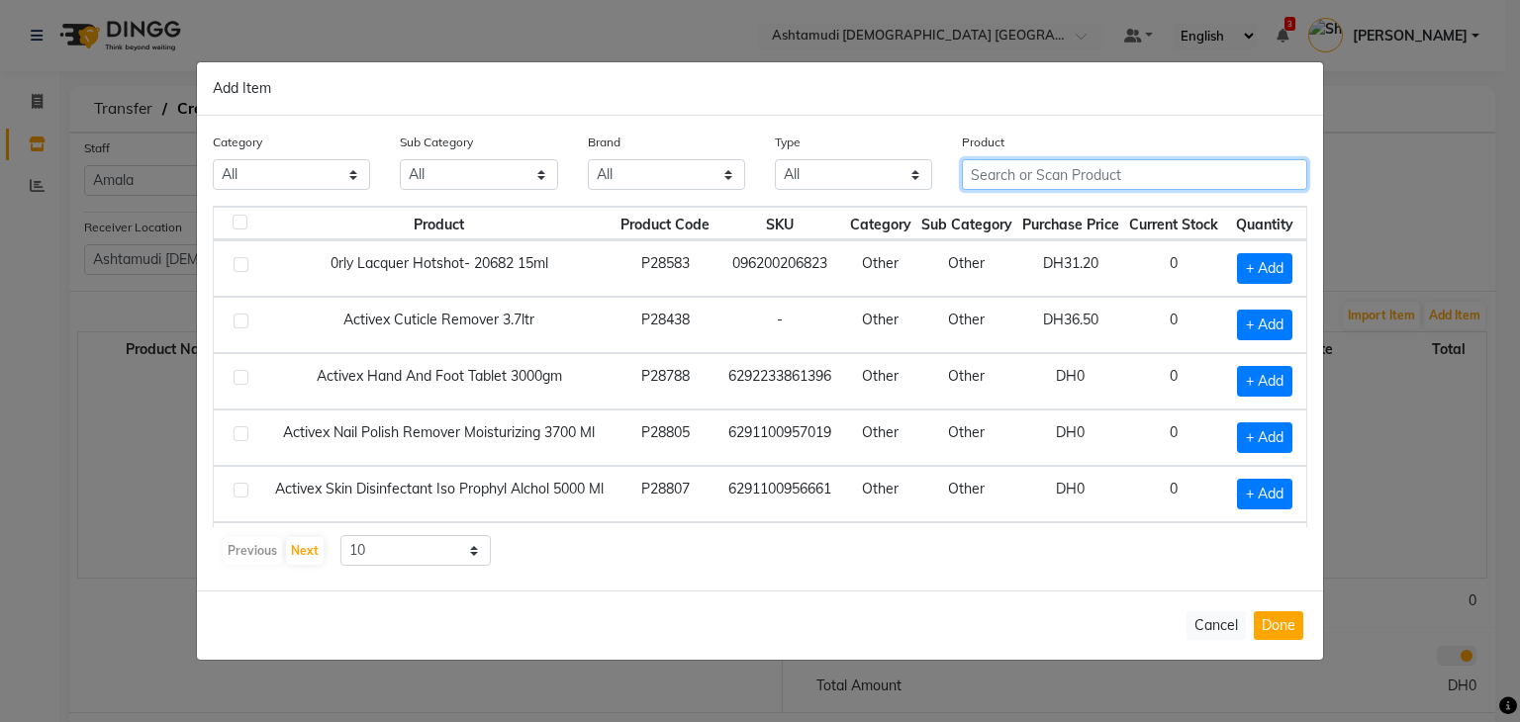
click at [1079, 177] on input "text" at bounding box center [1134, 174] width 345 height 31
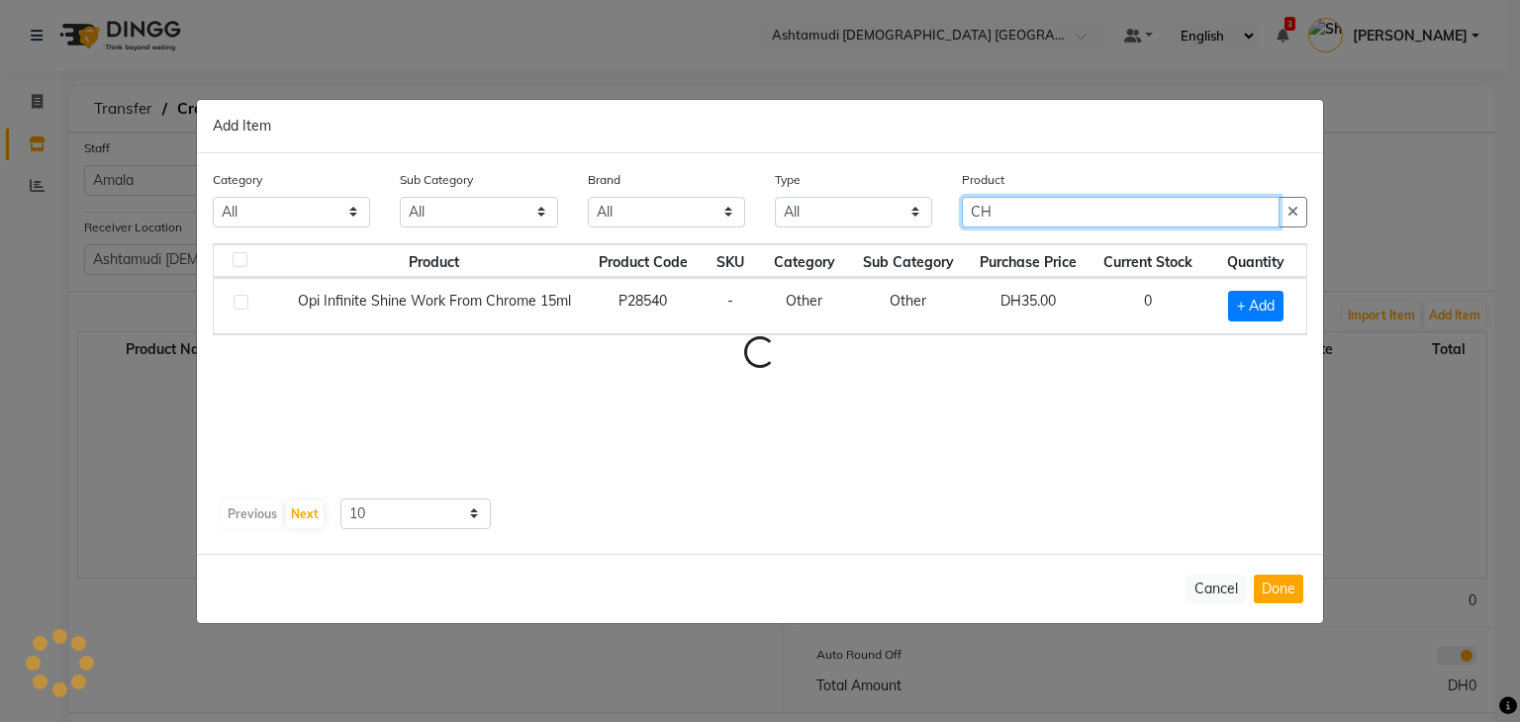
type input "C"
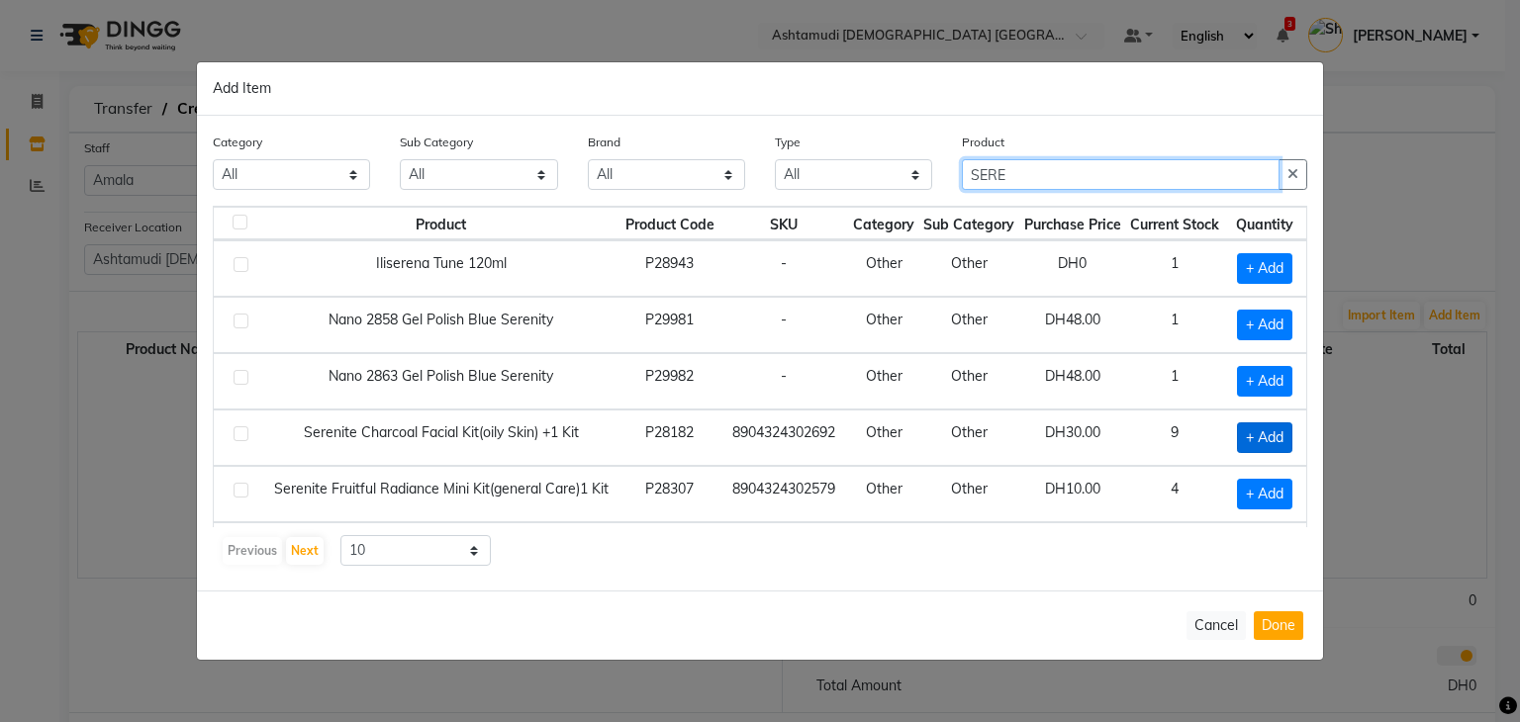
type input "SERE"
click at [1241, 436] on span "+ Add" at bounding box center [1264, 438] width 55 height 31
checkbox input "true"
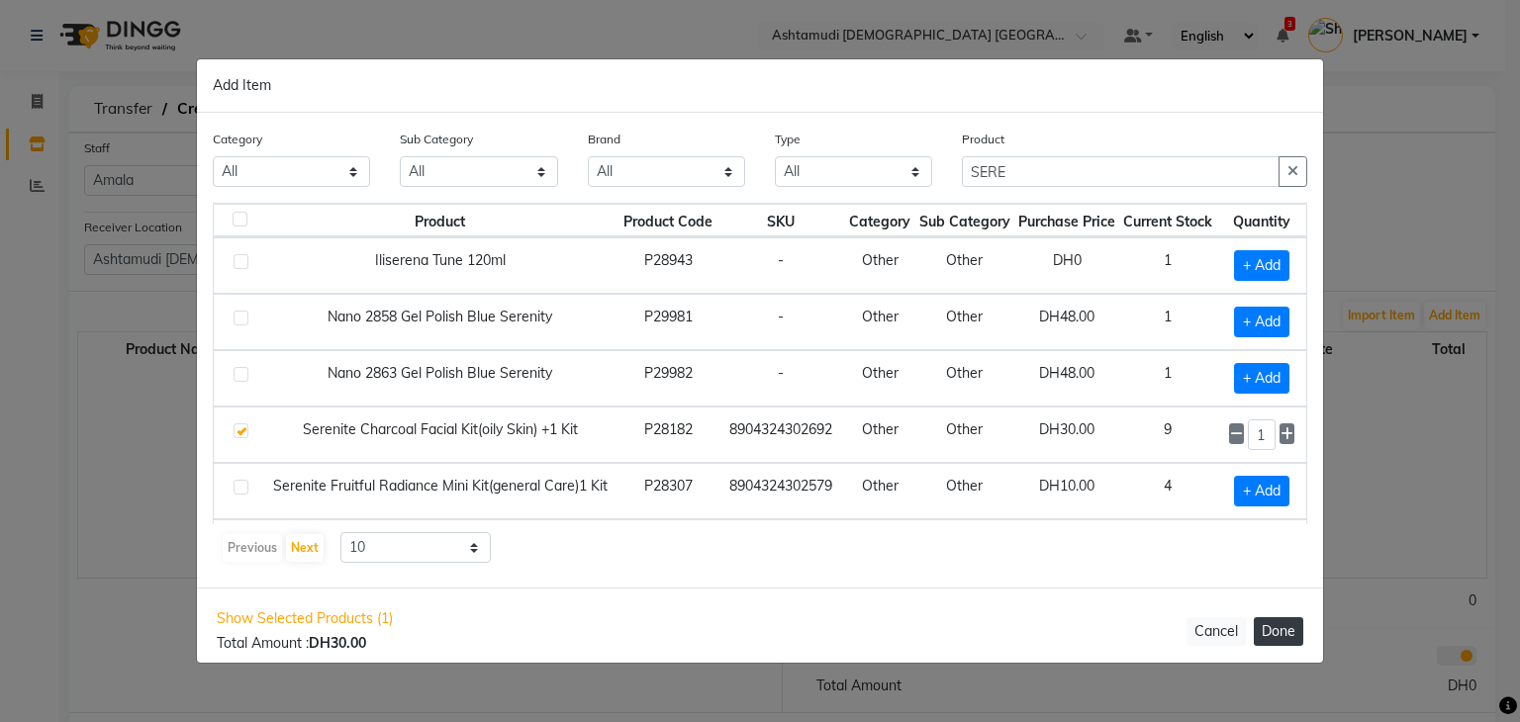
click at [1287, 624] on button "Done" at bounding box center [1278, 632] width 49 height 29
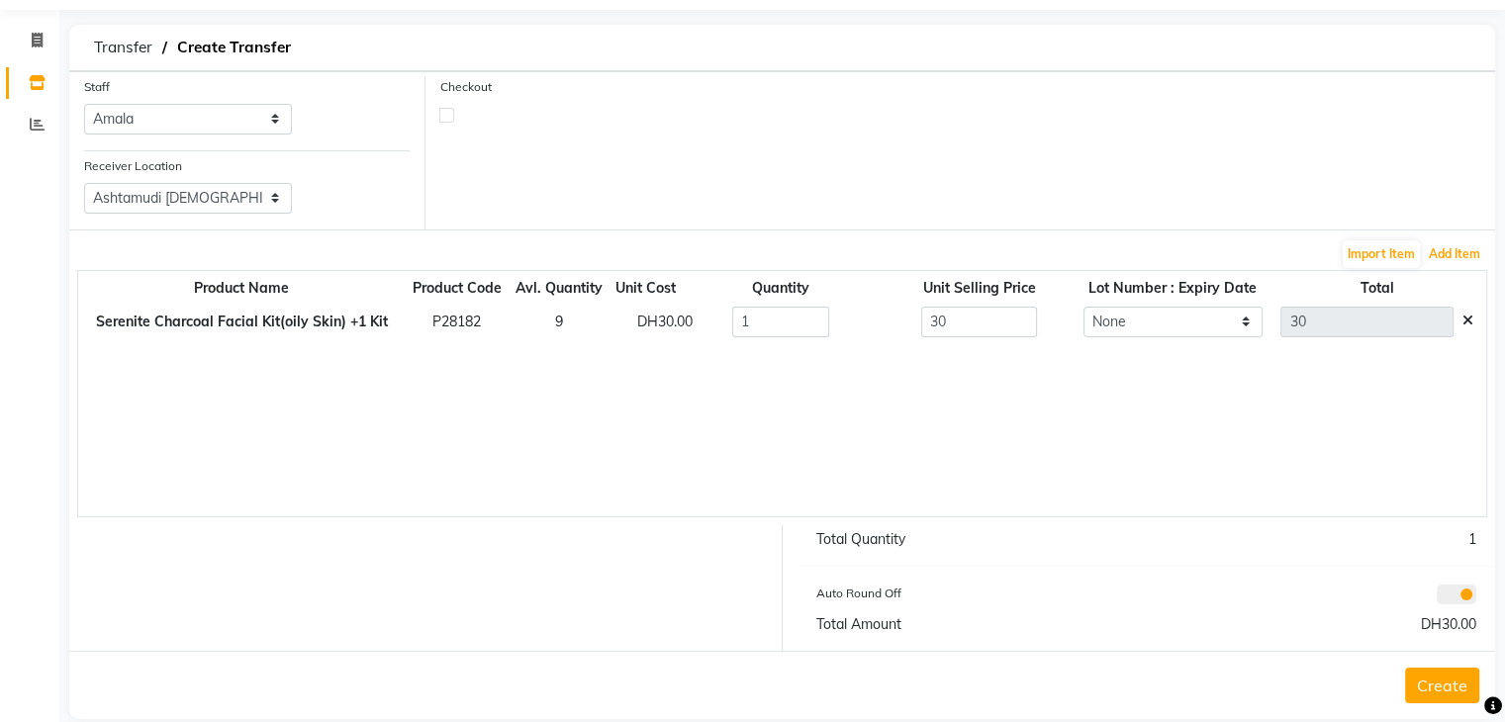
scroll to position [95, 0]
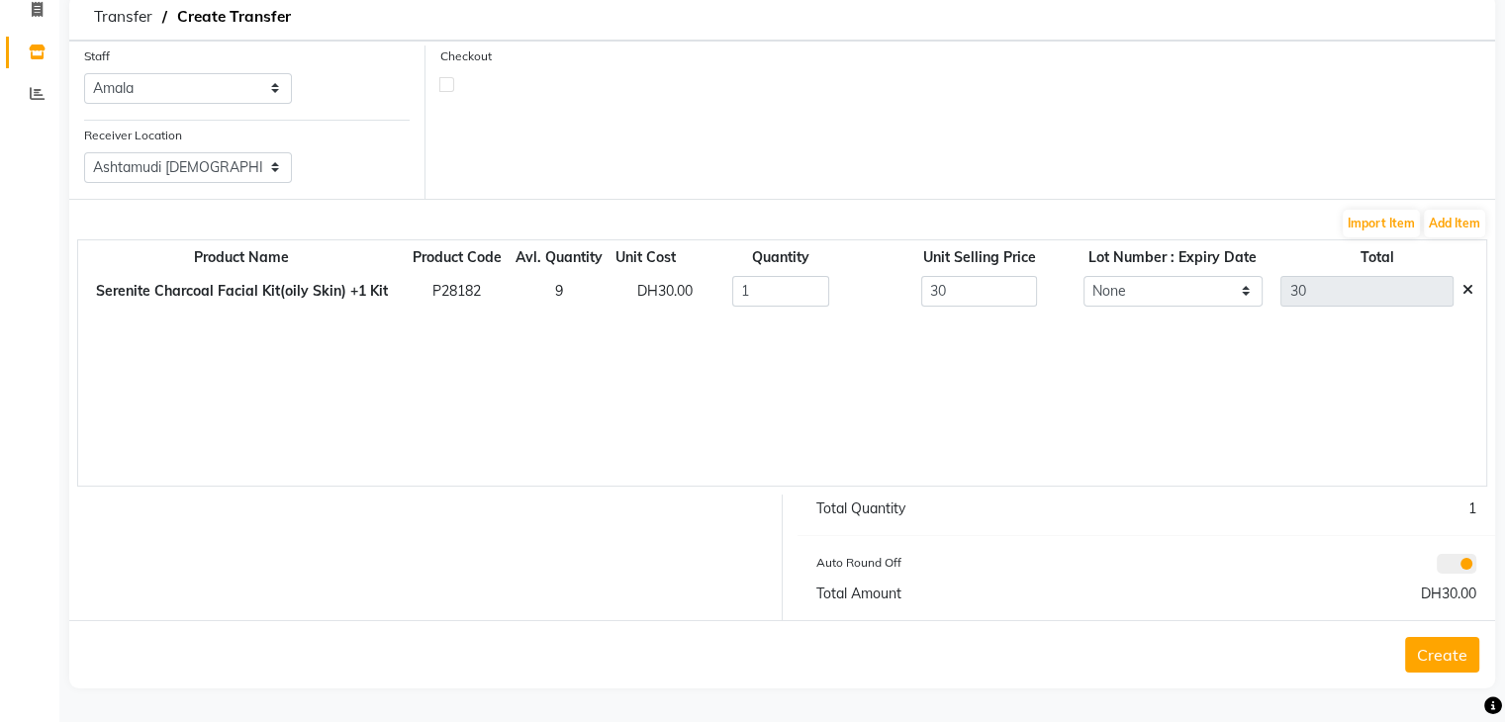
click at [1453, 646] on button "Create" at bounding box center [1442, 655] width 74 height 36
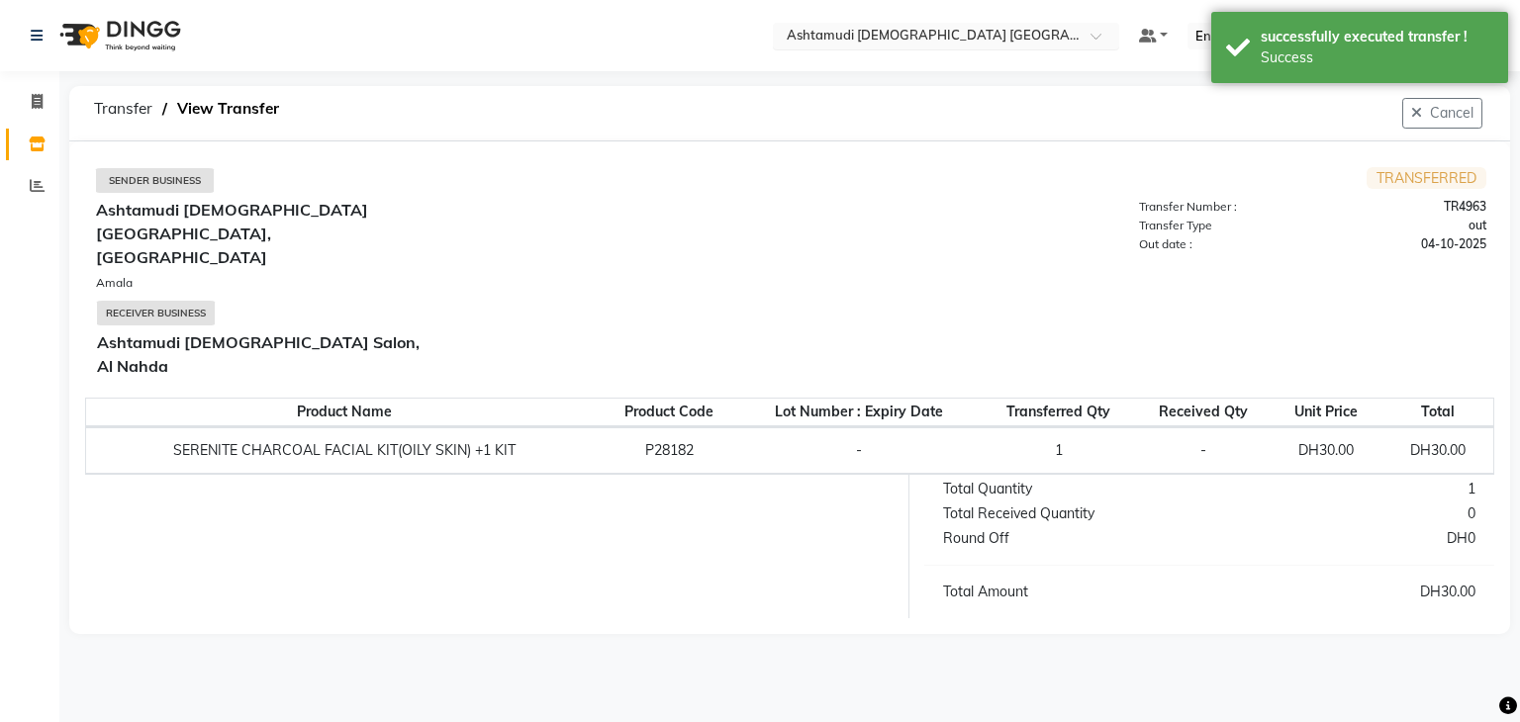
click at [992, 48] on ng-select "Select Location × Ashtamudi Ladies Salon Sahara Center, Dubai" at bounding box center [946, 36] width 346 height 27
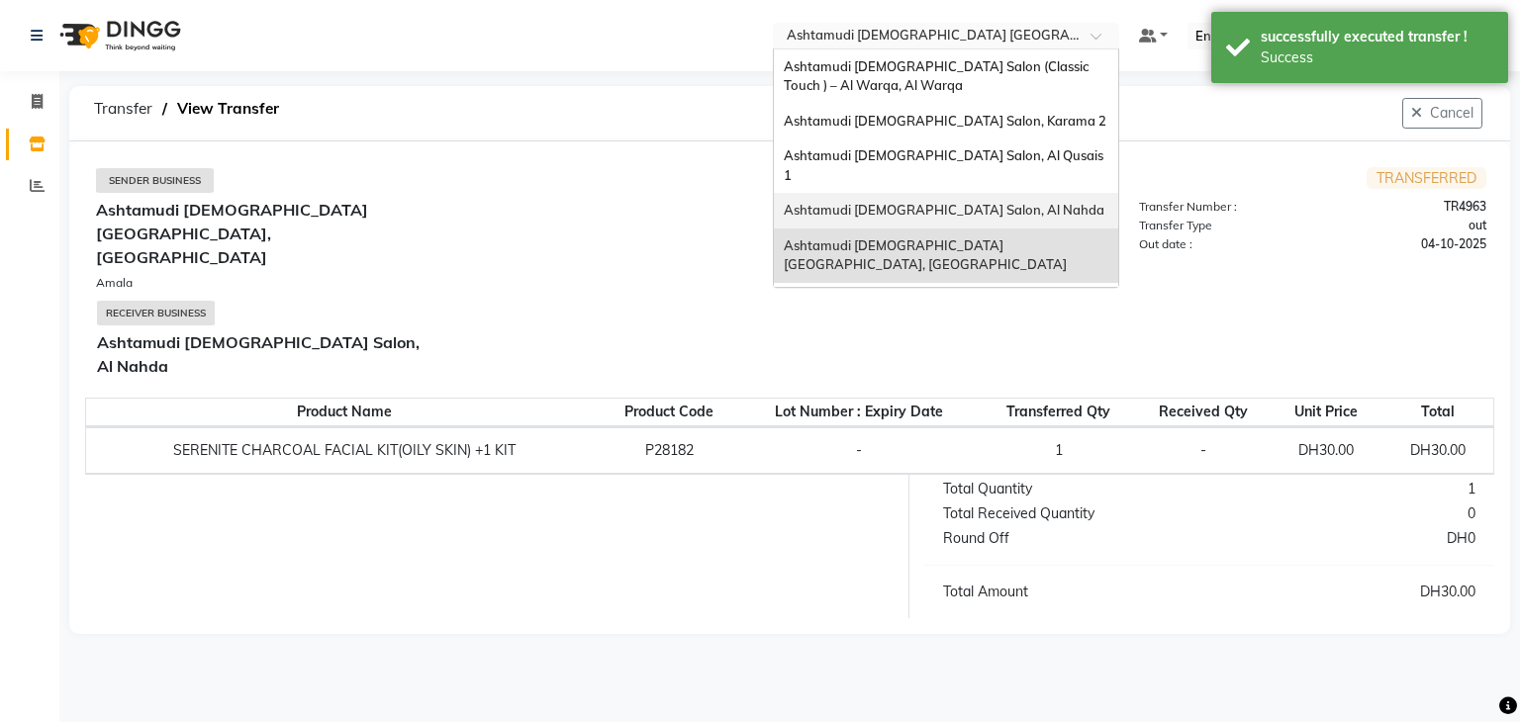
click at [968, 202] on span "Ashtamudi [DEMOGRAPHIC_DATA] Salon, Al Nahda" at bounding box center [944, 210] width 321 height 16
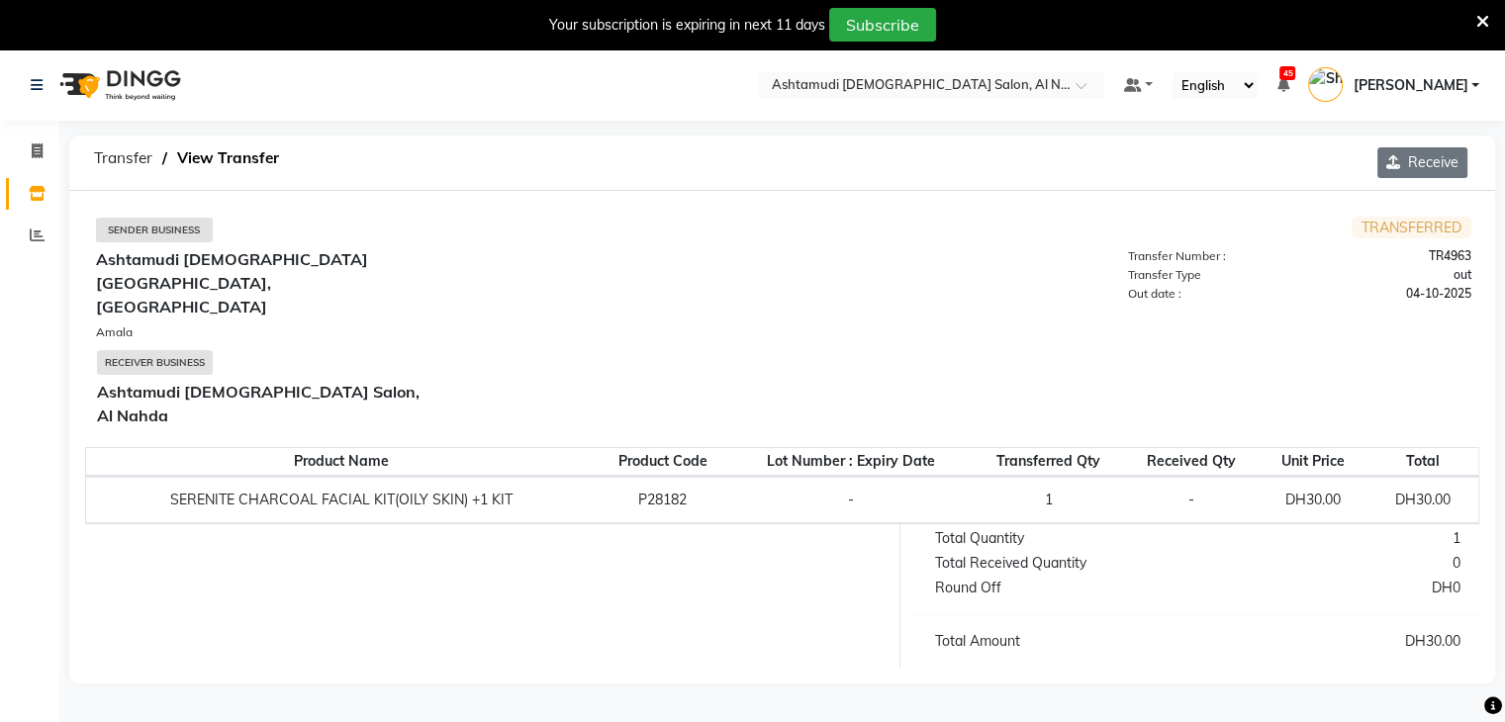
click at [1437, 159] on button "Receive" at bounding box center [1423, 162] width 90 height 31
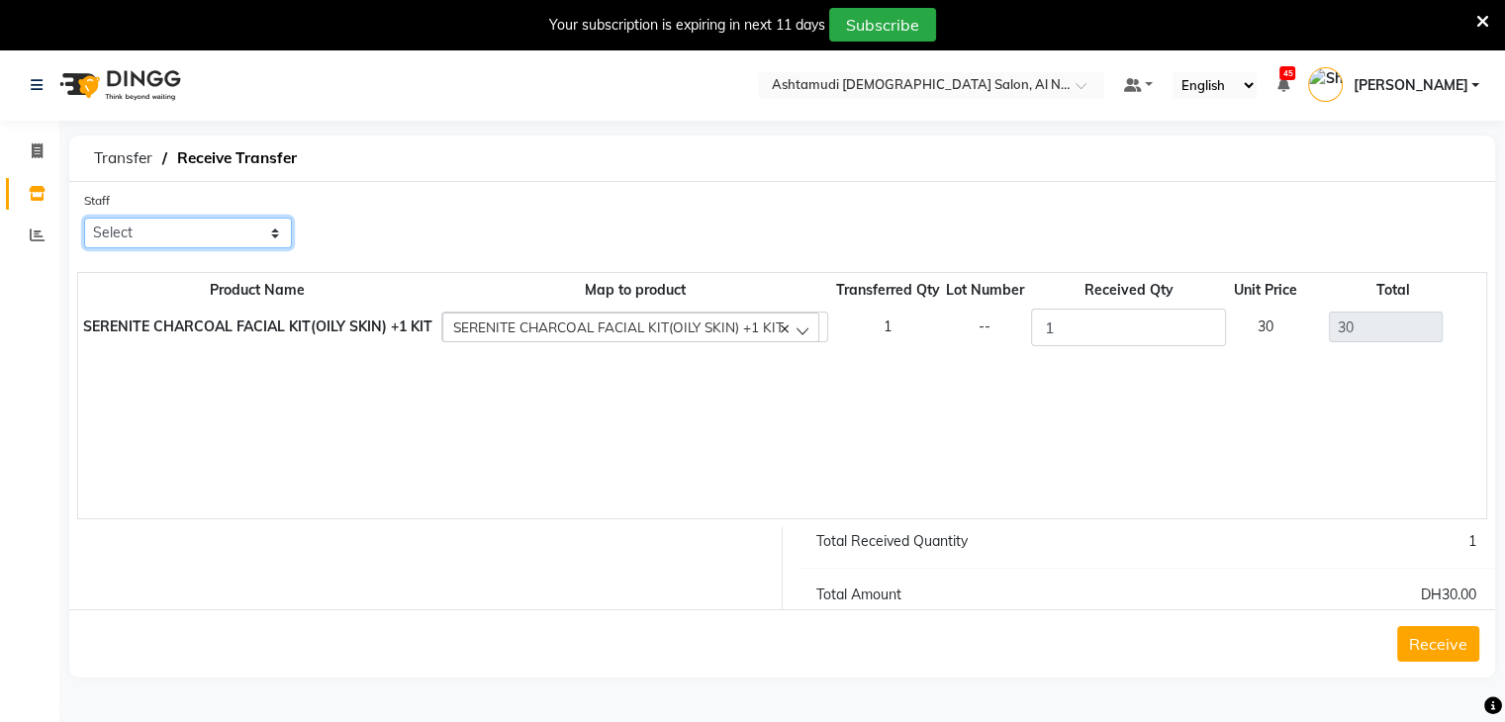
click at [210, 234] on select "Select Al Nadha - Front Office Archana Medonneiteu Tero [PERSON_NAME] [PERSON_N…" at bounding box center [188, 233] width 208 height 31
drag, startPoint x: 162, startPoint y: 231, endPoint x: 162, endPoint y: 246, distance: 15.8
click at [162, 229] on select "Select Al Nadha - Front Office Archana Medonneiteu Tero [PERSON_NAME] [PERSON_N…" at bounding box center [188, 233] width 208 height 31
select select "59177"
click at [84, 219] on select "Select Al Nadha - Front Office Archana Medonneiteu Tero [PERSON_NAME] [PERSON_N…" at bounding box center [188, 233] width 208 height 31
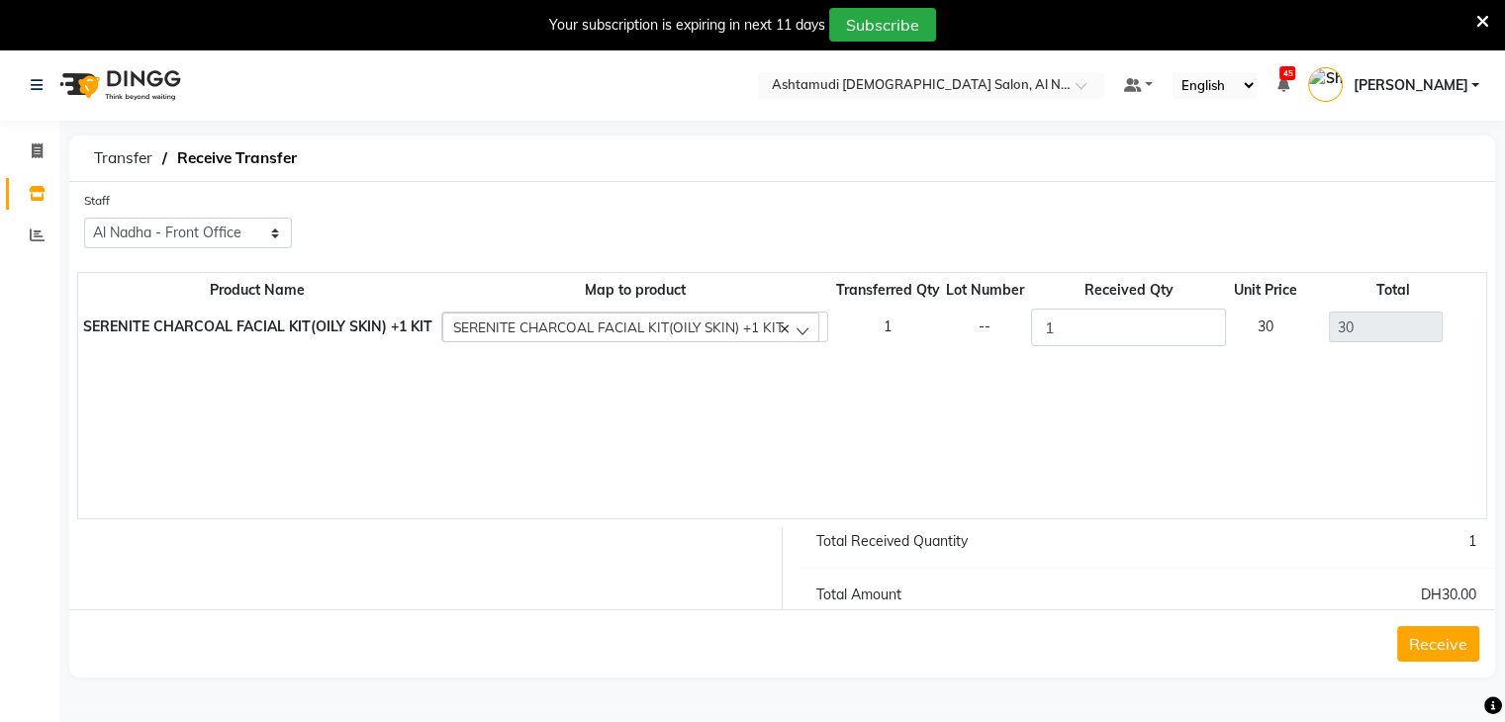
click at [1441, 648] on button "Receive" at bounding box center [1438, 644] width 82 height 36
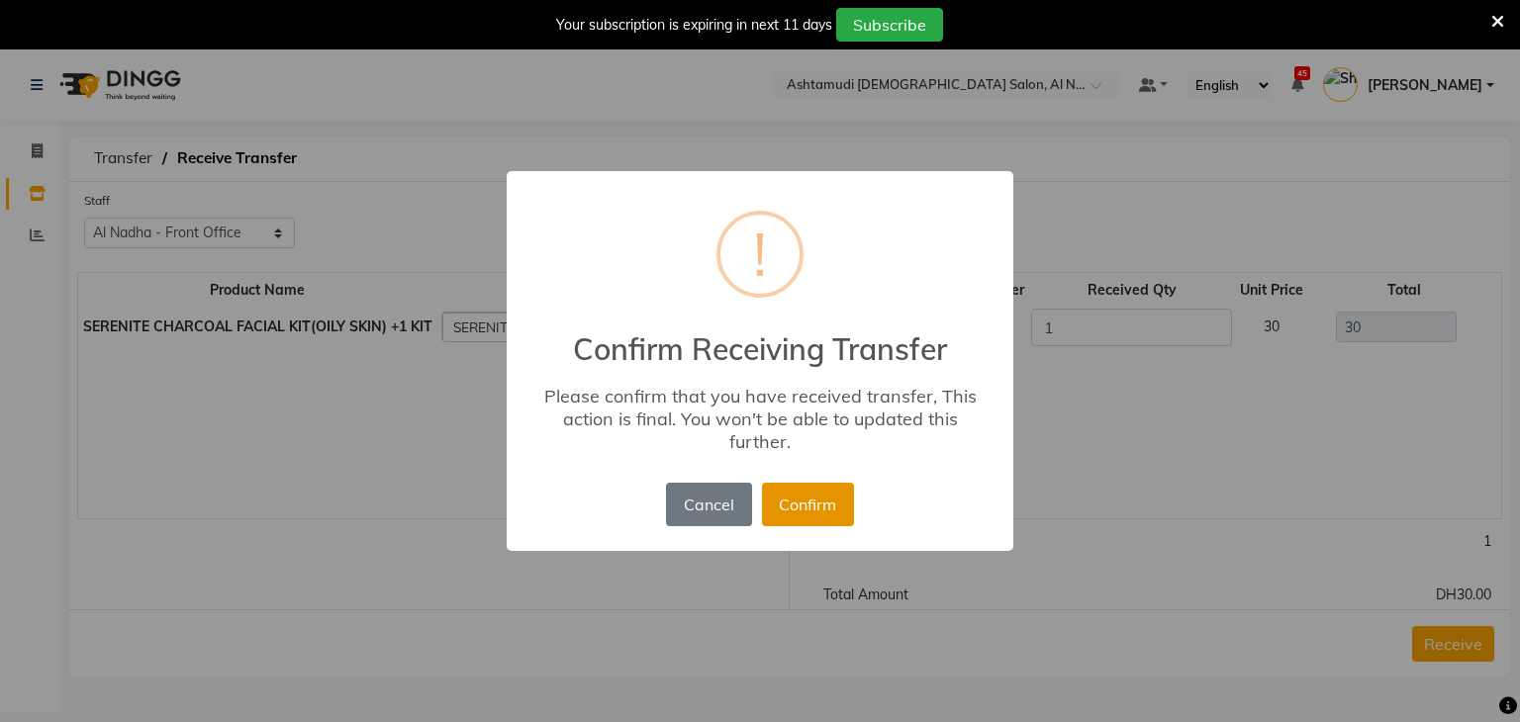
click at [825, 504] on button "Confirm" at bounding box center [808, 505] width 92 height 44
